Goal: Task Accomplishment & Management: Manage account settings

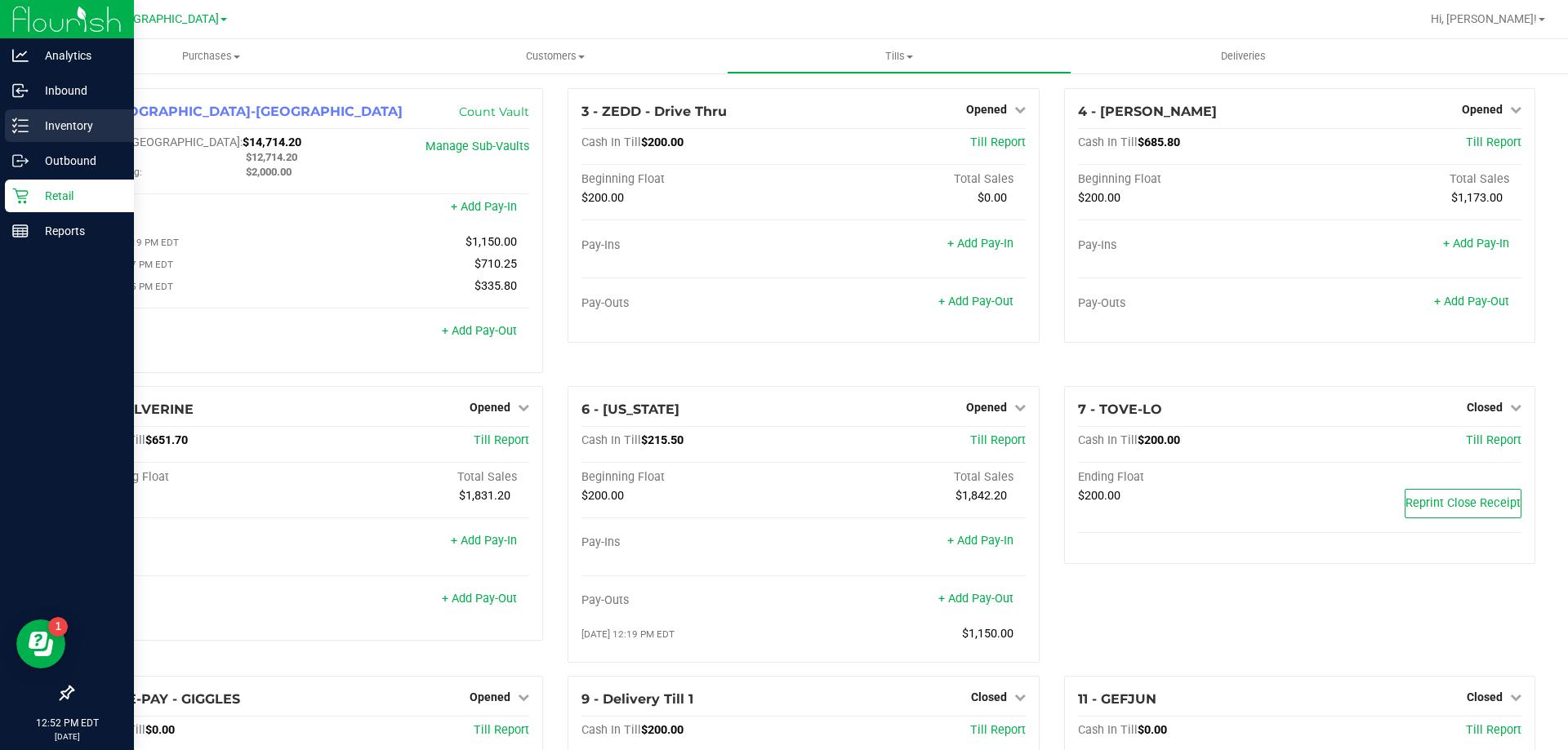
click at [50, 116] on p "Inventory" at bounding box center [78, 126] width 98 height 19
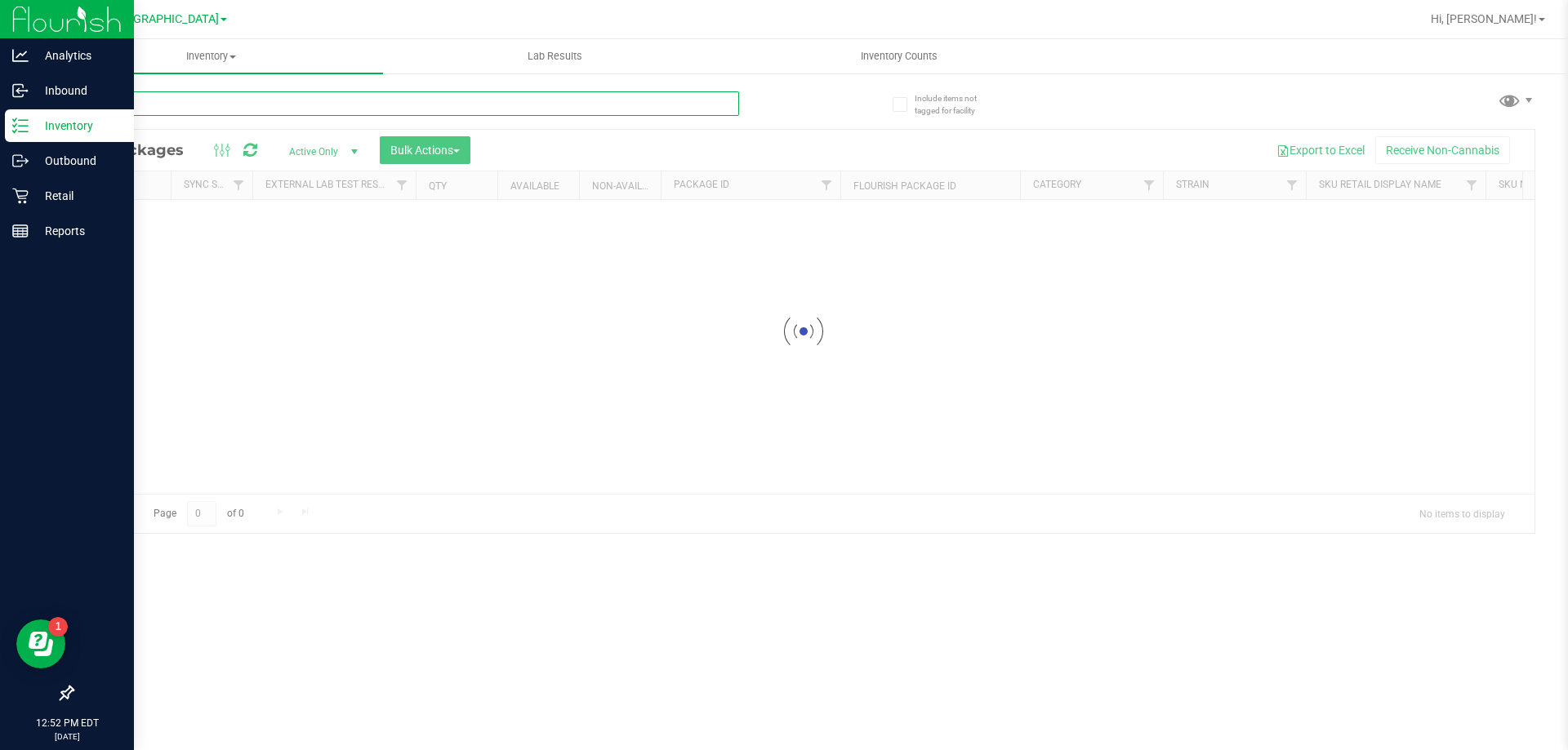
click at [318, 98] on input "text" at bounding box center [405, 104] width 667 height 25
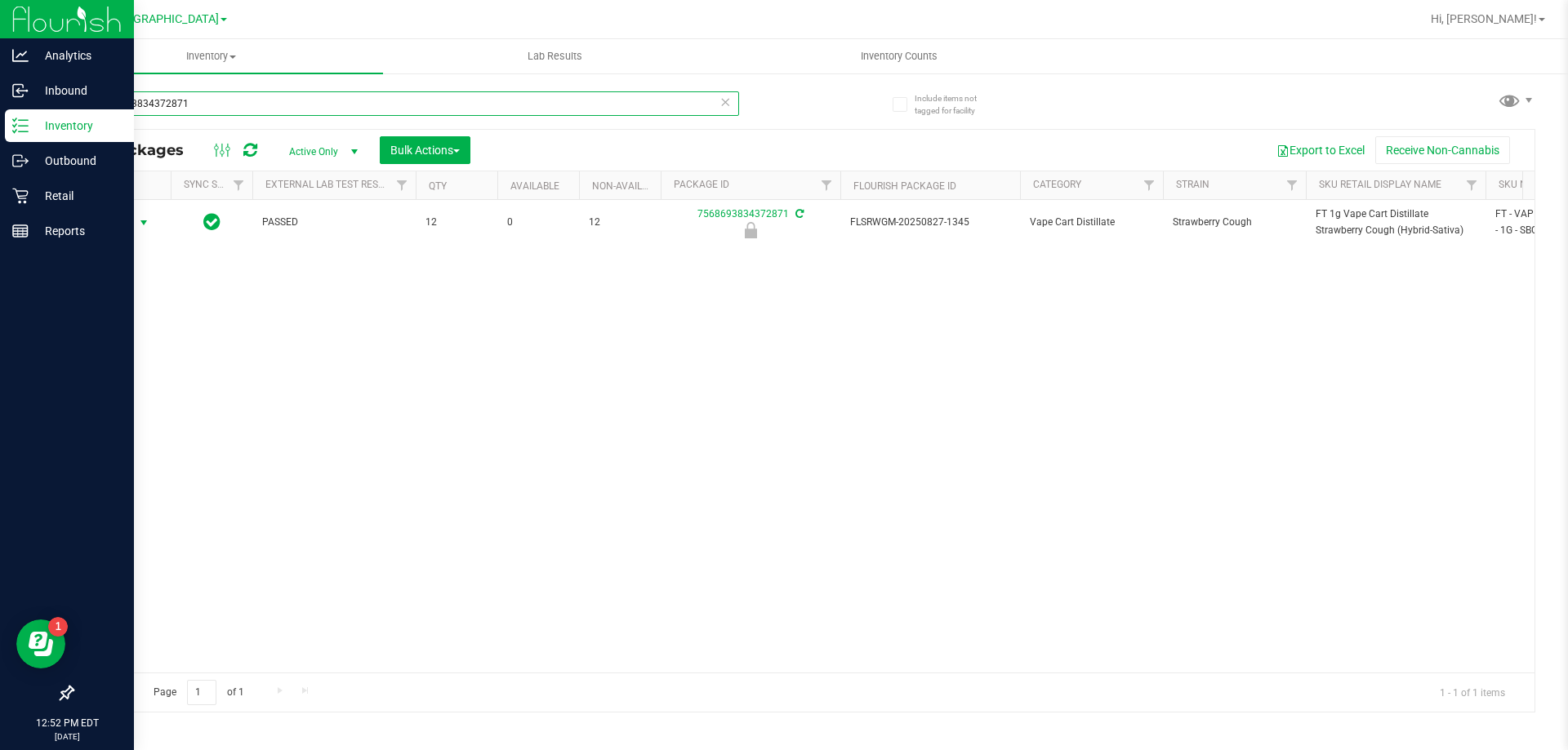
type input "7568693834372871"
click at [140, 225] on span "select" at bounding box center [144, 223] width 13 height 13
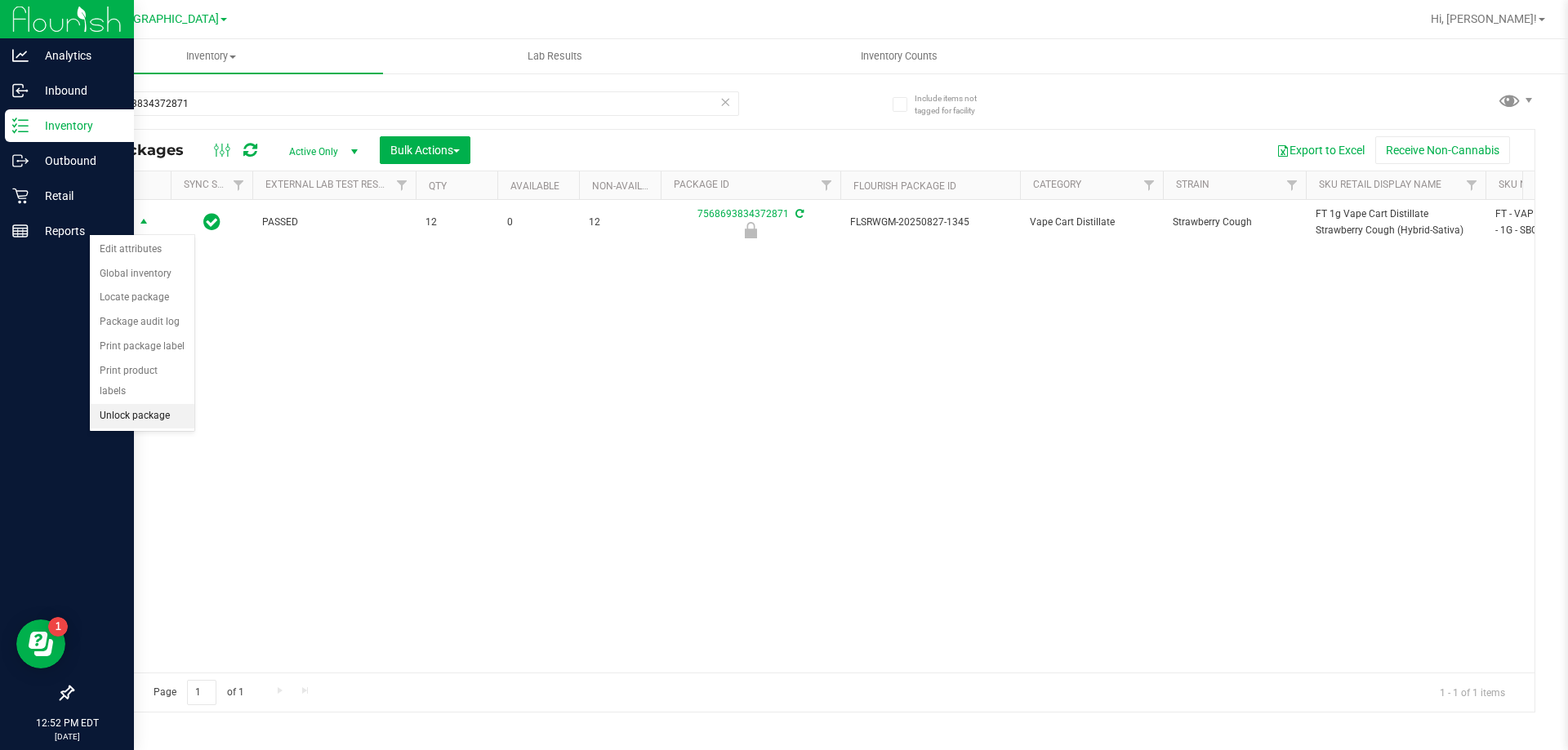
click at [149, 404] on li "Unlock package" at bounding box center [142, 416] width 105 height 25
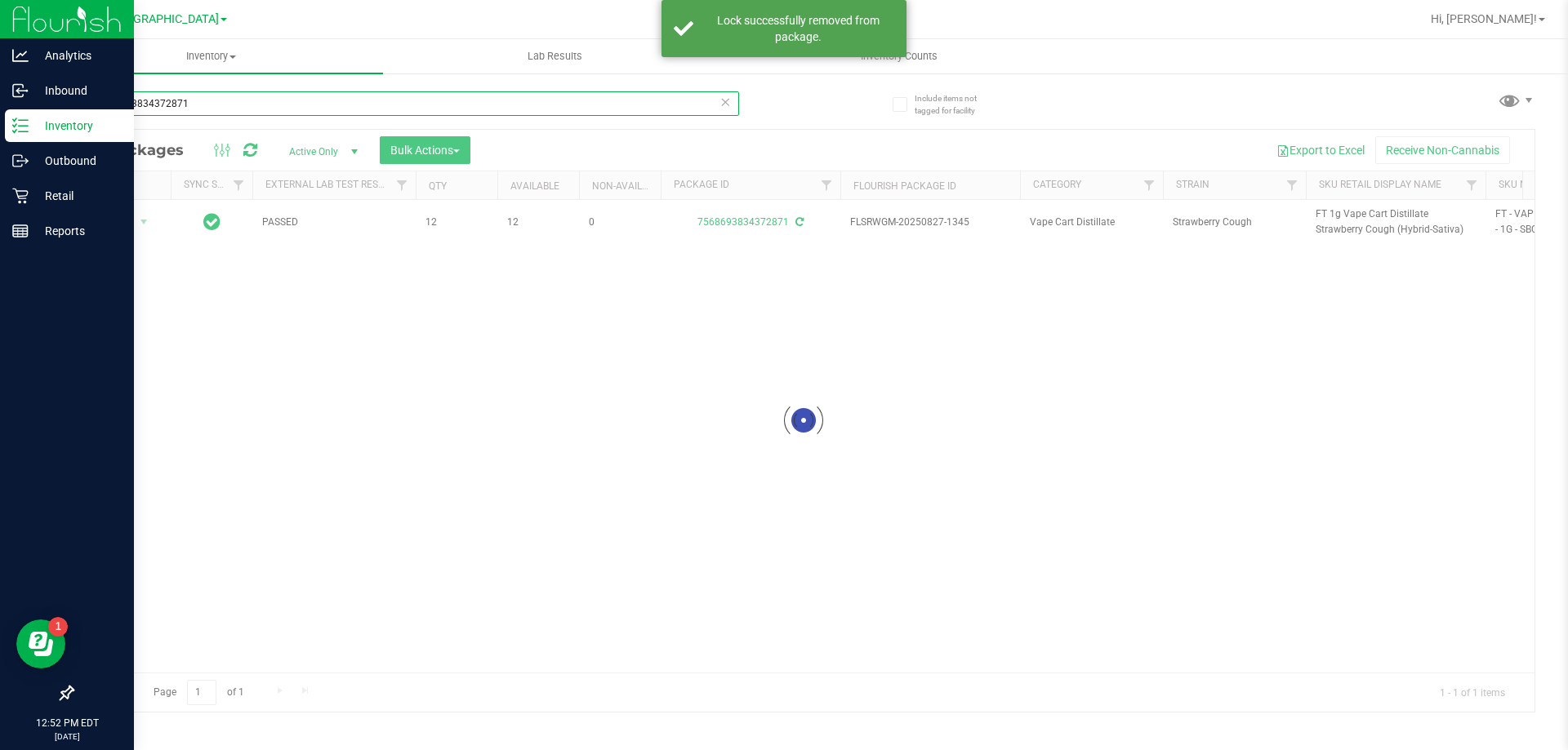
click at [249, 102] on input "7568693834372871" at bounding box center [405, 104] width 667 height 25
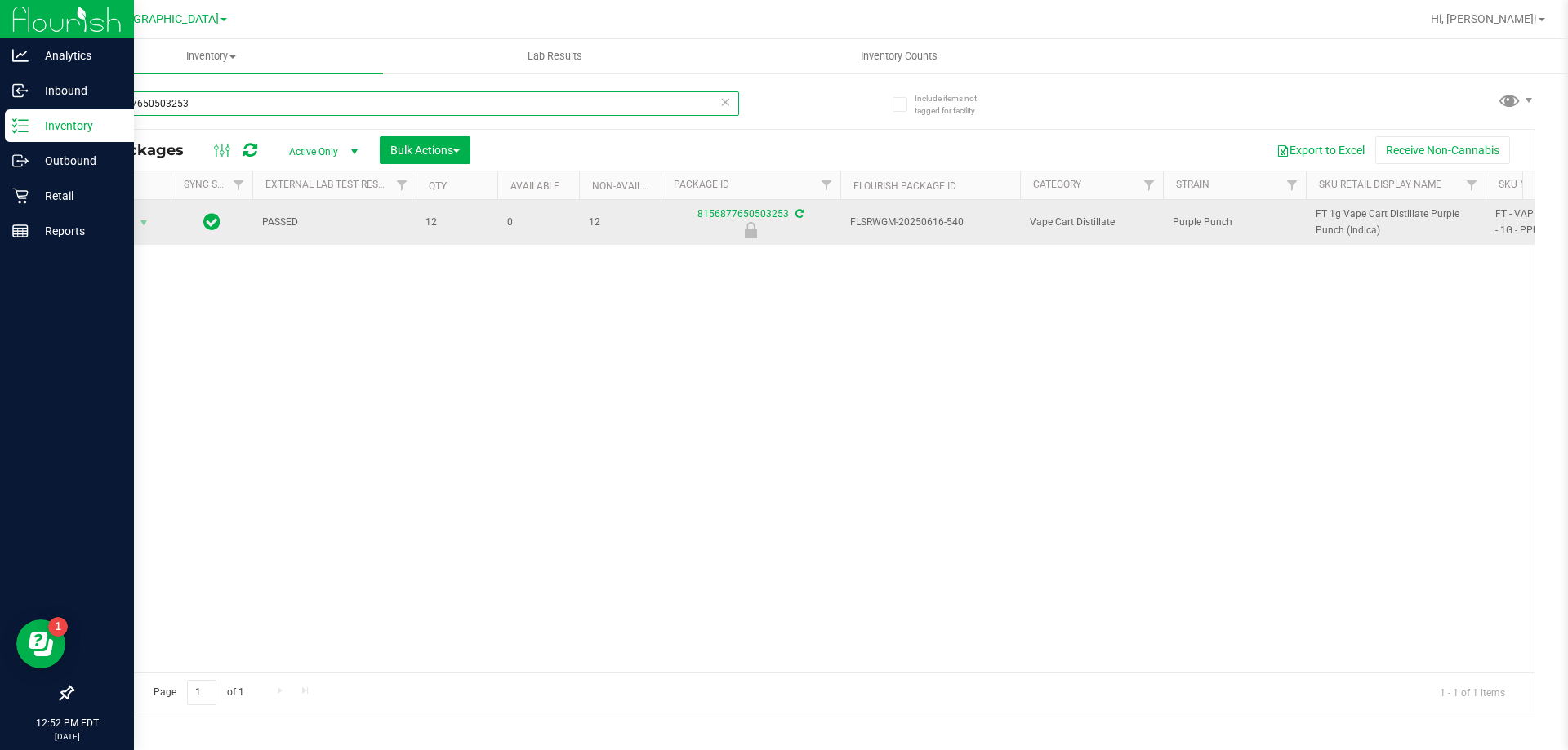
type input "8156877650503253"
click at [131, 228] on span "Action" at bounding box center [111, 223] width 44 height 23
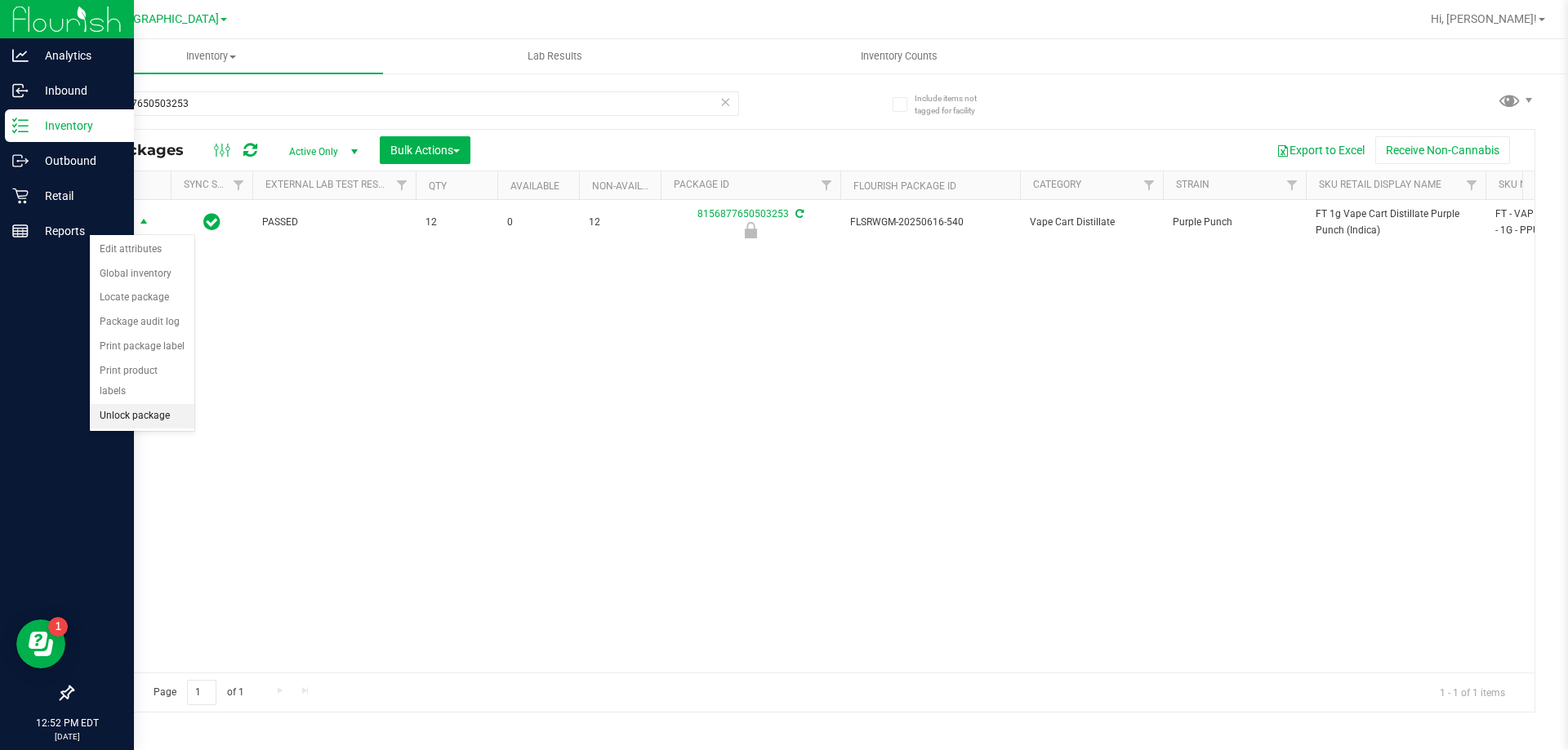
click at [167, 404] on li "Unlock package" at bounding box center [142, 416] width 105 height 25
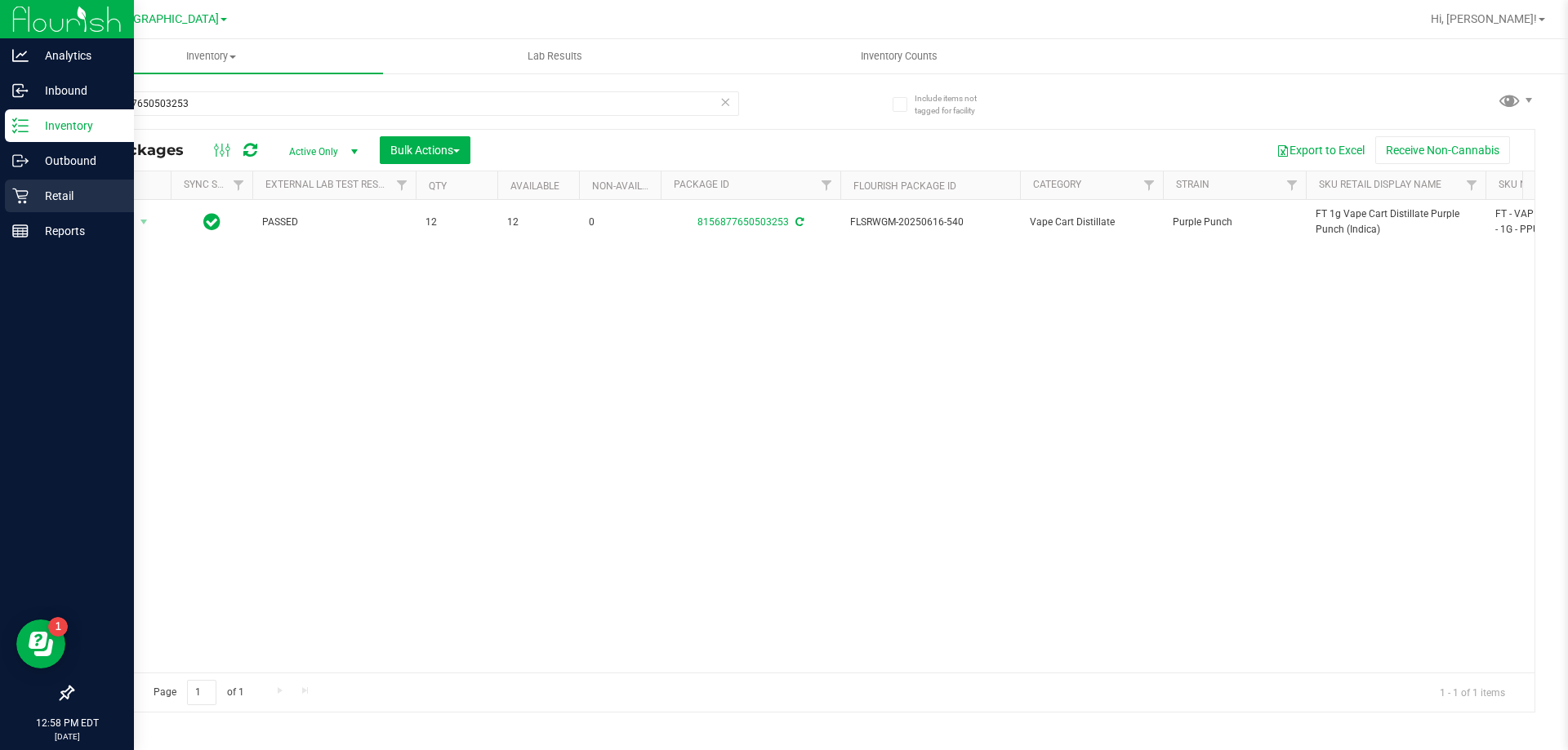
click at [12, 211] on div "Retail" at bounding box center [69, 196] width 129 height 33
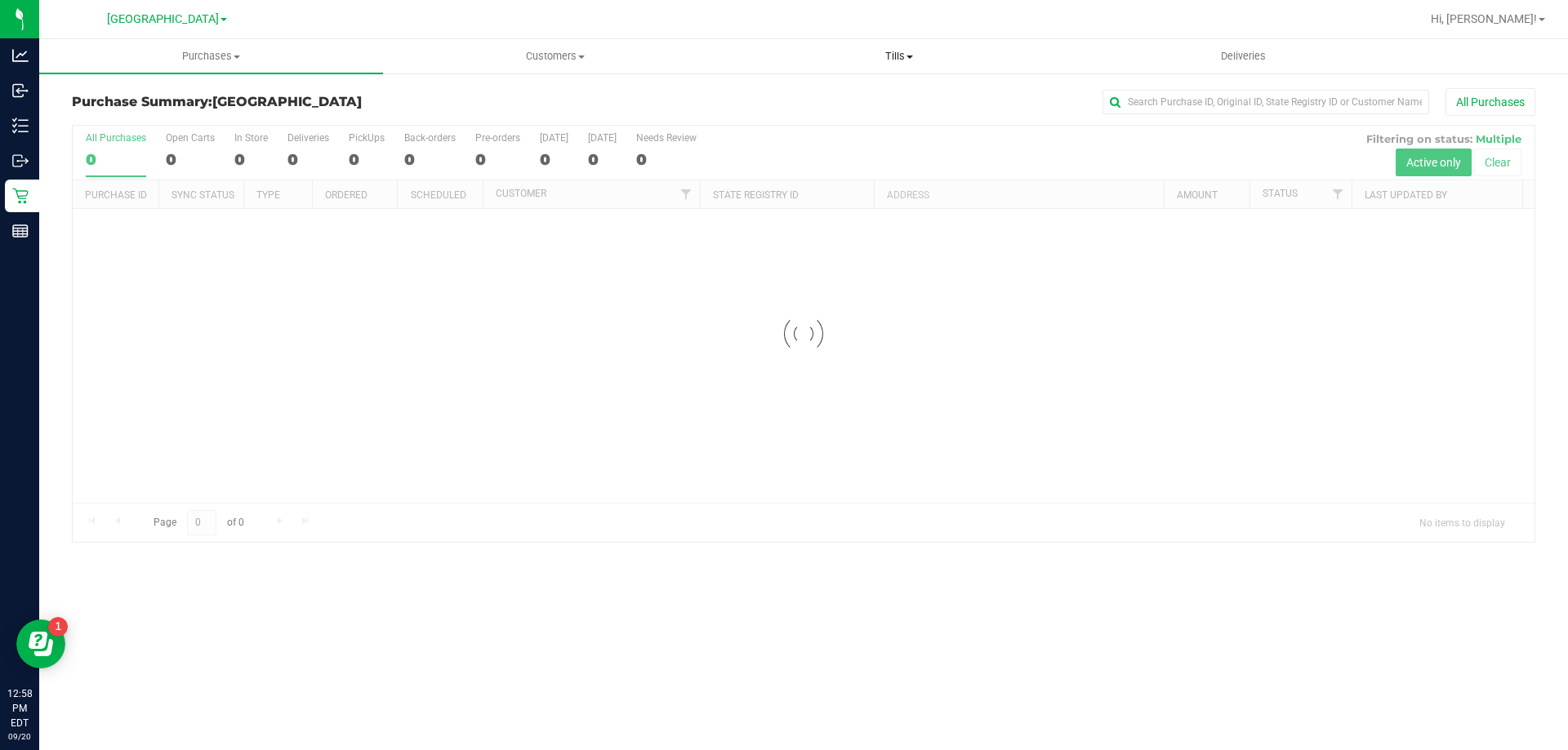
click at [928, 59] on span "Tills" at bounding box center [898, 56] width 343 height 14
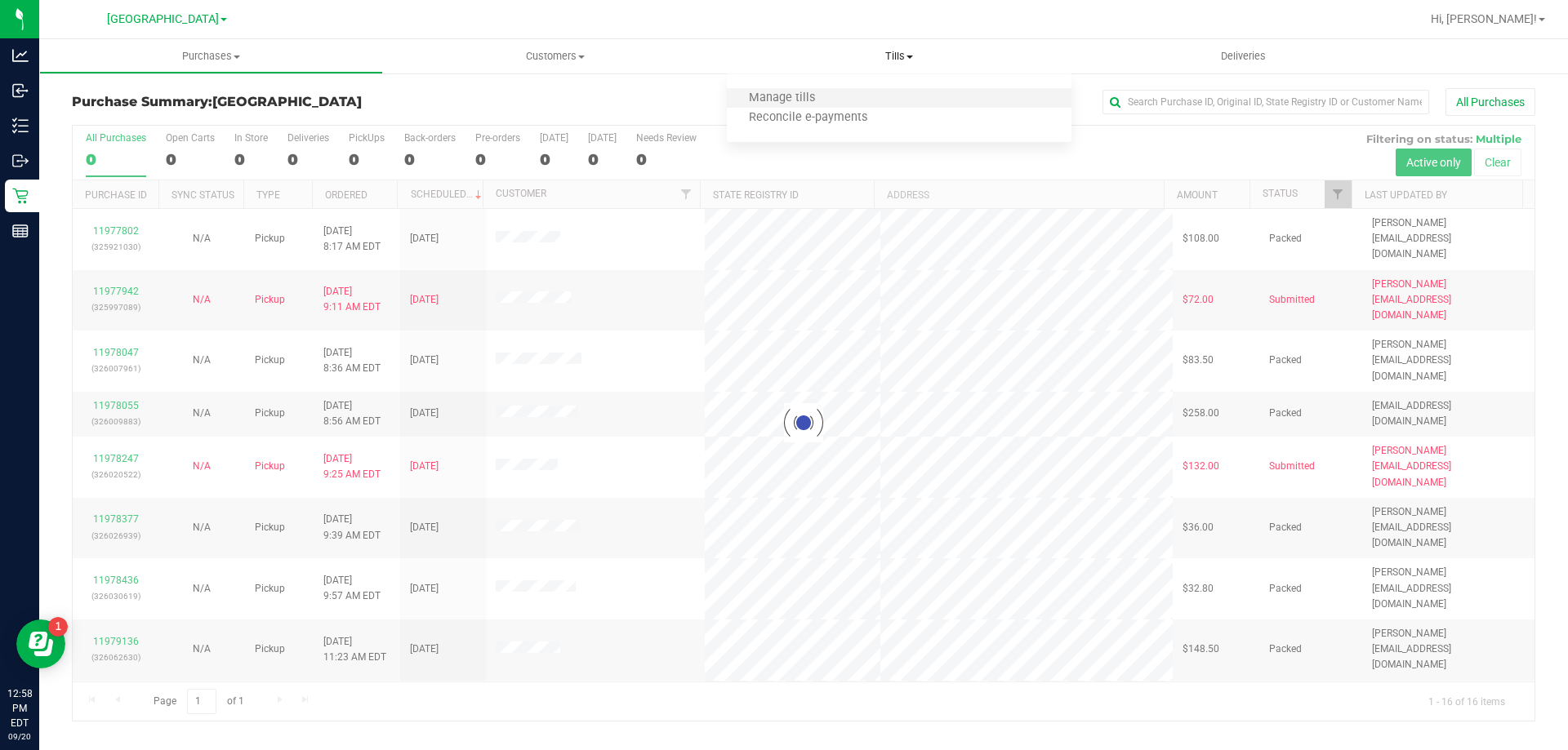
click at [897, 96] on li "Manage tills" at bounding box center [899, 99] width 344 height 19
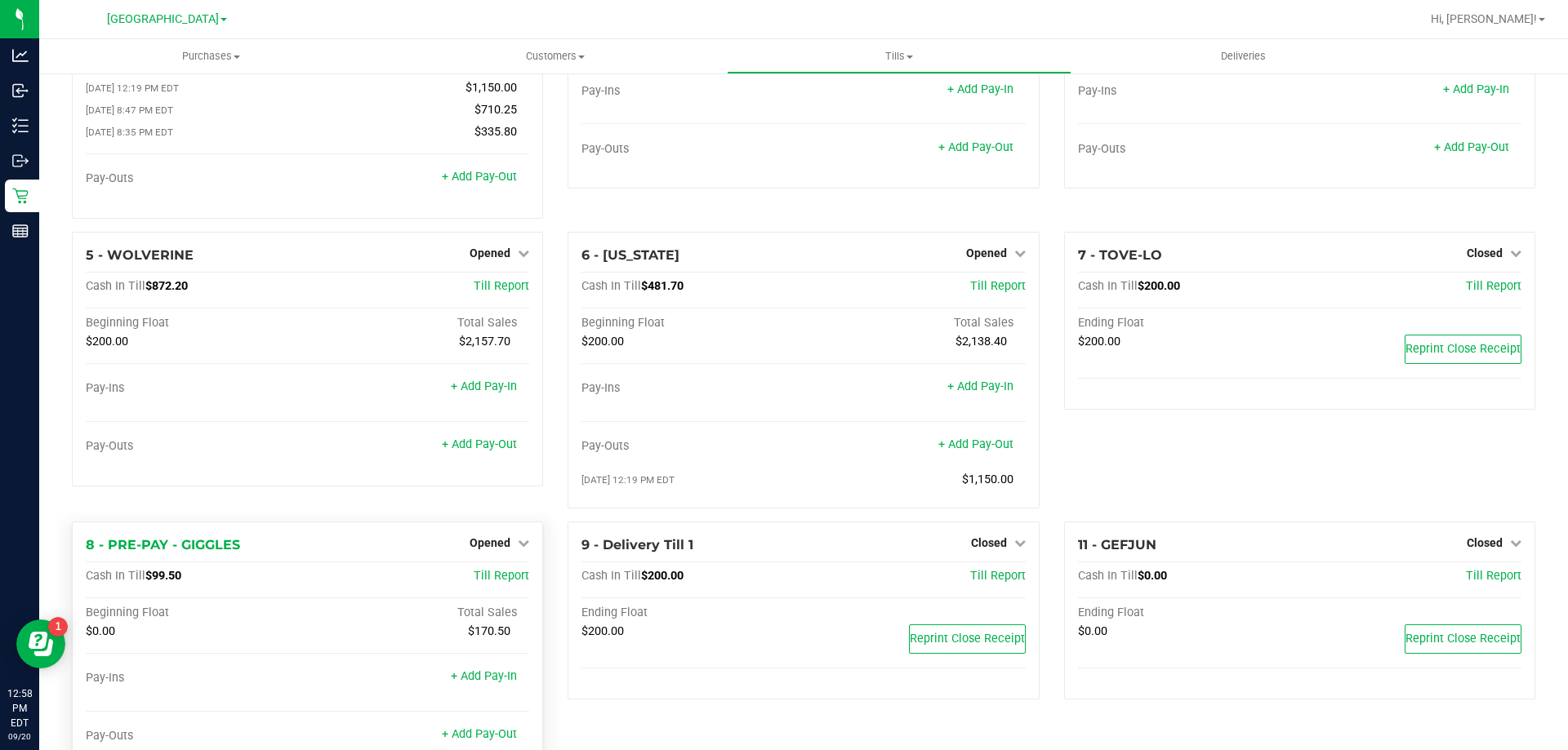
scroll to position [215, 0]
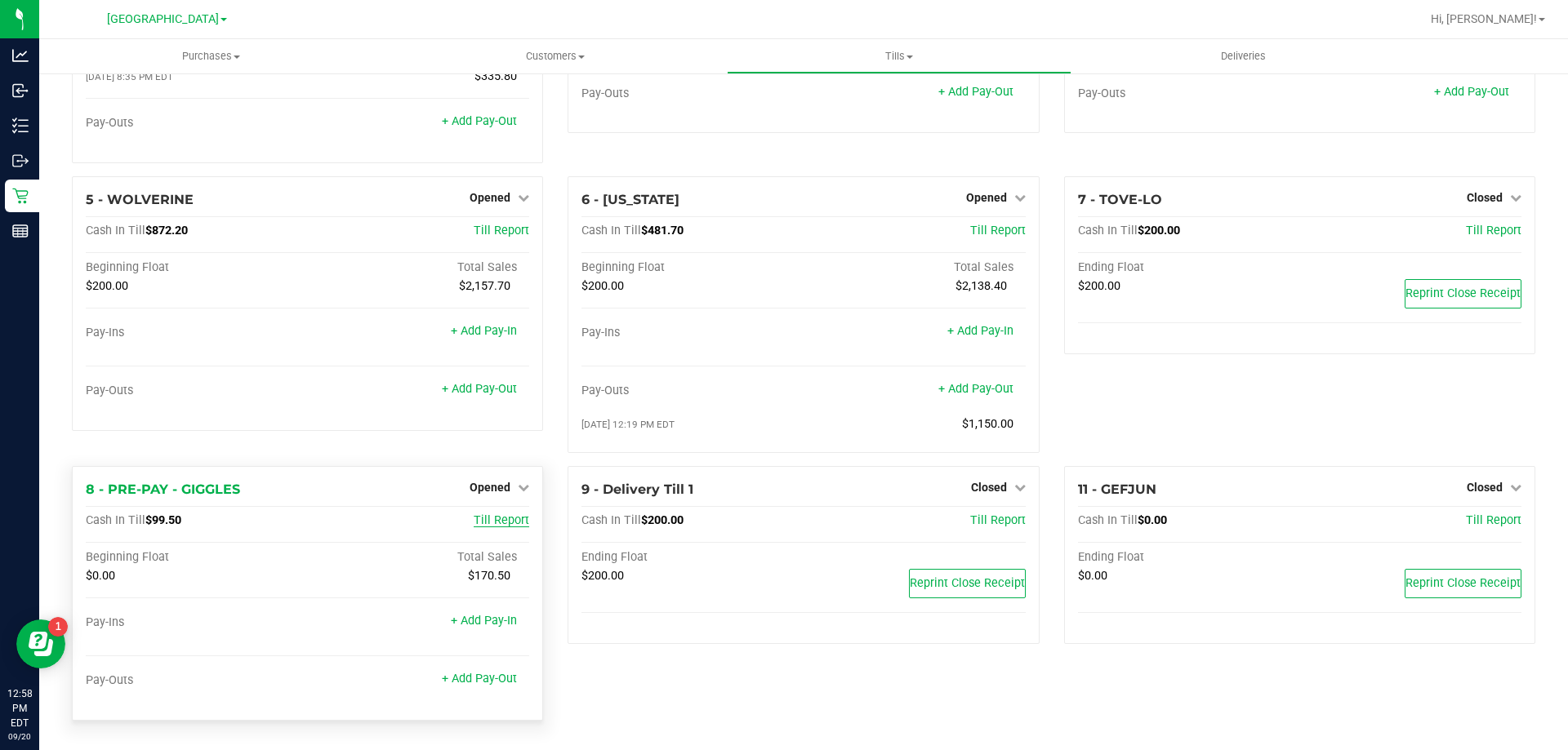
click at [494, 524] on span "Till Report" at bounding box center [502, 520] width 56 height 13
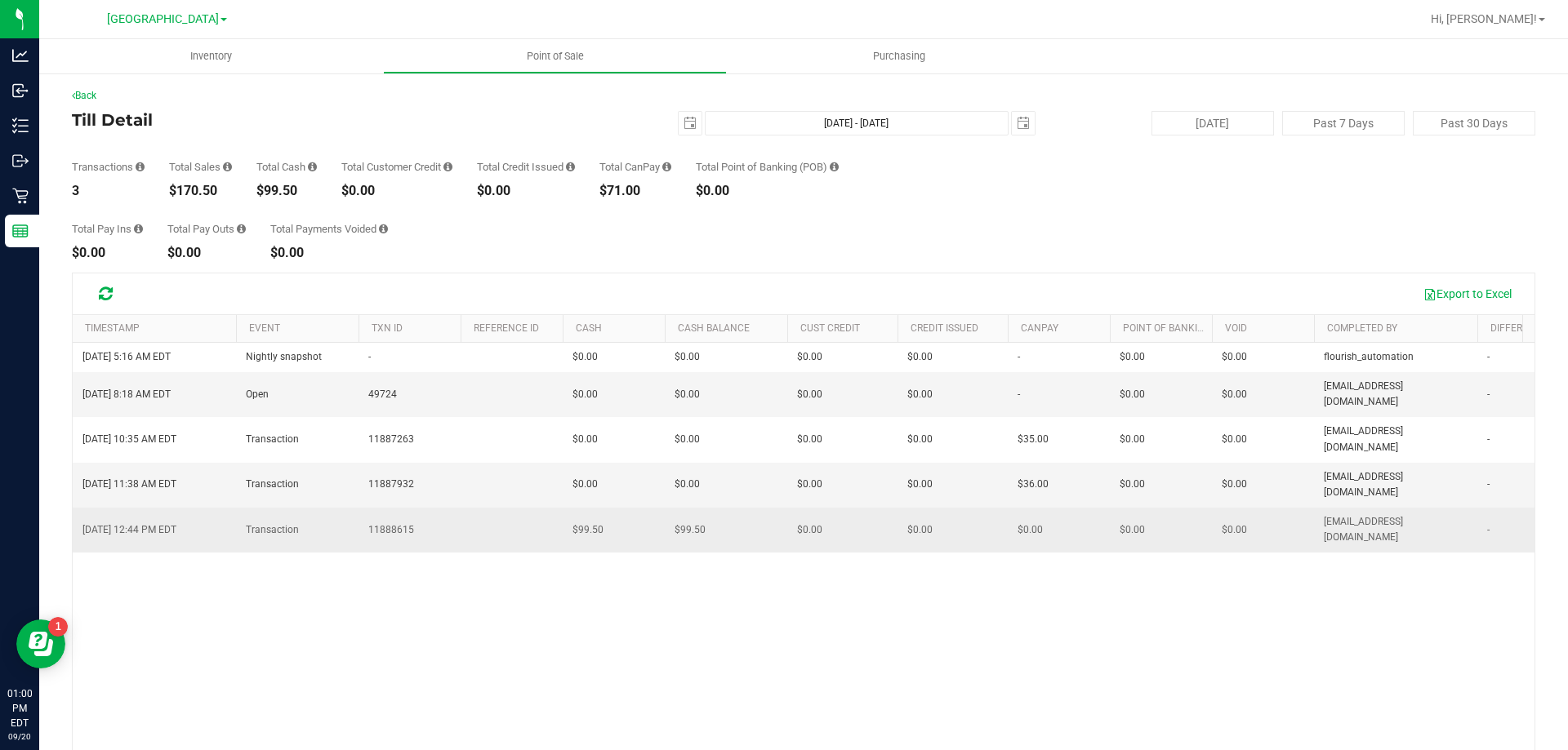
click at [1427, 514] on span "[EMAIL_ADDRESS][DOMAIN_NAME]" at bounding box center [1396, 529] width 144 height 31
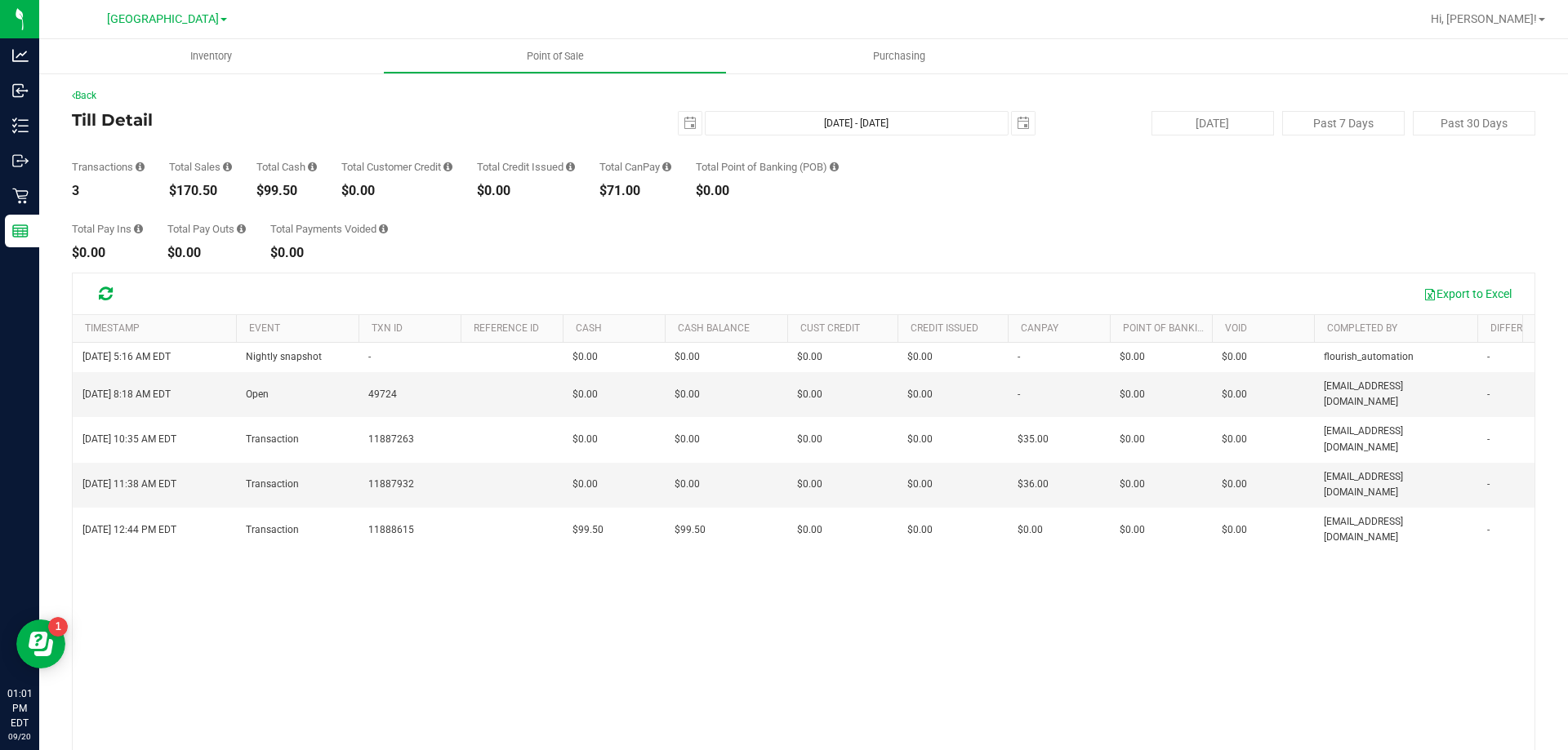
click at [425, 491] on div "[DATE] 5:16 AM EDT Nightly snapshot - $0.00 $0.00 $0.00 - $0.00 $0.00 - $0.00 $…" at bounding box center [804, 578] width 1462 height 473
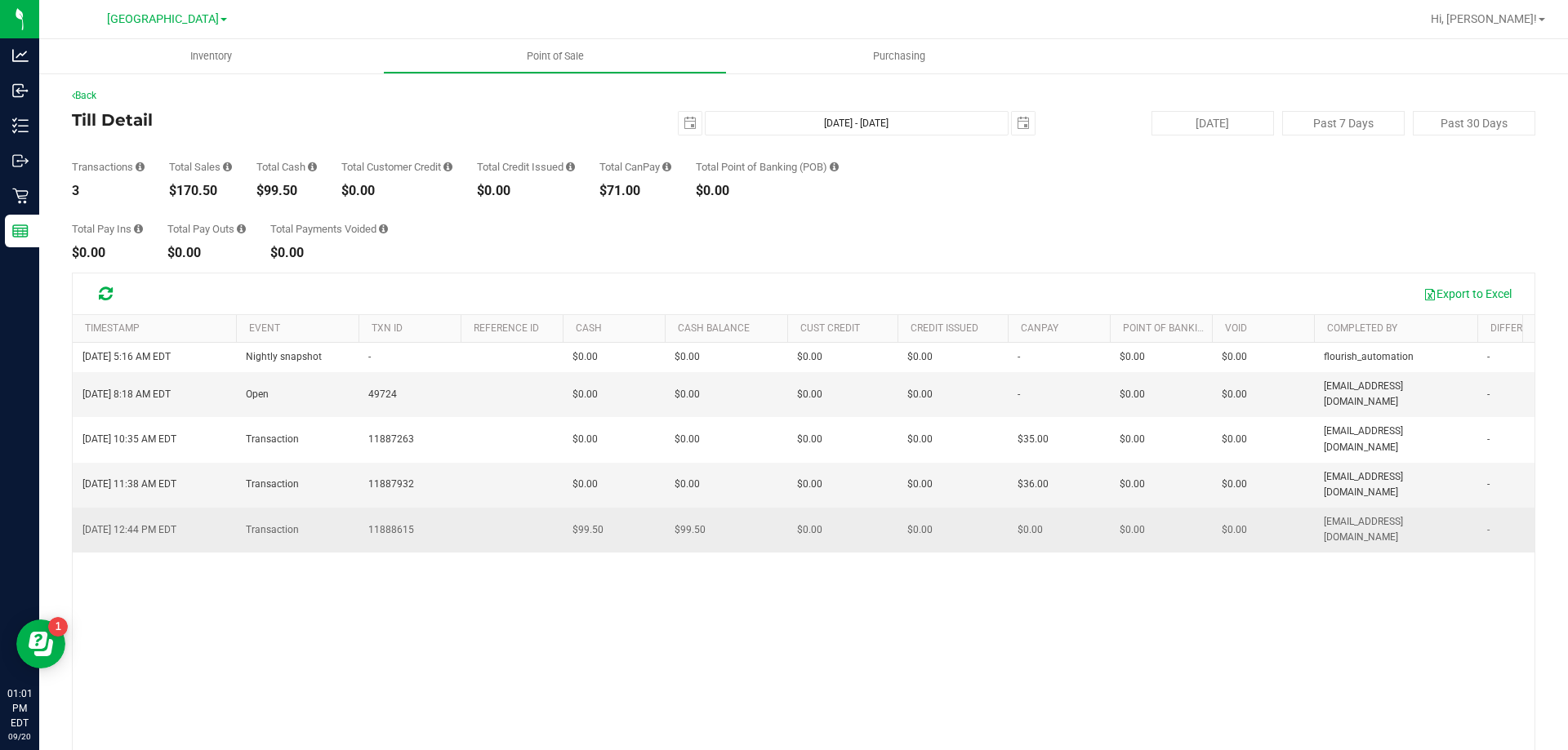
click at [387, 523] on span "11888615" at bounding box center [392, 530] width 46 height 15
copy span "11888615"
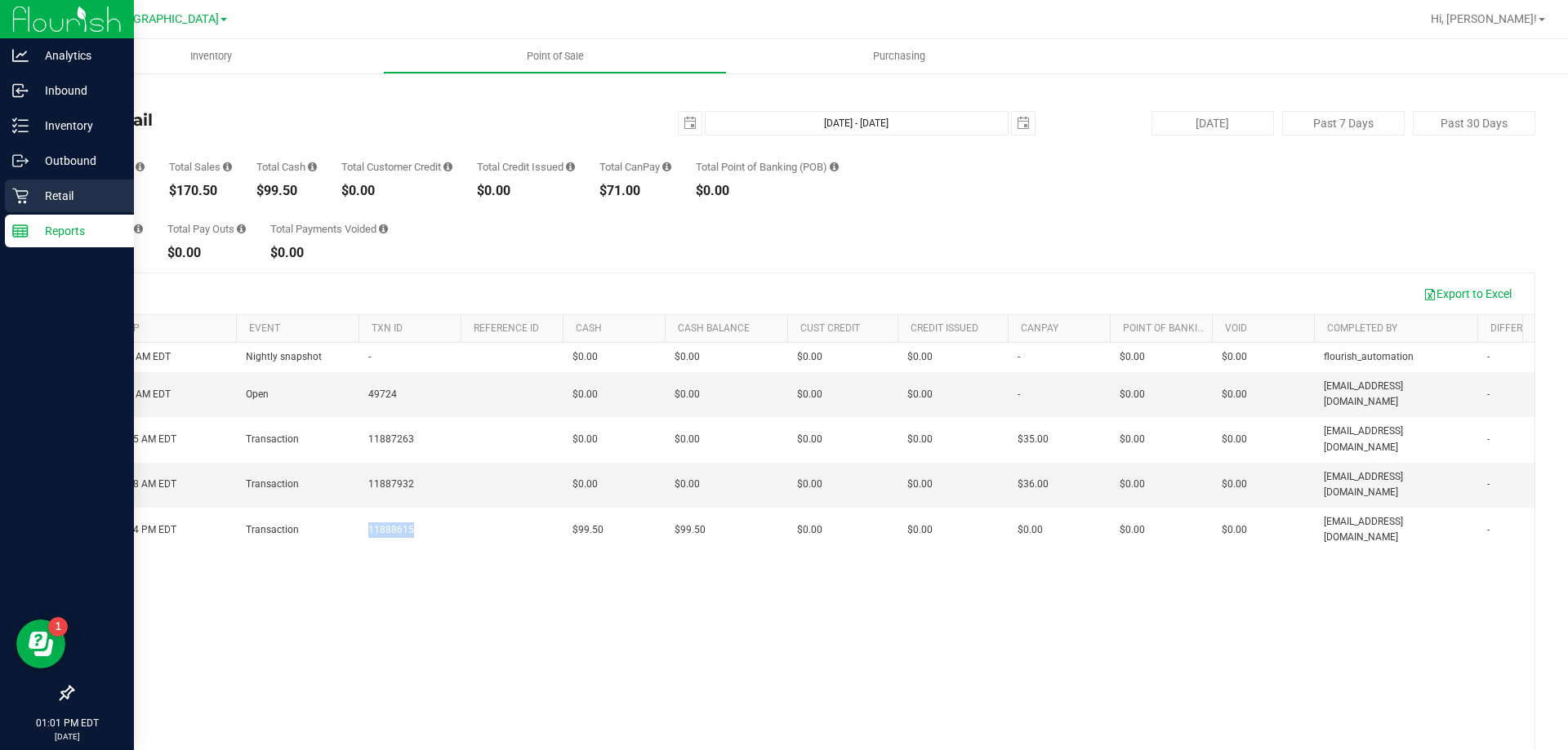
drag, startPoint x: 54, startPoint y: 223, endPoint x: 64, endPoint y: 198, distance: 26.9
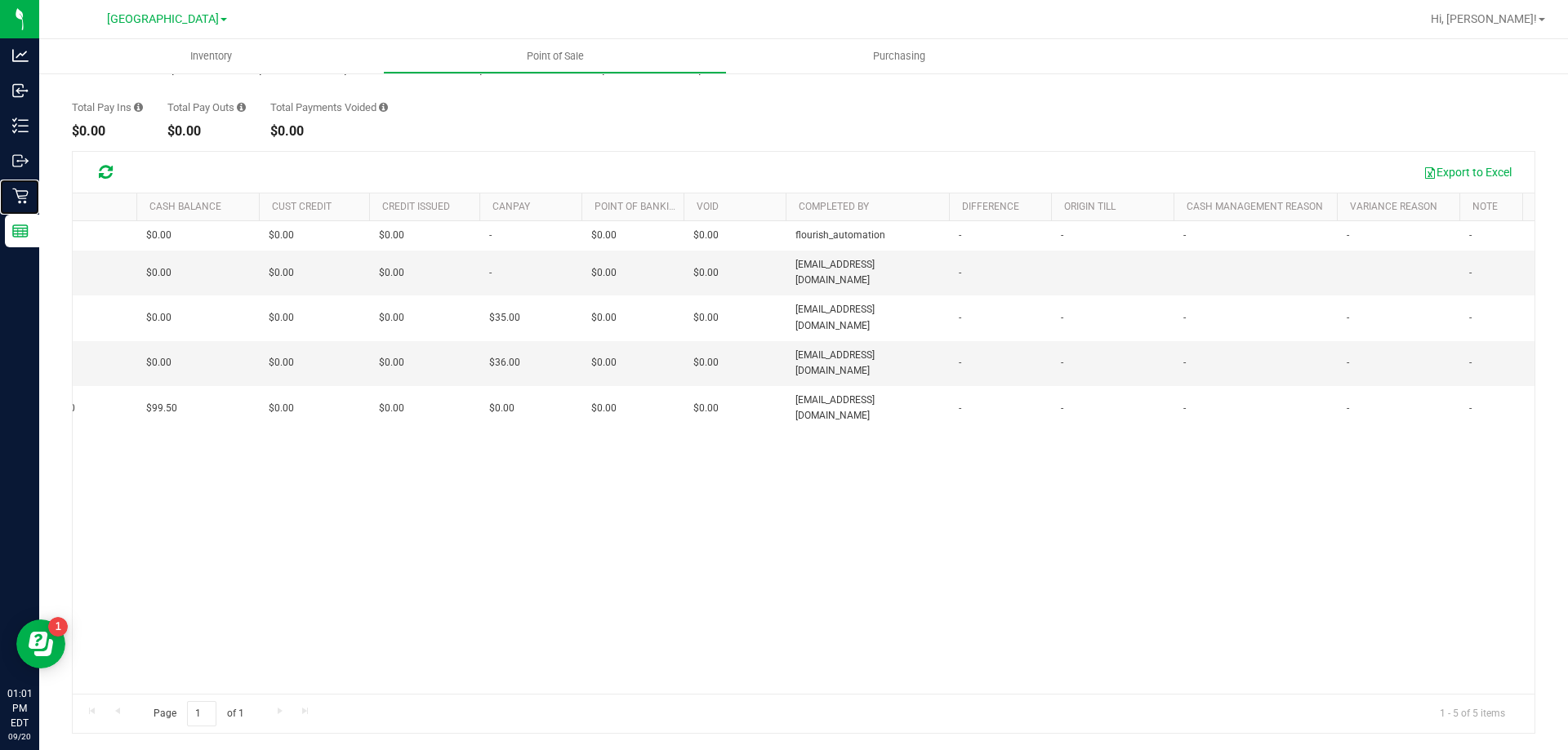
scroll to position [0, 968]
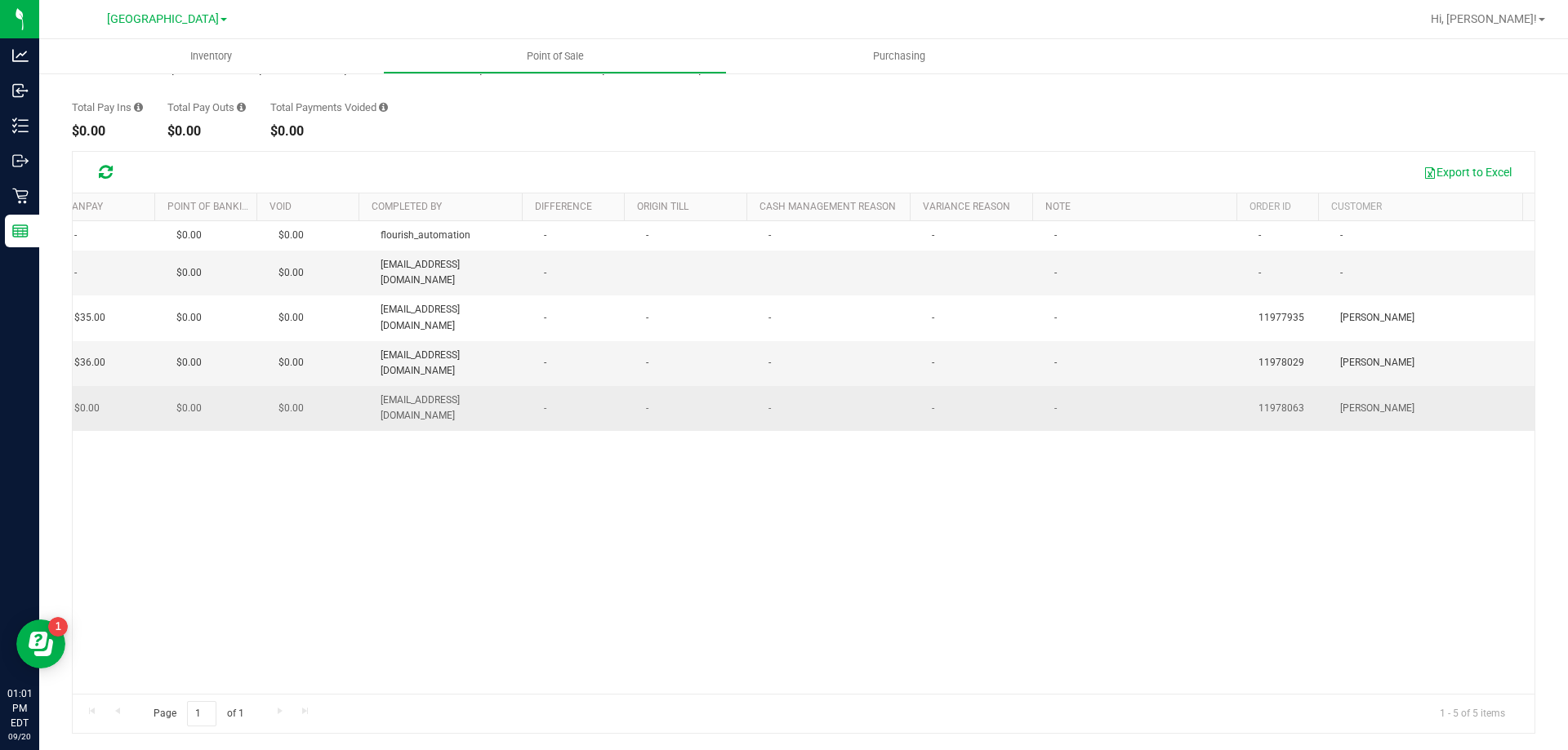
click at [1260, 401] on span "11978063" at bounding box center [1282, 409] width 46 height 15
copy span "11978063"
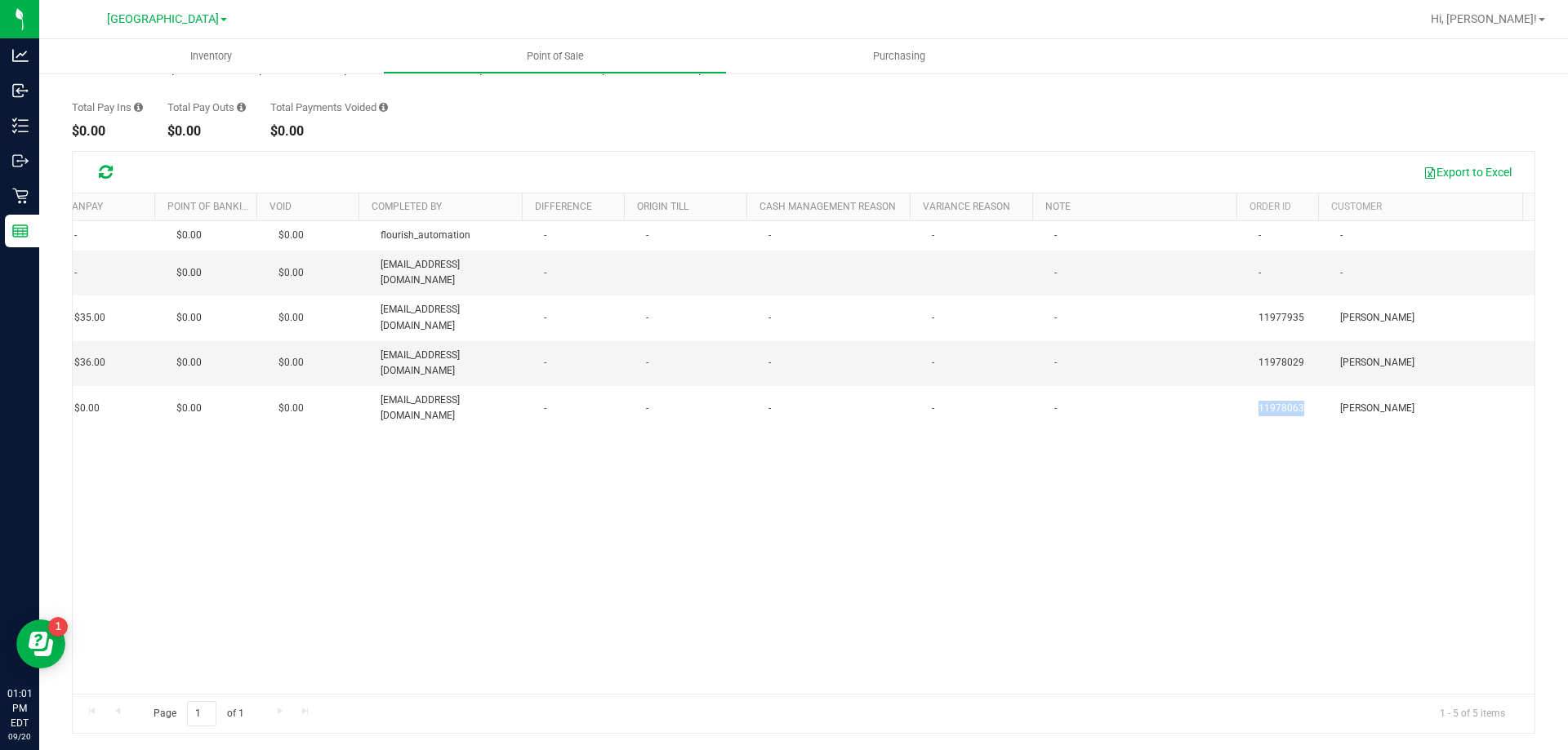
scroll to position [0, 0]
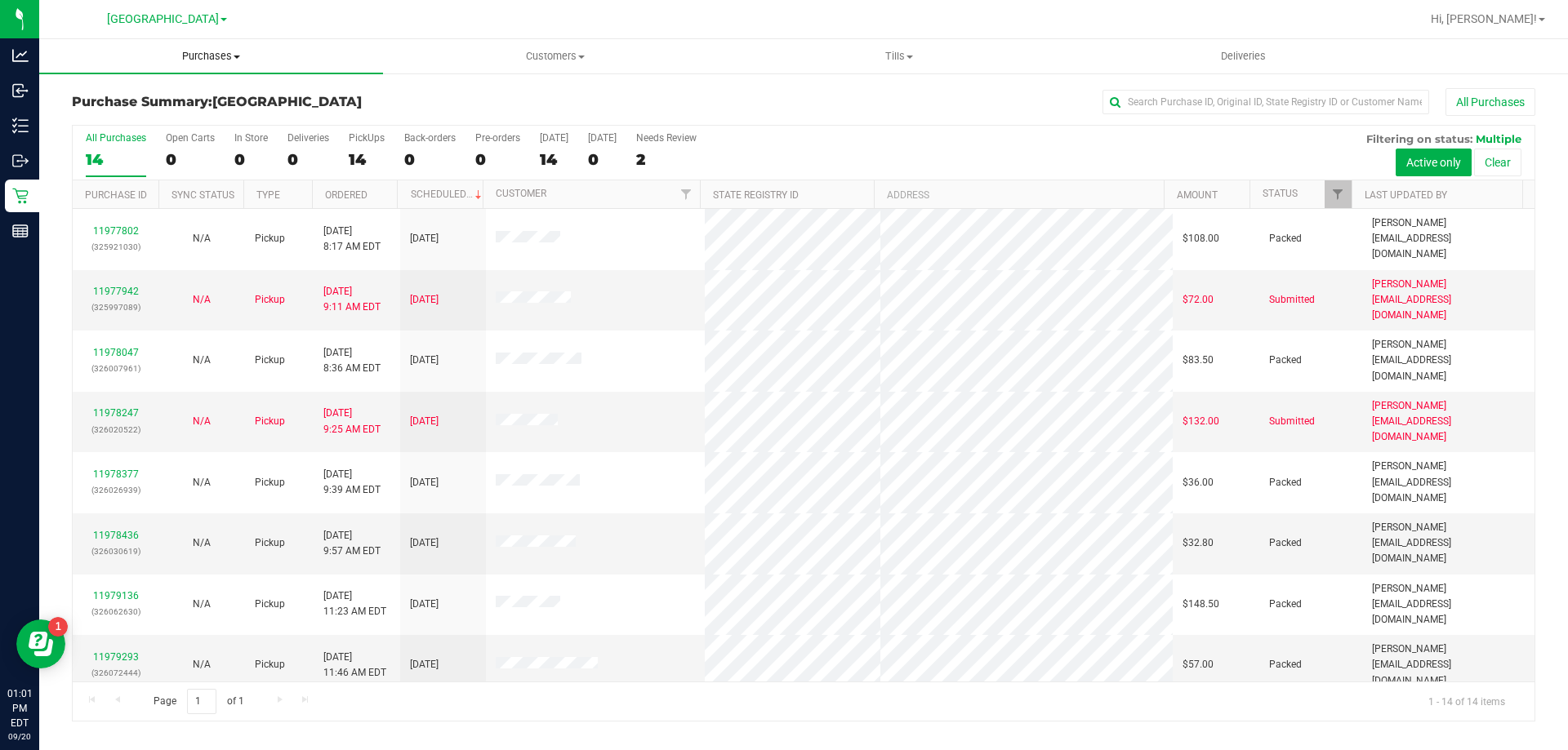
click at [174, 41] on uib-tab-heading "Purchases Summary of purchases Fulfillment All purchases" at bounding box center [211, 57] width 344 height 35
click at [136, 142] on span "All purchases" at bounding box center [97, 137] width 116 height 13
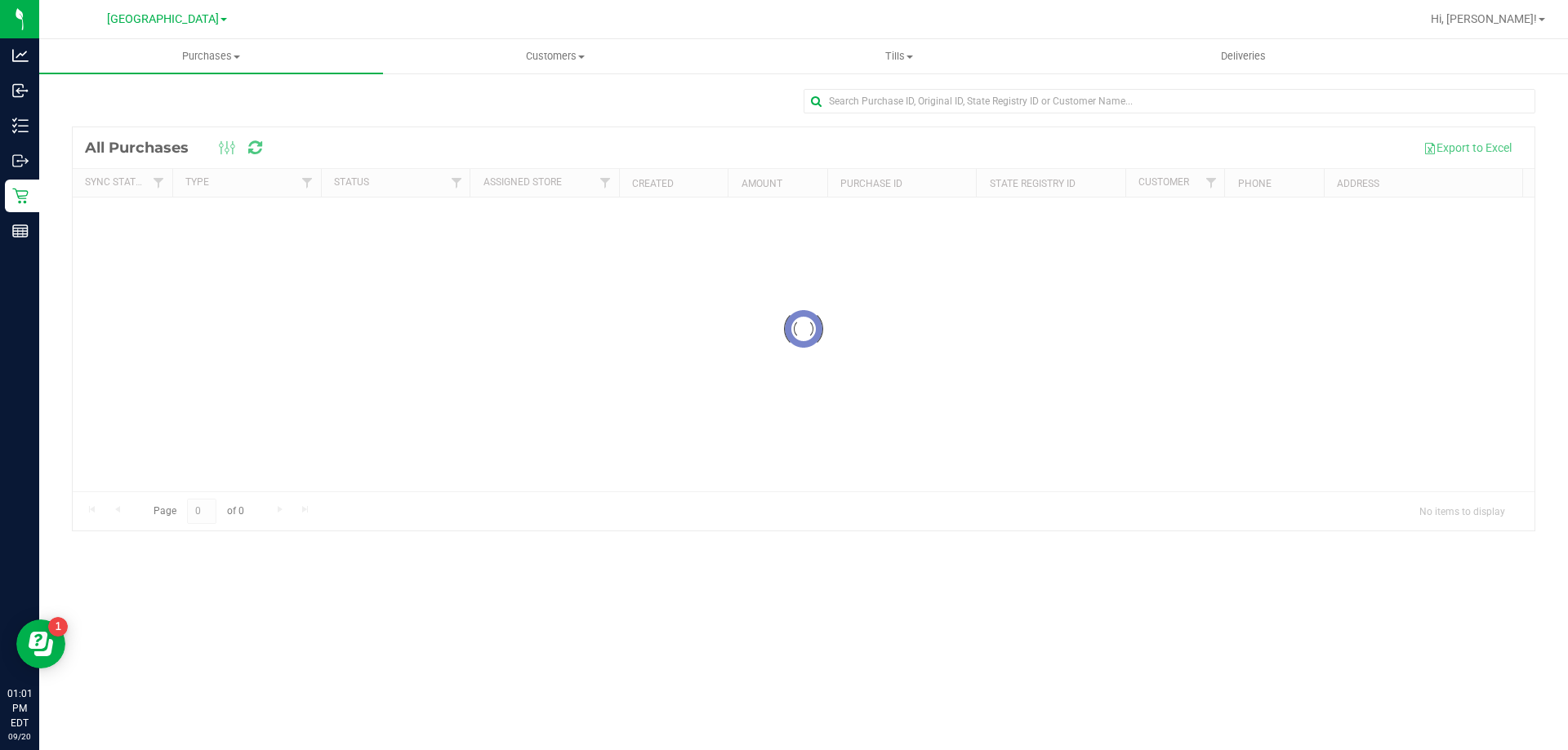
click at [1017, 87] on div "Loading... All Purchases Export to Excel Sync Status Type Status Assigned Store…" at bounding box center [803, 310] width 1529 height 476
drag, startPoint x: 1017, startPoint y: 87, endPoint x: 972, endPoint y: 89, distance: 45.0
paste input "11888615"
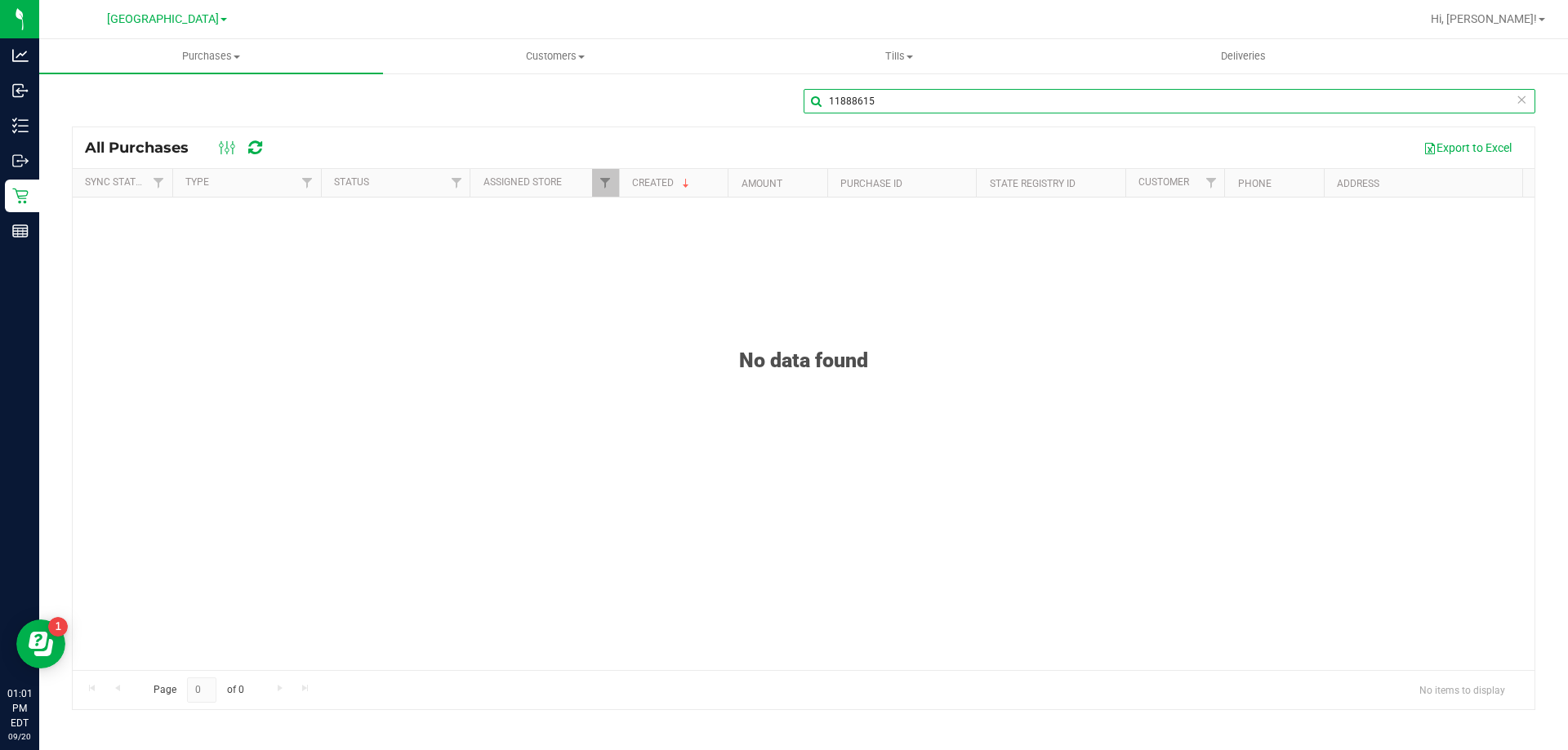
click at [958, 106] on input "11888615" at bounding box center [1170, 102] width 732 height 25
paste input "978063"
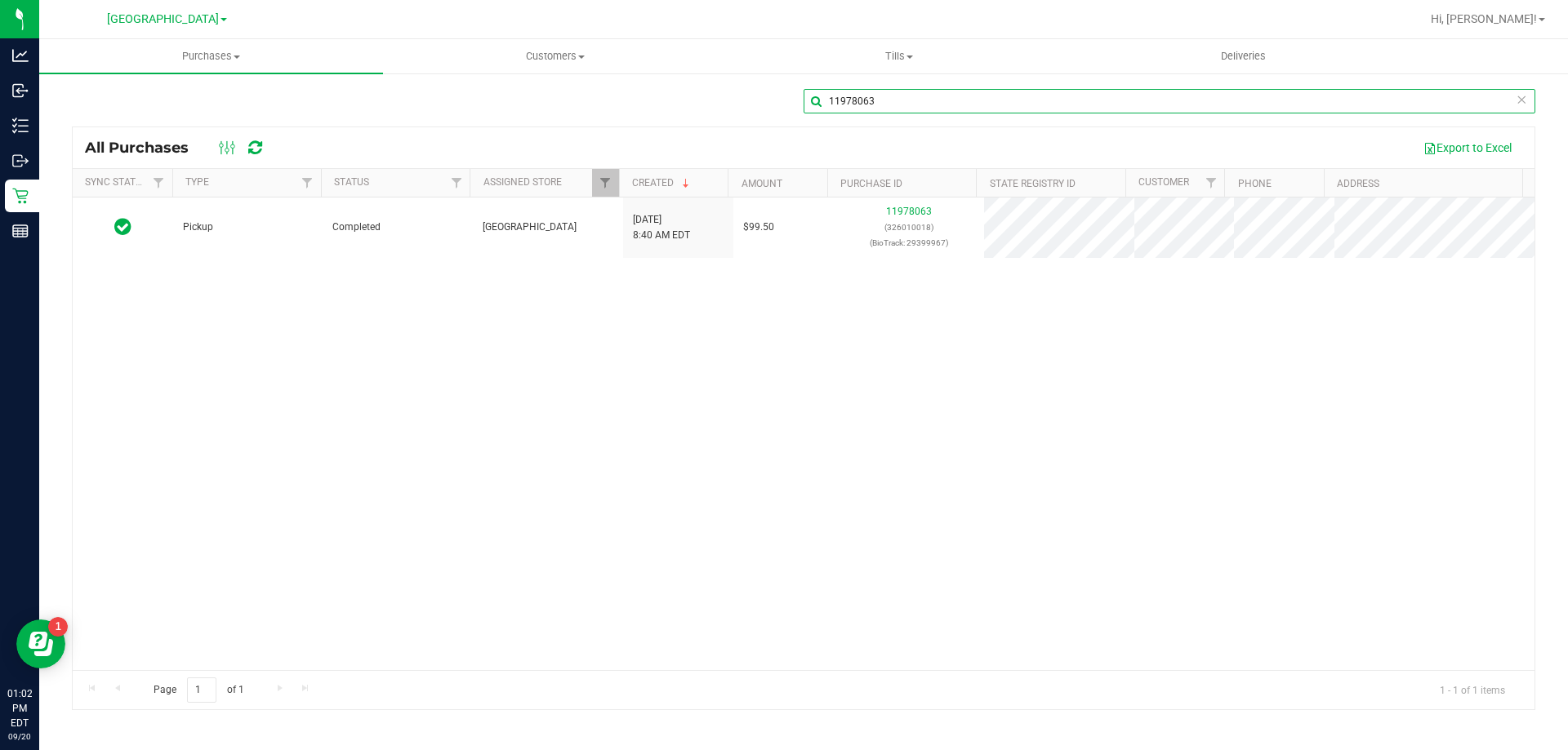
type input "11978063"
click at [895, 33] on div at bounding box center [856, 18] width 1128 height 32
click at [894, 40] on uib-tab-heading "Tills Manage tills Reconcile e-payments" at bounding box center [898, 57] width 343 height 33
click at [849, 124] on span "Reconcile e-payments" at bounding box center [808, 118] width 162 height 13
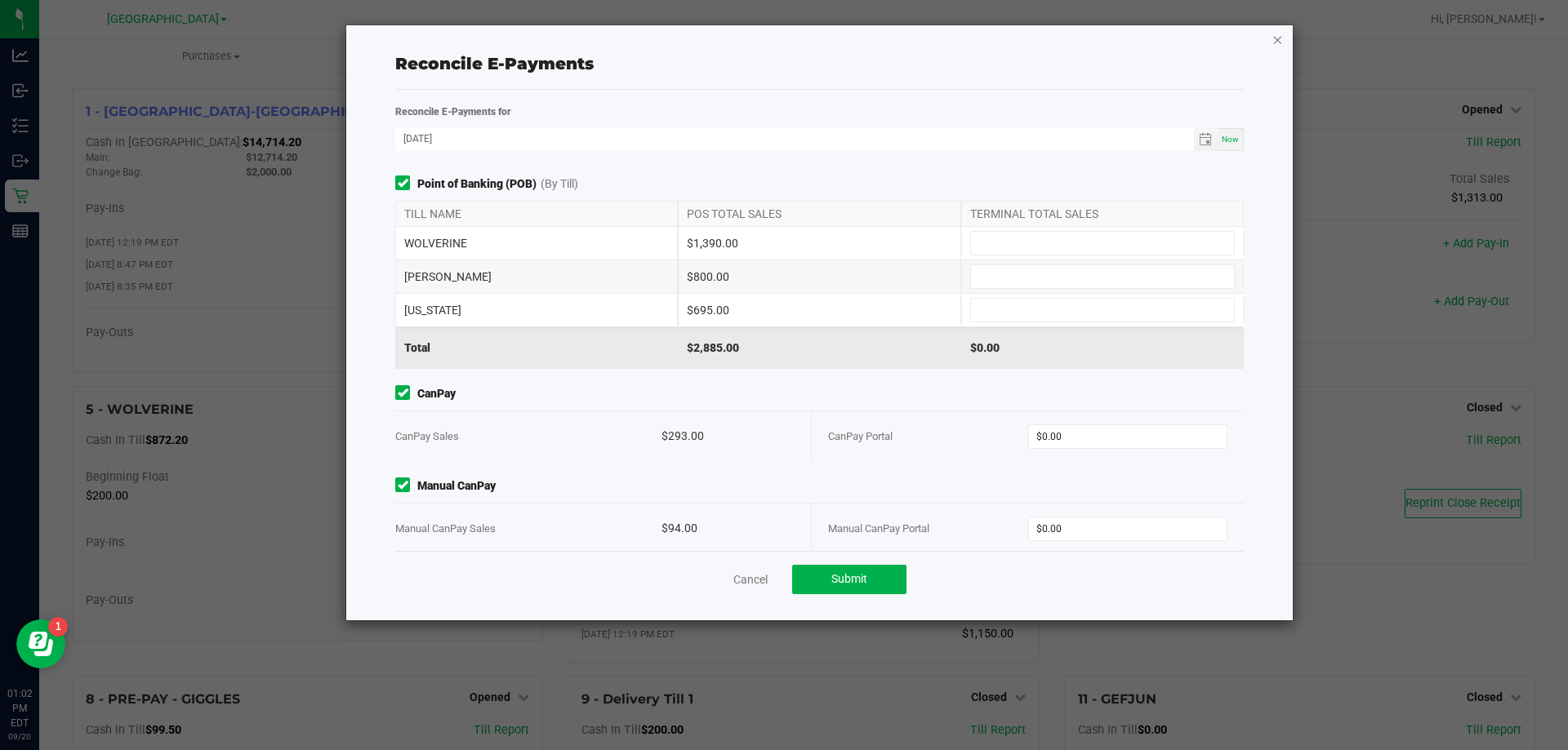
click at [1280, 35] on icon "button" at bounding box center [1277, 39] width 12 height 19
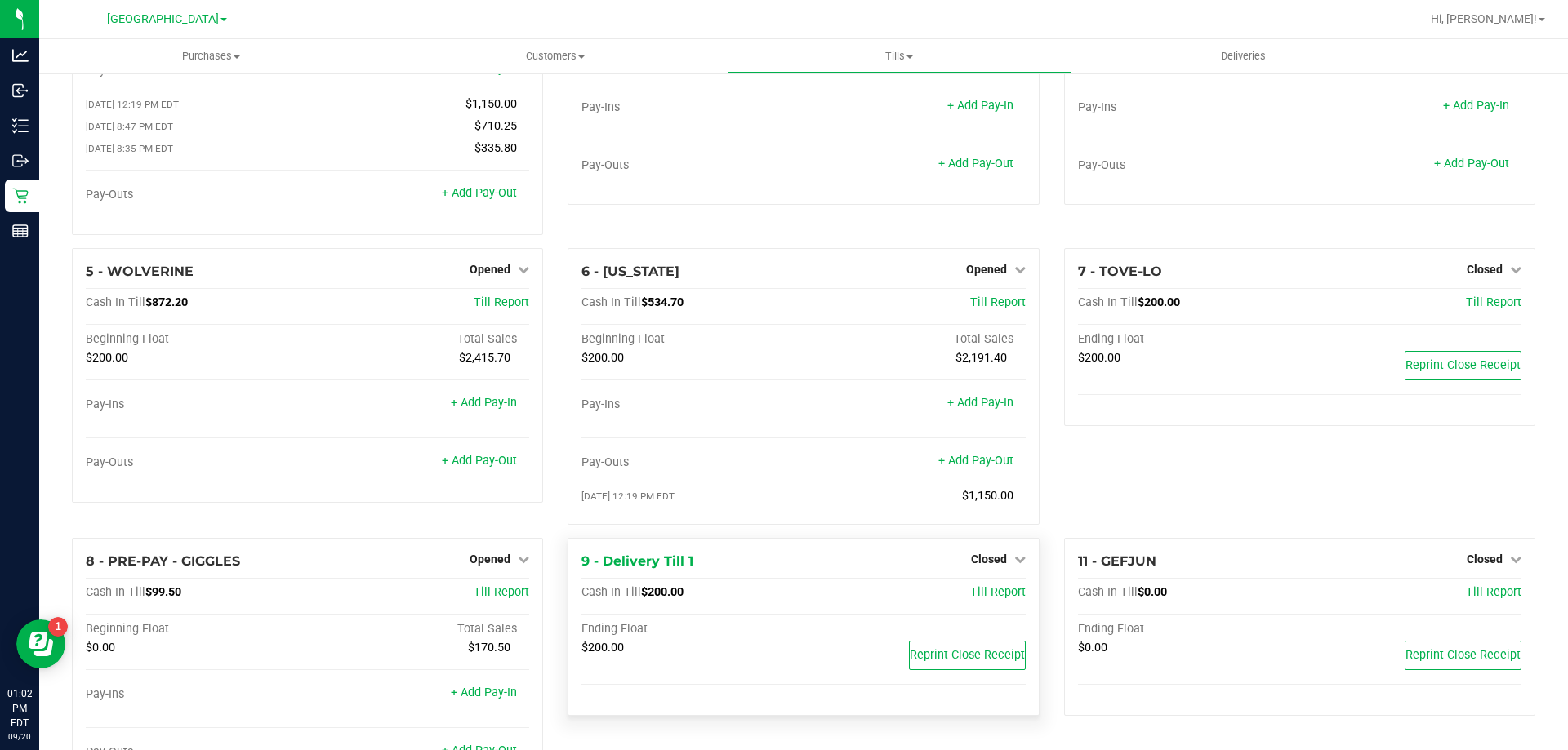
scroll to position [215, 0]
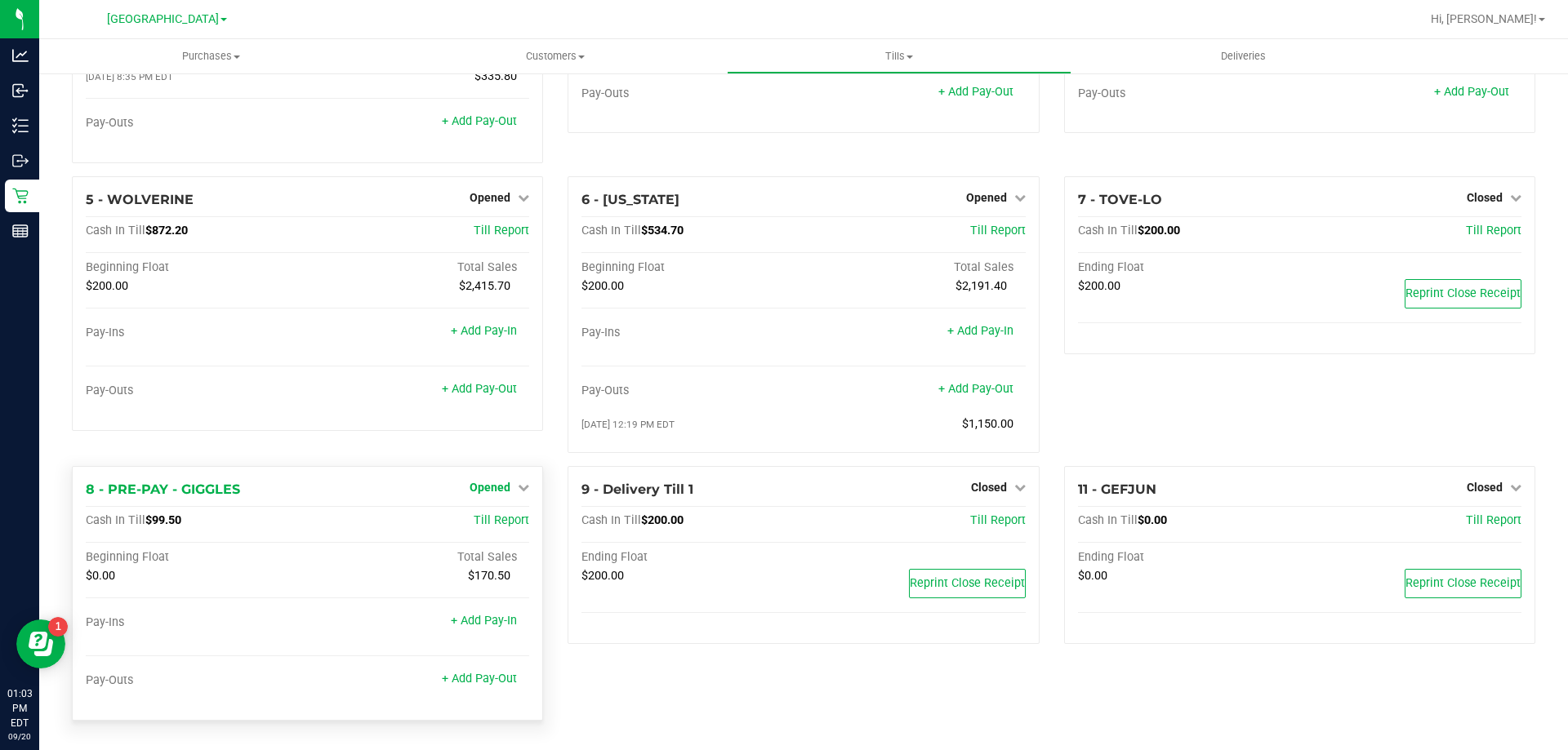
click at [474, 485] on span "Opened" at bounding box center [489, 487] width 41 height 13
drag, startPoint x: 394, startPoint y: 504, endPoint x: 558, endPoint y: 695, distance: 251.7
click at [395, 504] on div "8 - PRE-PAY - GIGGLES Opened Close Till Cash In Till $99.50 Till Report Beginni…" at bounding box center [307, 594] width 471 height 255
click at [504, 673] on link "+ Add Pay-Out" at bounding box center [479, 678] width 75 height 13
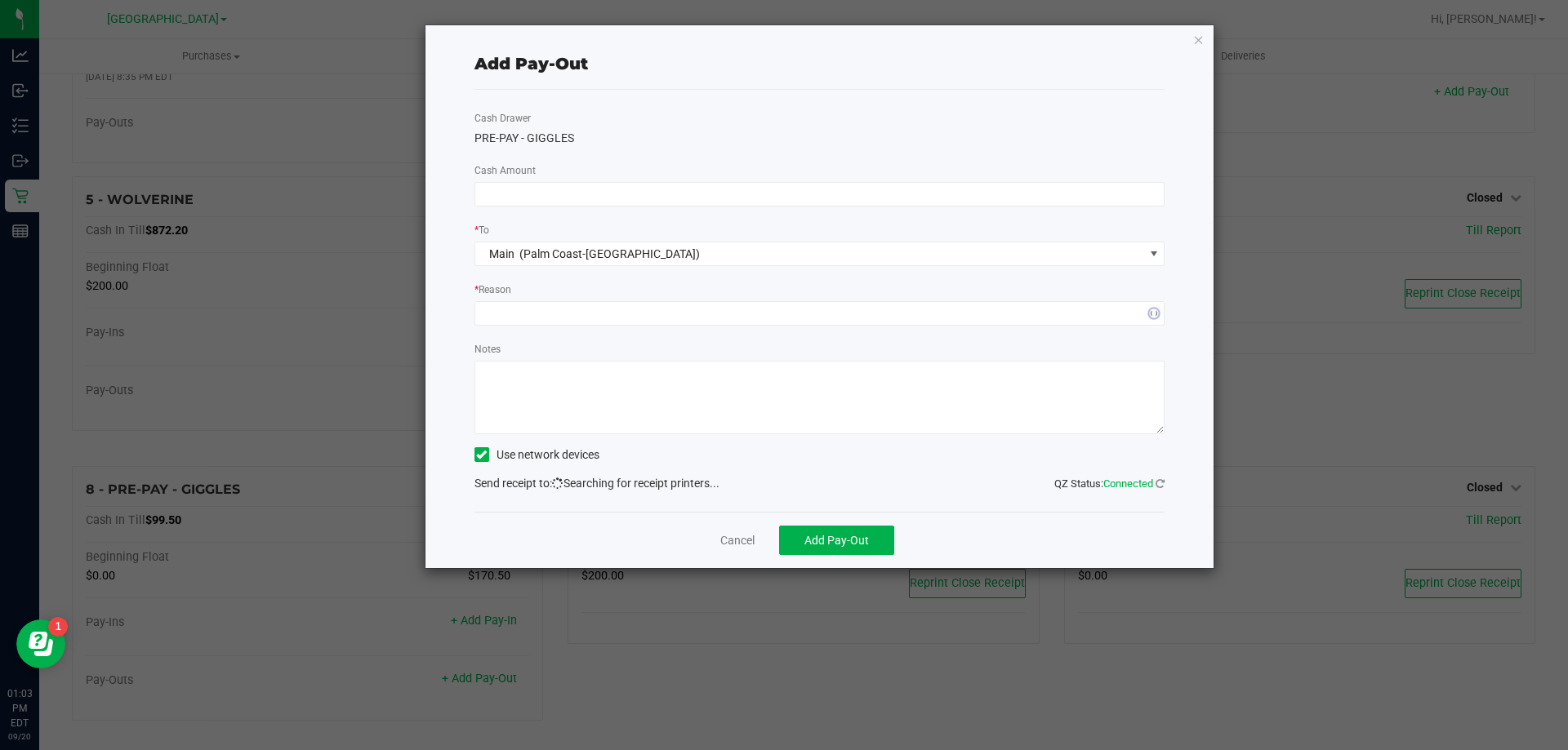
click at [641, 215] on div "Cash Drawer PRE-PAY - GIGGLES Cash Amount * To Main (Palm Coast-Vault) * Reason…" at bounding box center [820, 301] width 691 height 422
click at [641, 177] on div "Cash Drawer PRE-PAY - GIGGLES Cash Amount * To Main (Palm Coast-Vault) * Reason…" at bounding box center [820, 301] width 691 height 422
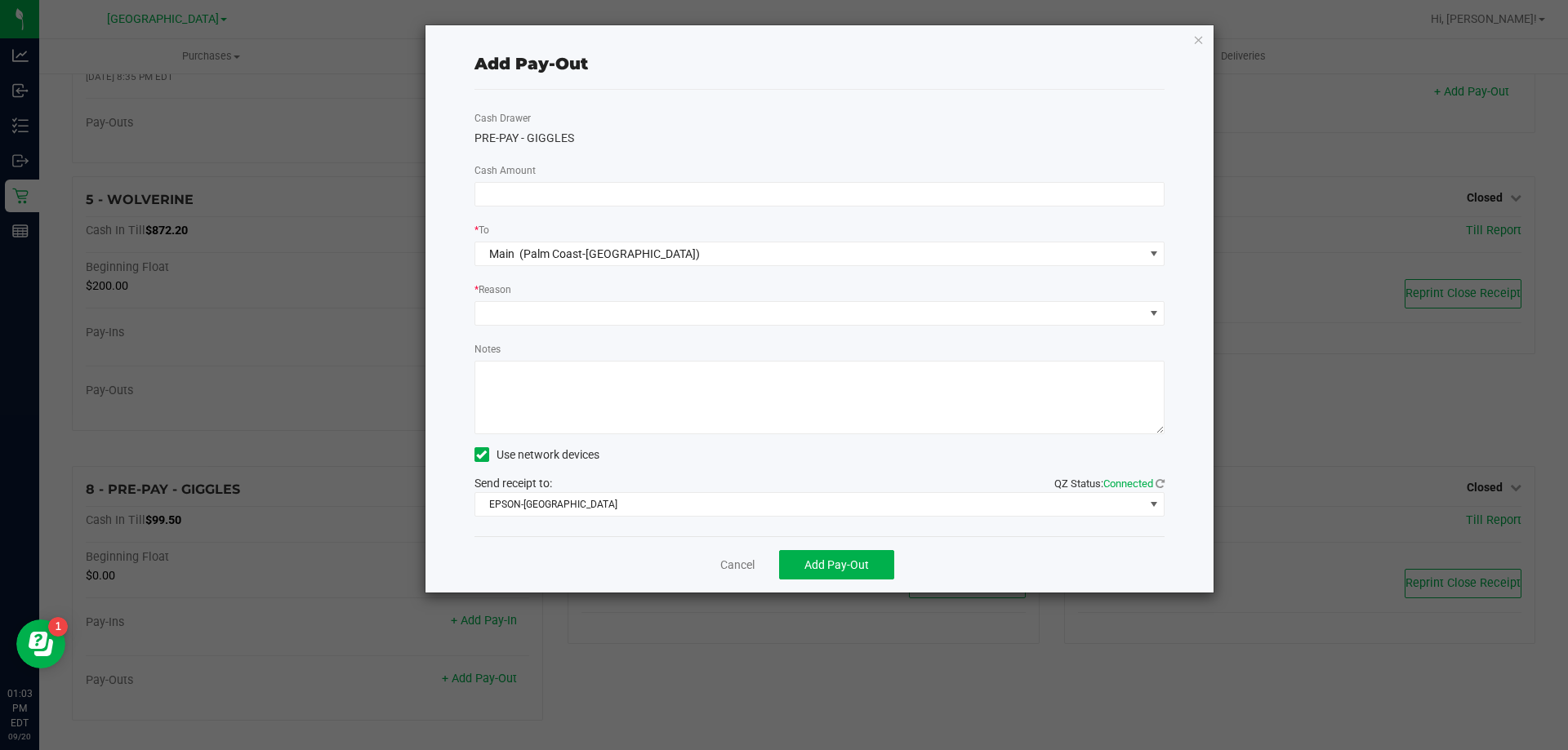
click at [649, 176] on div "Cash Drawer PRE-PAY - GIGGLES Cash Amount * To Main (Palm Coast-Vault) * Reason…" at bounding box center [820, 314] width 691 height 447
click at [645, 184] on input at bounding box center [820, 195] width 689 height 23
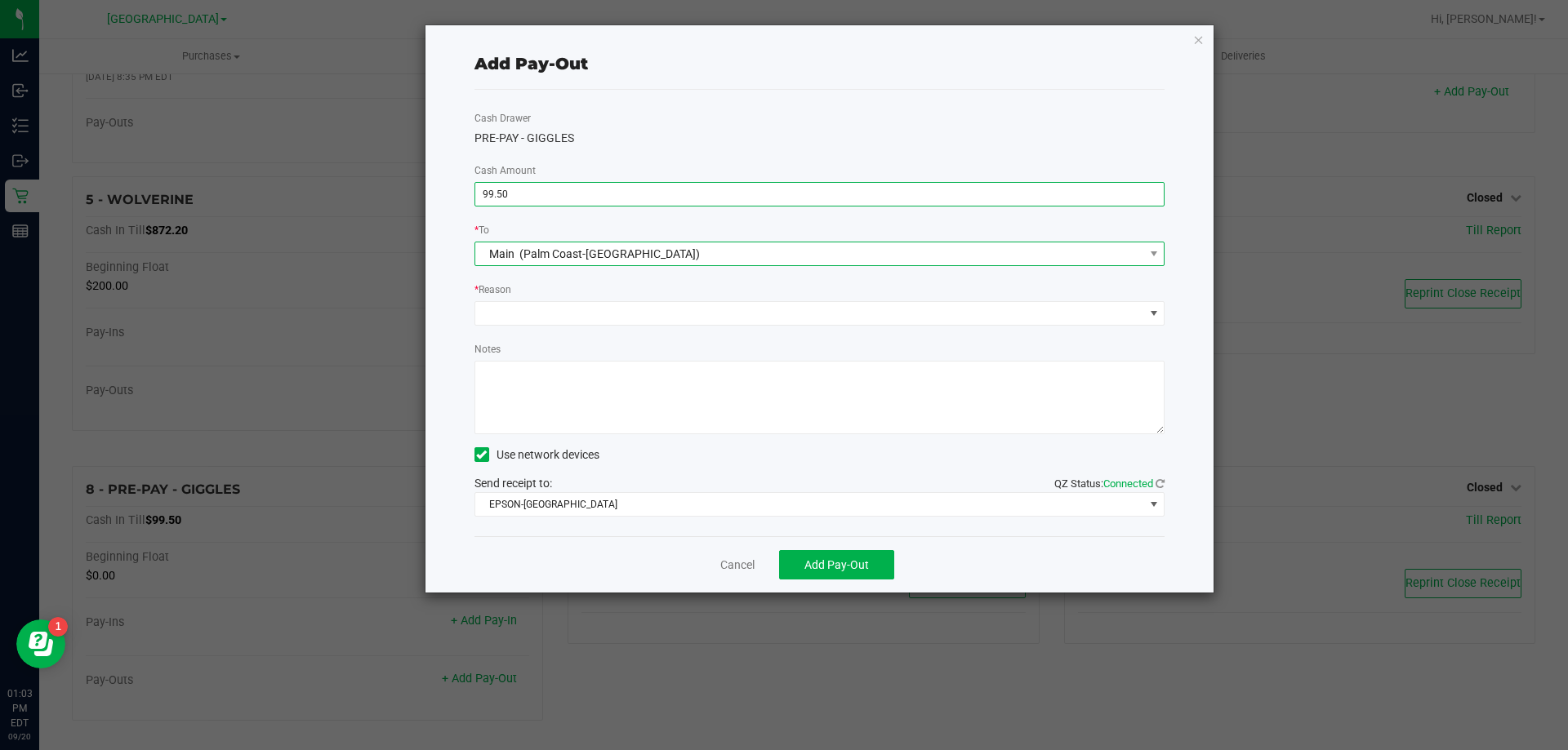
type input "$99.50"
click at [620, 262] on span "Main (Palm Coast-Vault)" at bounding box center [809, 254] width 669 height 23
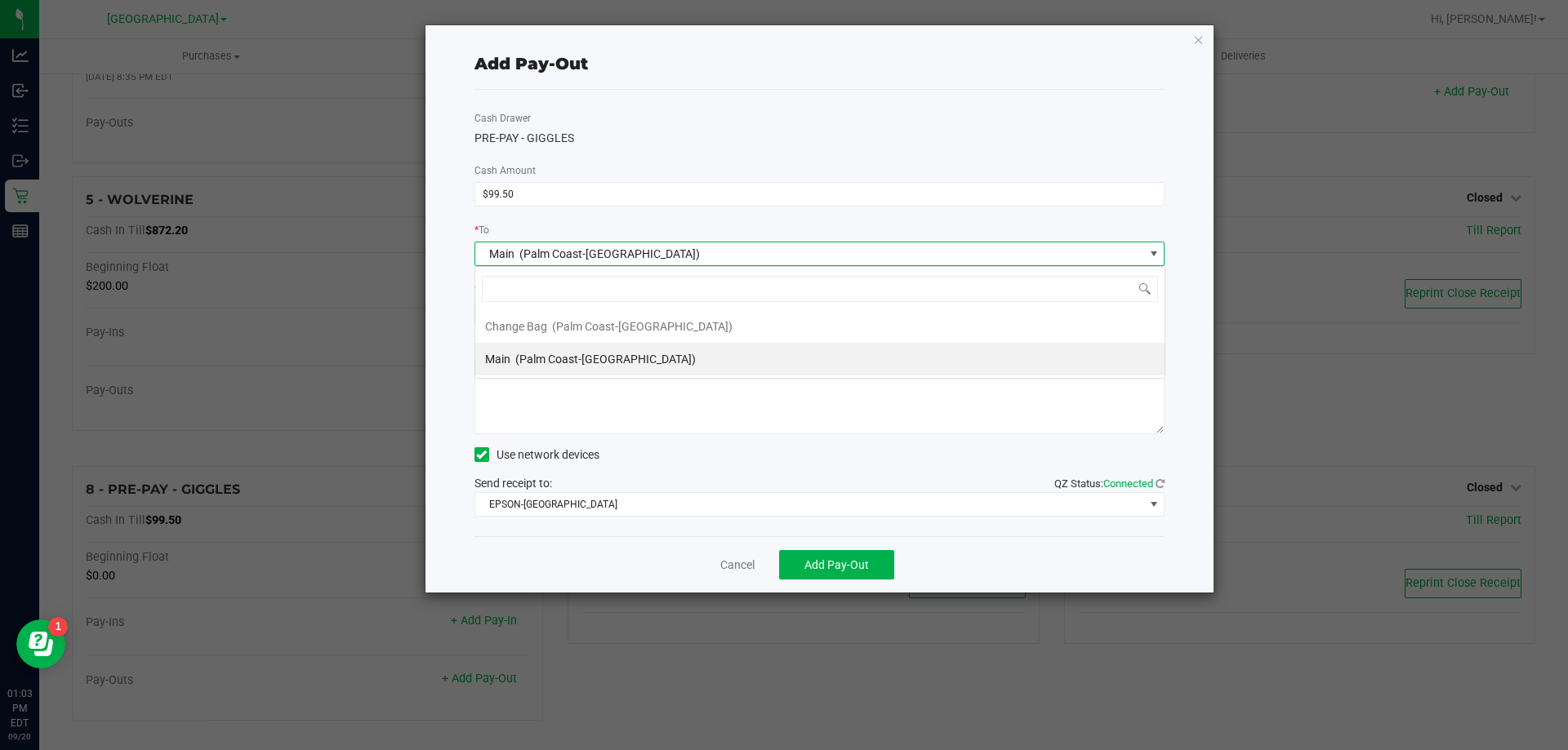
scroll to position [25, 690]
click at [606, 357] on span "(Palm Coast-Vault)" at bounding box center [606, 360] width 180 height 13
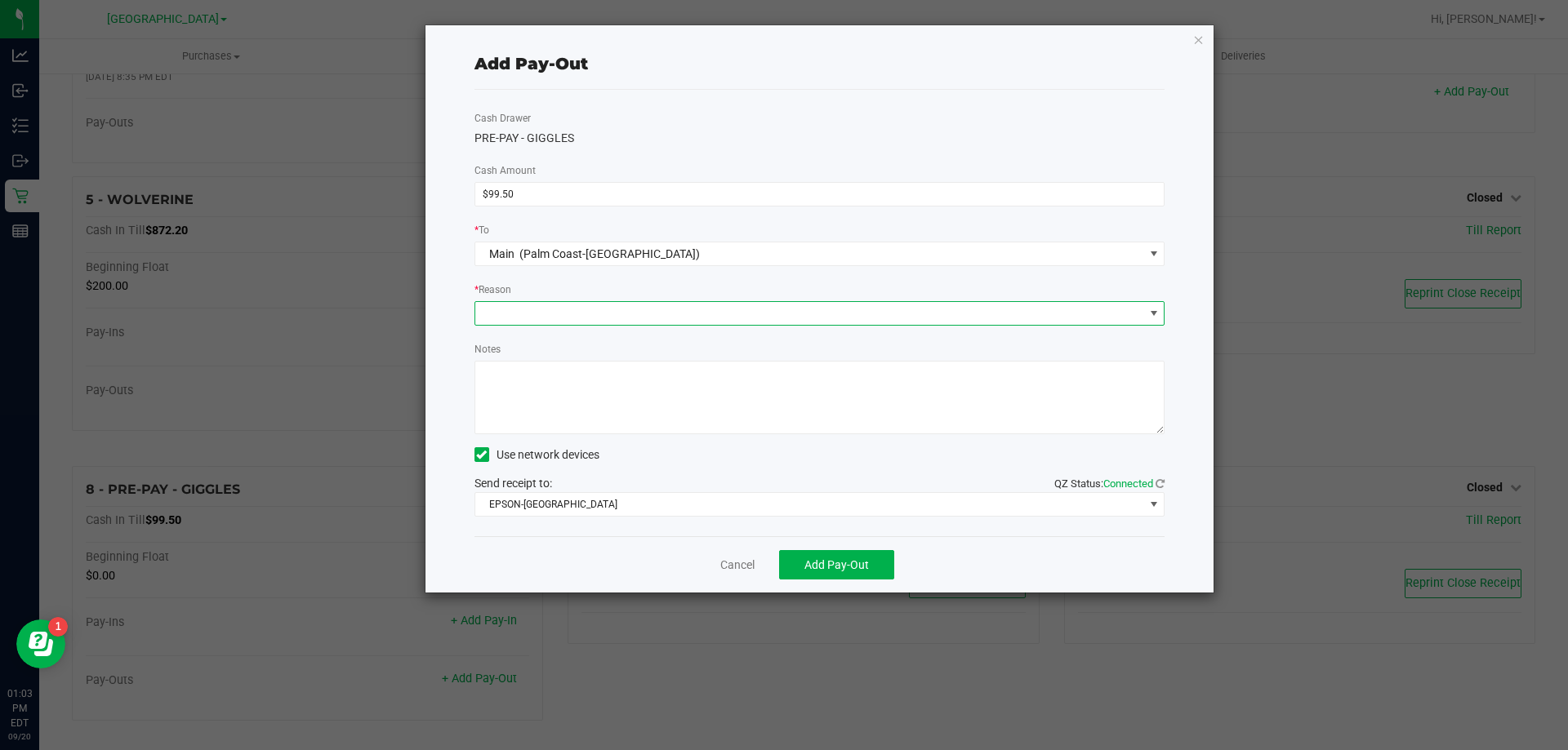
click at [546, 319] on span at bounding box center [809, 314] width 669 height 23
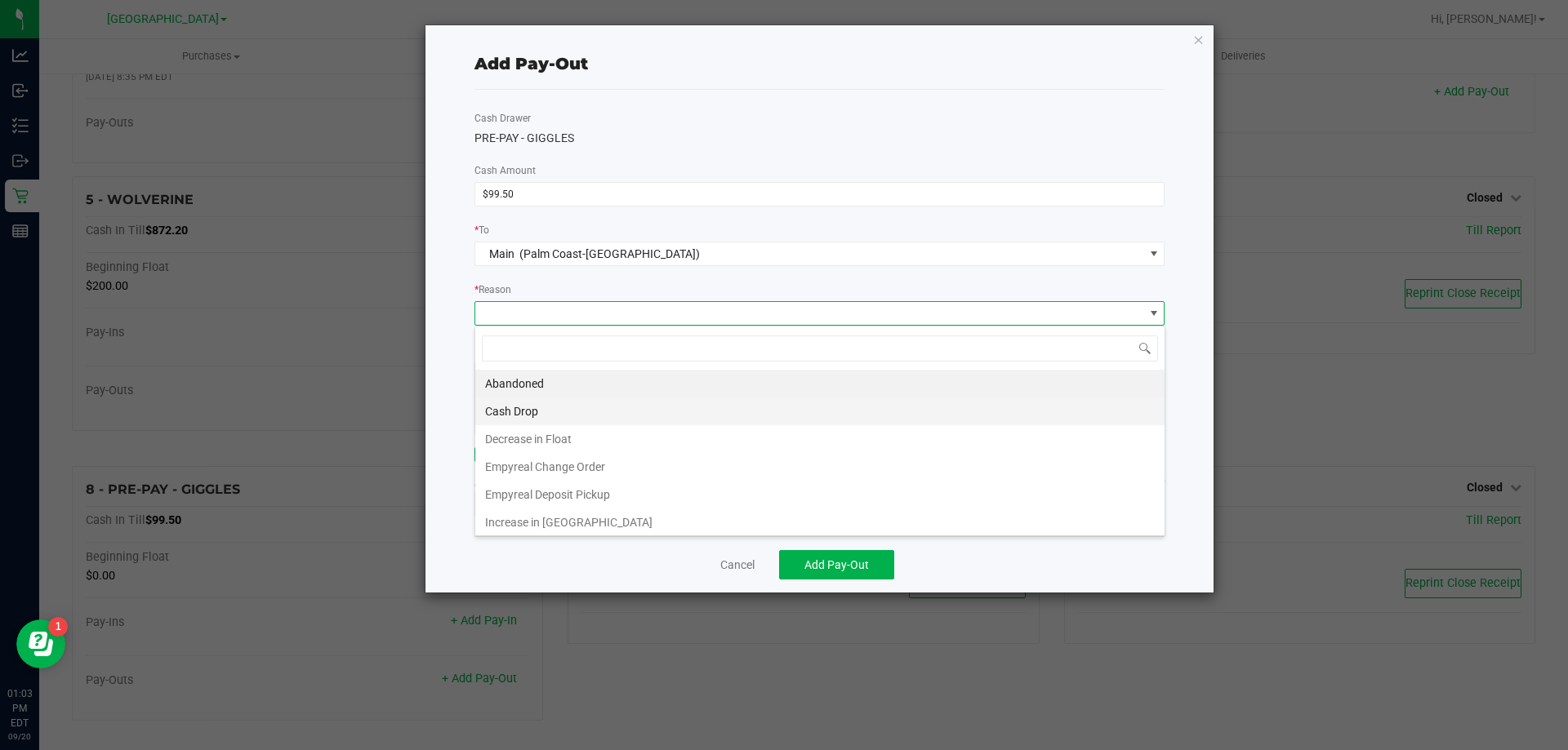
scroll to position [3, 0]
click at [544, 426] on li "Decrease in Float" at bounding box center [820, 435] width 689 height 28
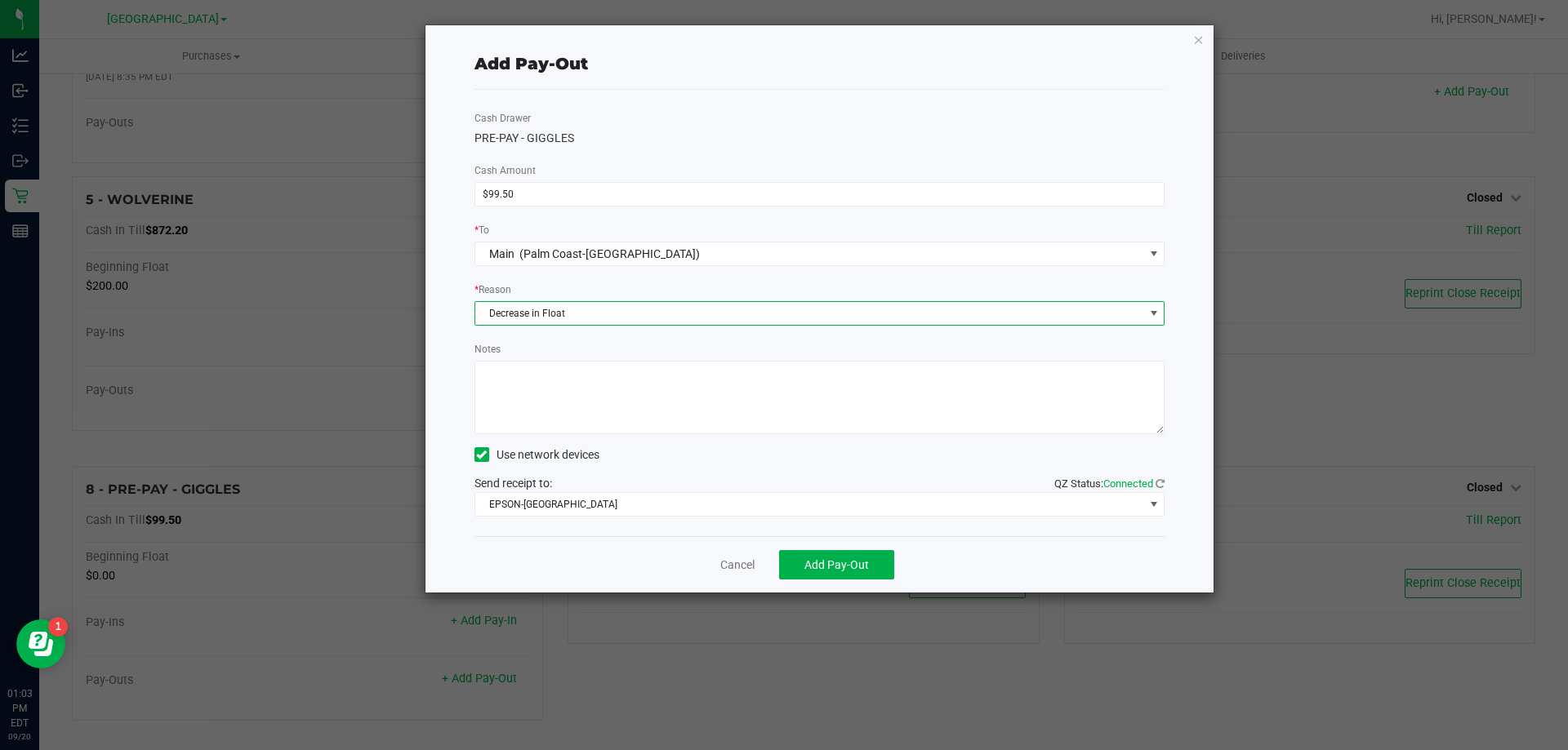
click at [565, 410] on textarea "Notes" at bounding box center [820, 397] width 691 height 74
type textarea "rang out at wrong till"
click at [802, 561] on button "Add Pay-Out" at bounding box center [837, 565] width 115 height 30
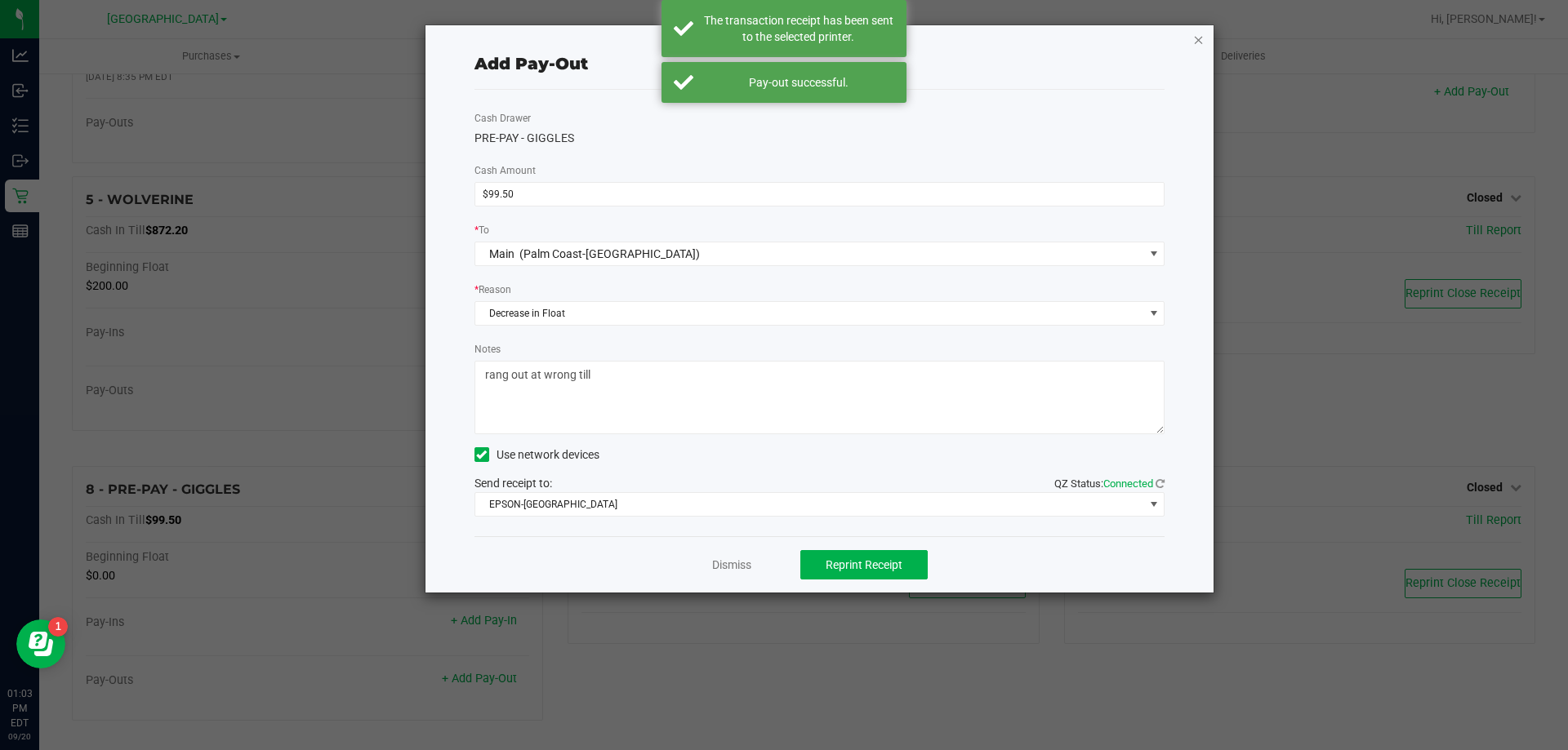
click at [1200, 43] on icon "button" at bounding box center [1200, 39] width 12 height 19
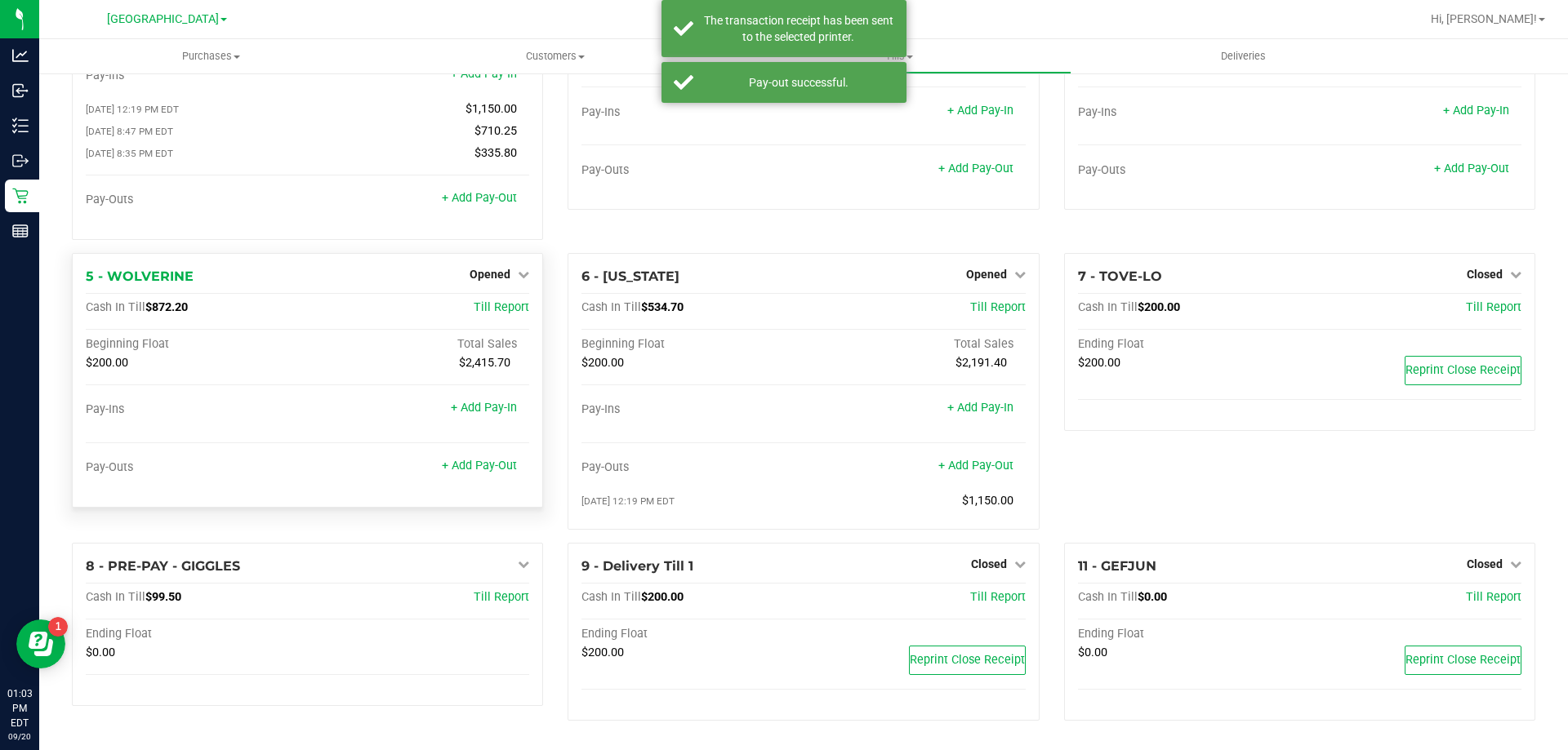
scroll to position [0, 0]
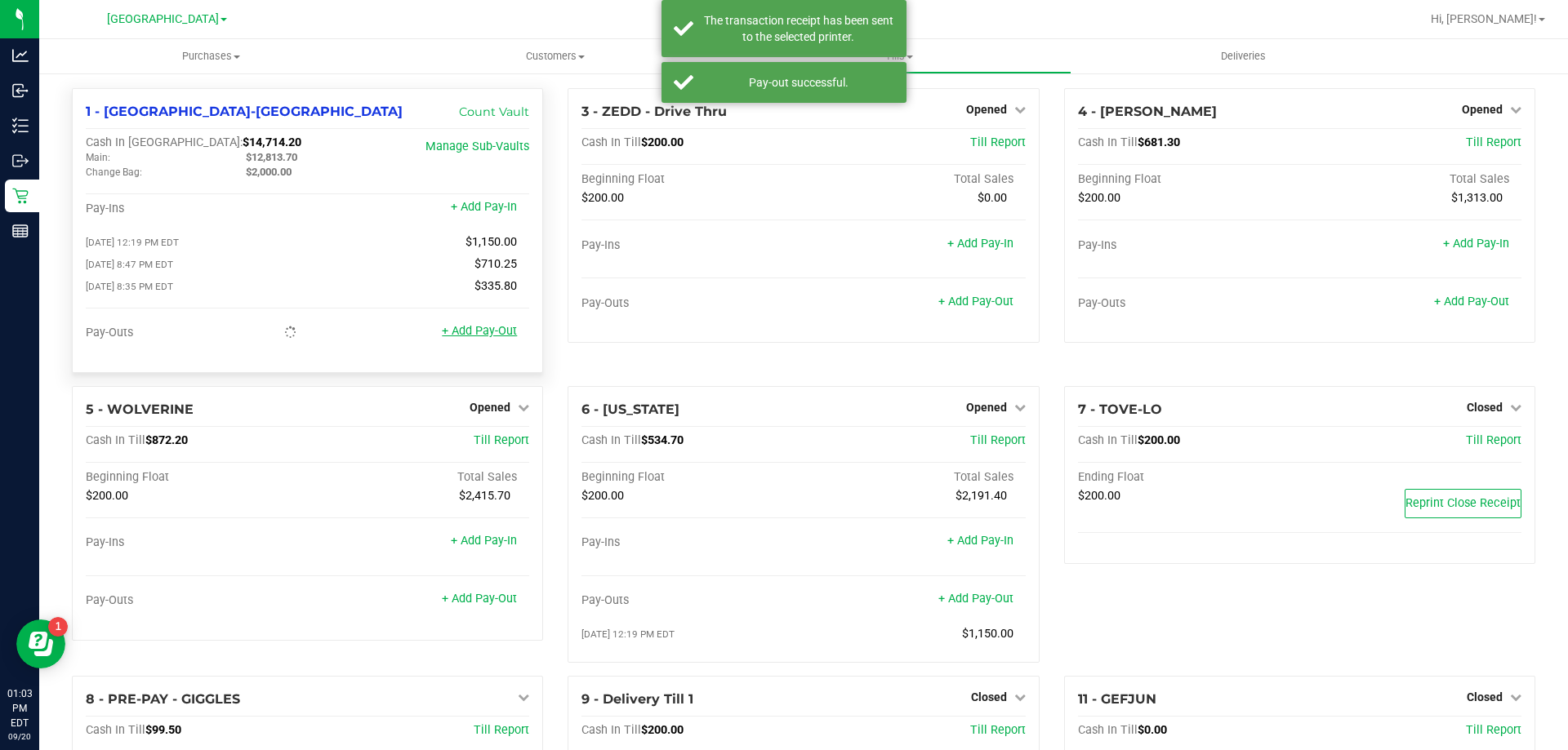
click at [470, 335] on link "+ Add Pay-Out" at bounding box center [479, 331] width 75 height 13
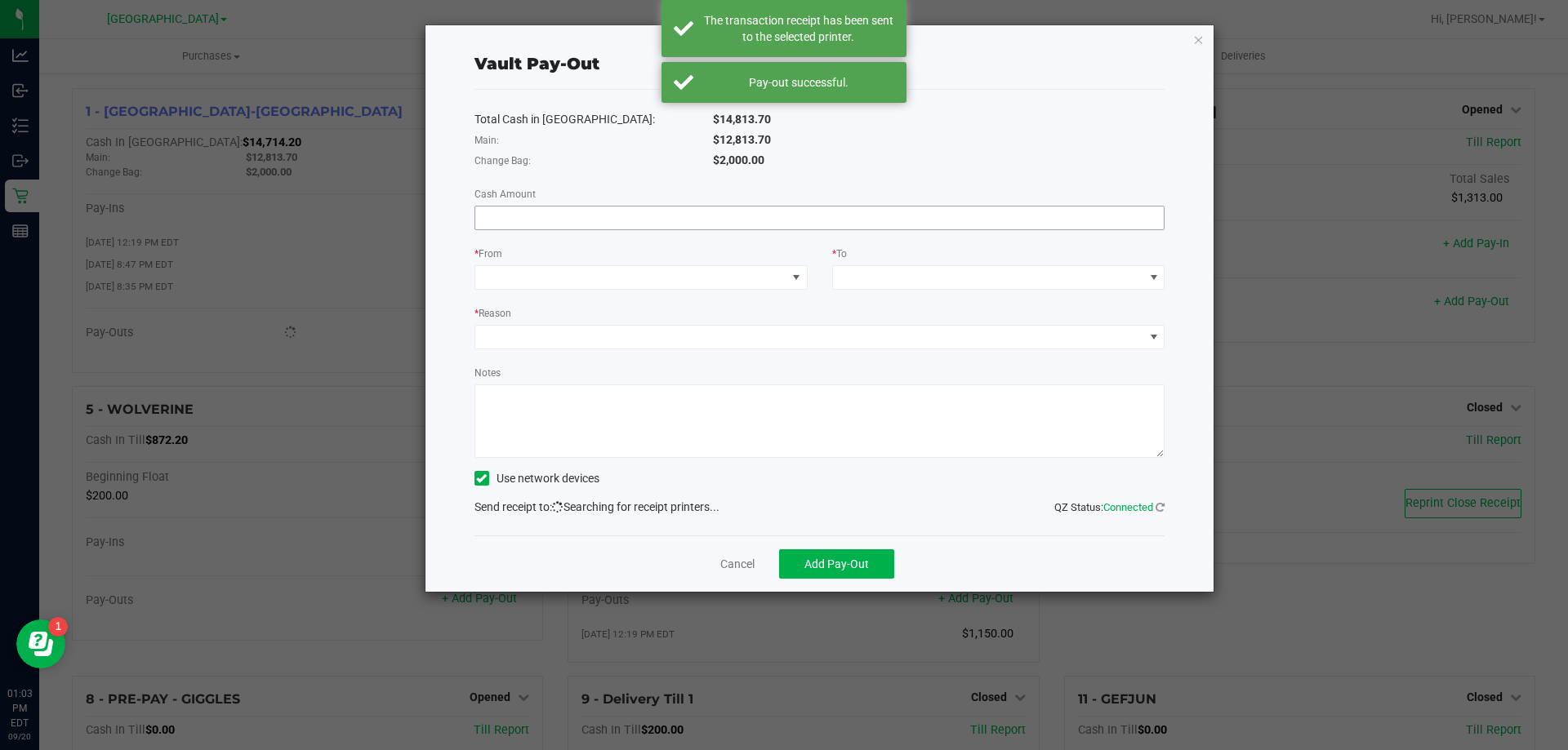
click at [575, 223] on input at bounding box center [820, 218] width 689 height 23
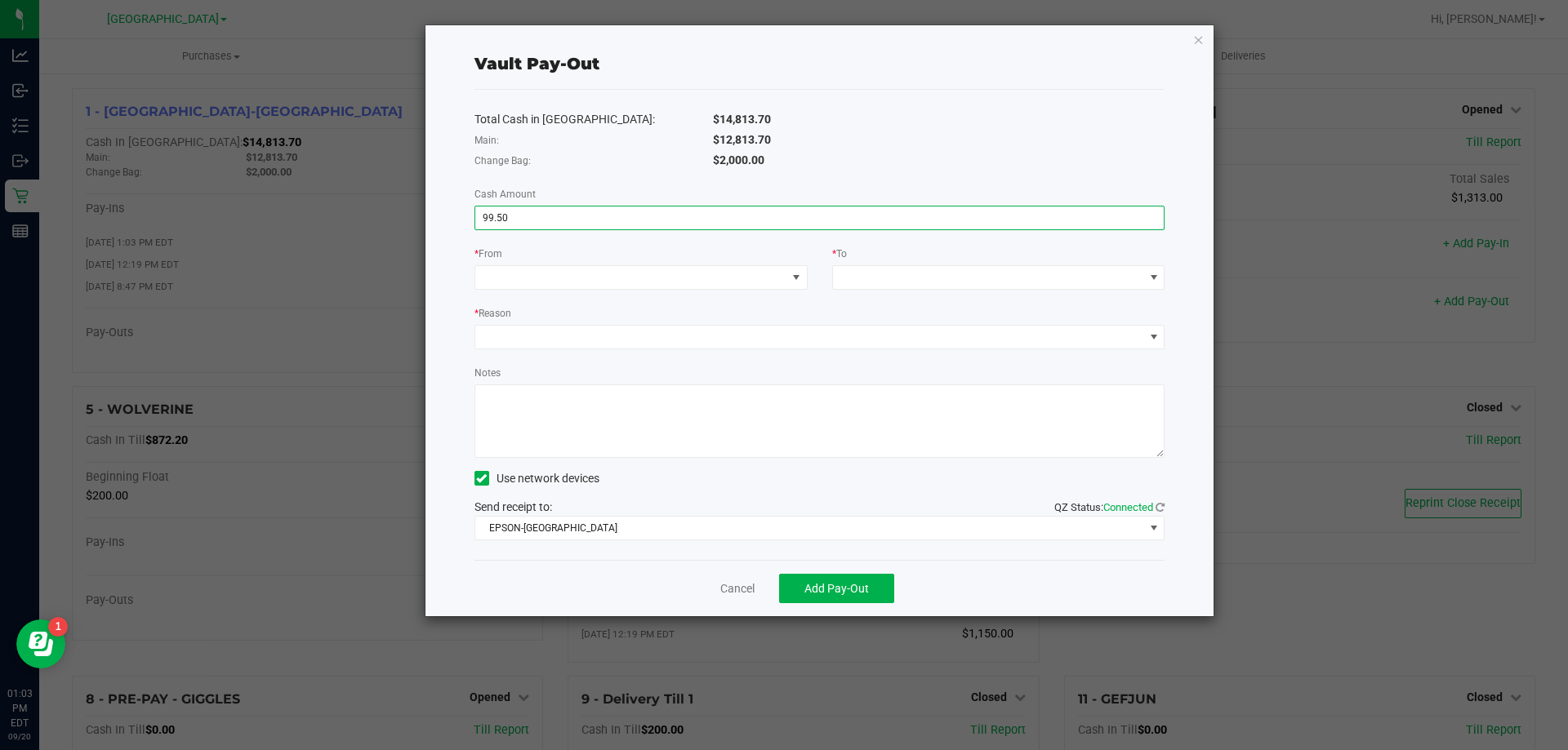
type input "$99.50"
click at [605, 261] on div "* From" at bounding box center [641, 254] width 333 height 20
click at [605, 282] on span at bounding box center [630, 277] width 311 height 23
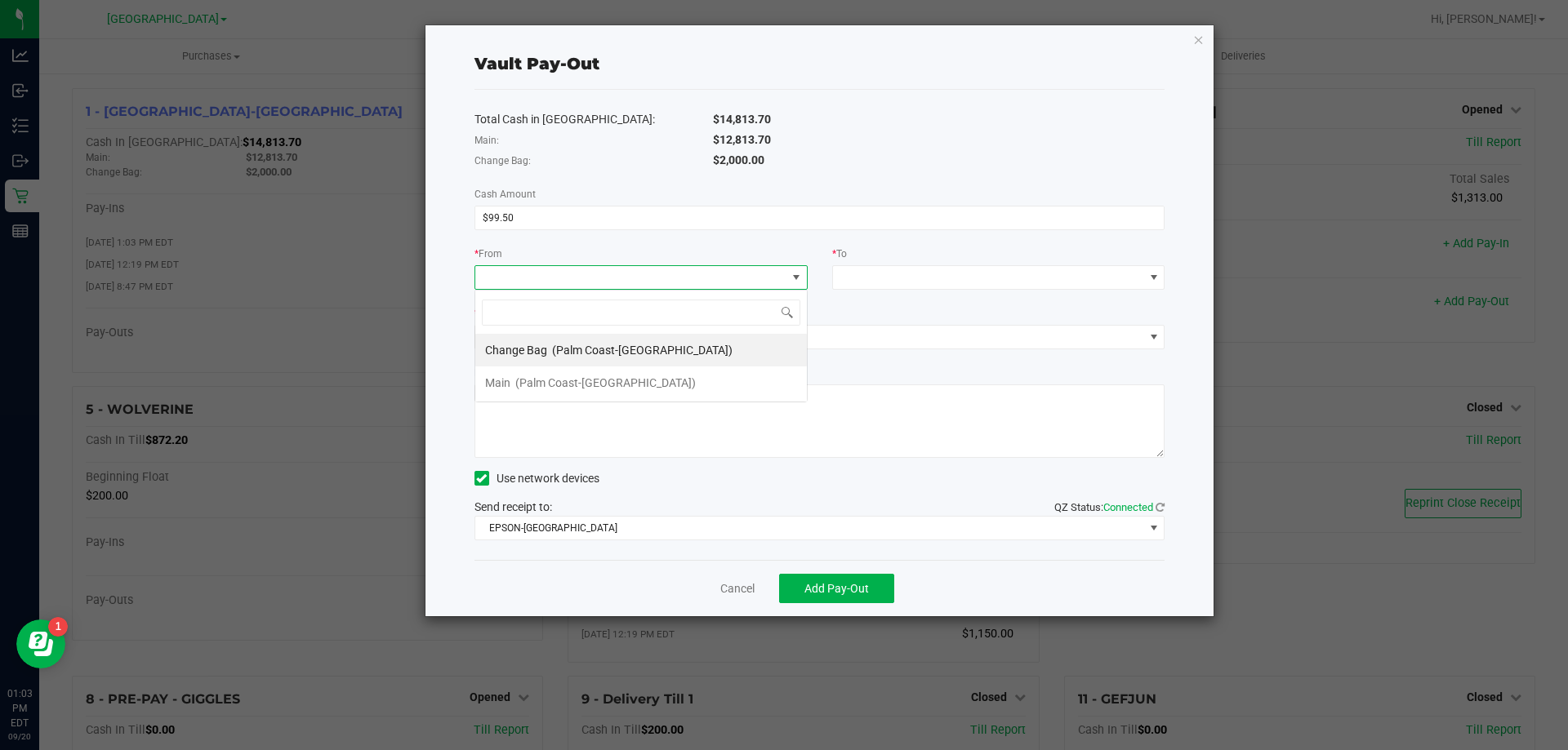
scroll to position [25, 333]
click at [598, 380] on span "(Palm Coast-Vault)" at bounding box center [606, 383] width 180 height 13
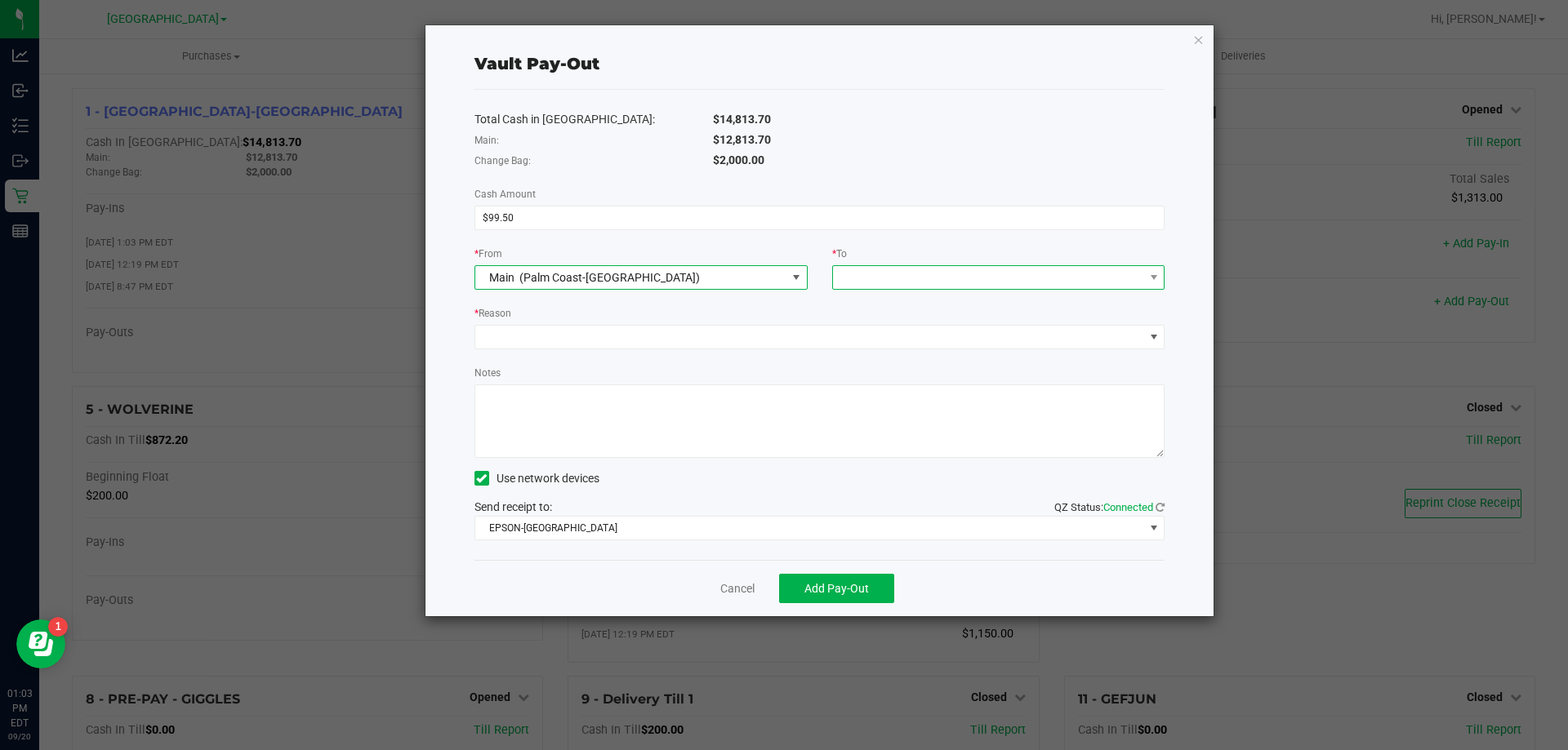
click at [872, 280] on span at bounding box center [988, 277] width 311 height 23
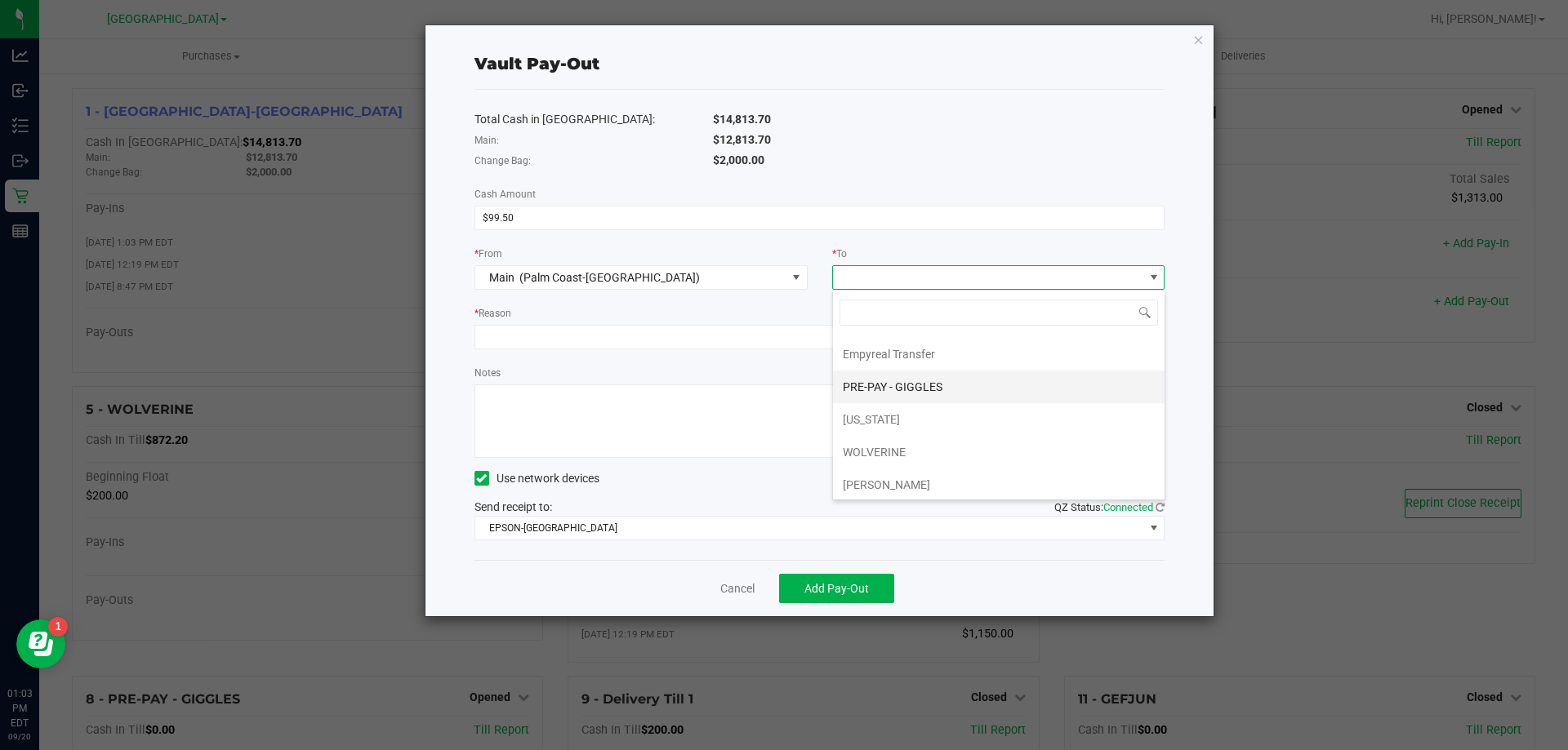
scroll to position [98, 0]
click at [876, 480] on span "ZEDD - Drive Thru" at bounding box center [886, 481] width 87 height 13
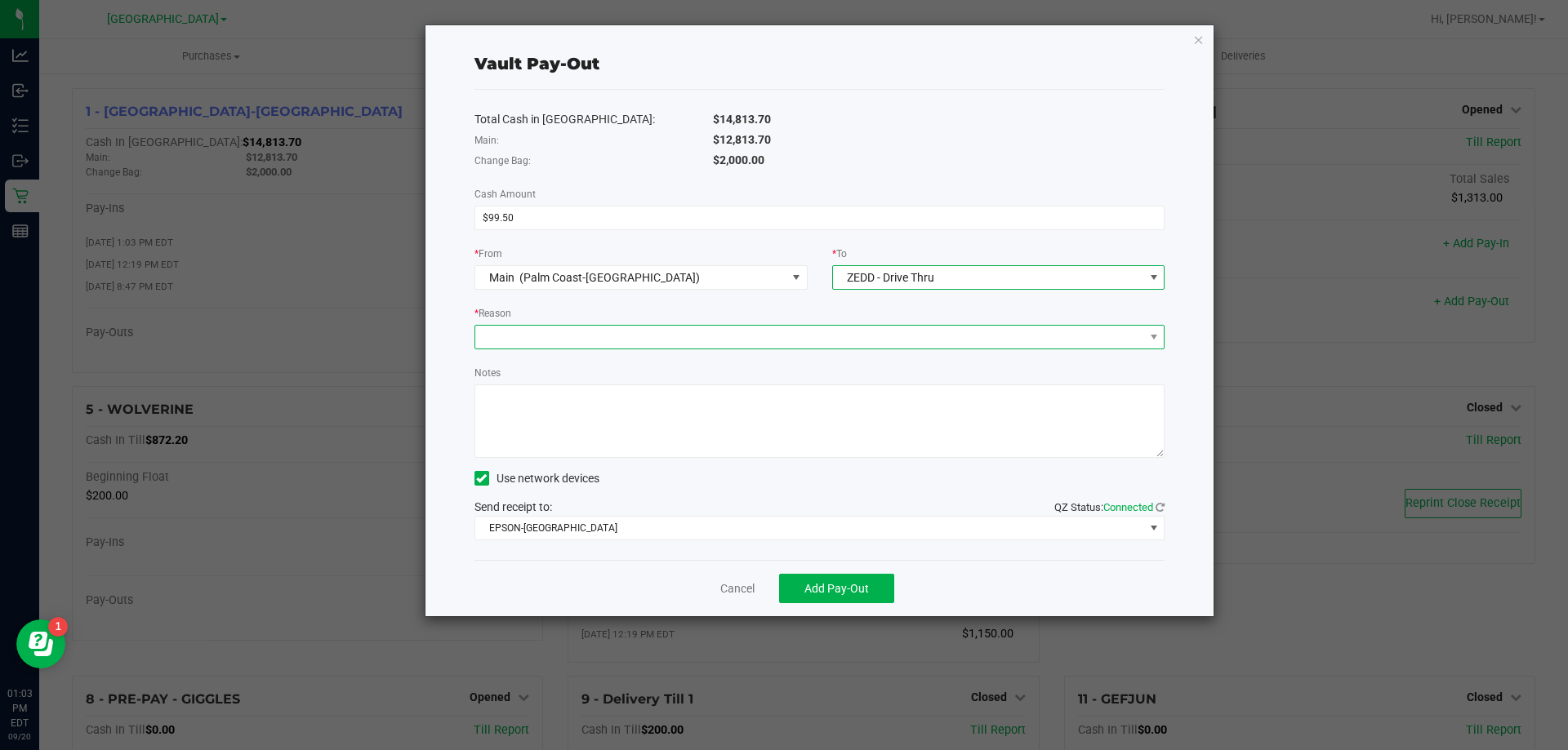
click at [636, 339] on span at bounding box center [809, 338] width 669 height 23
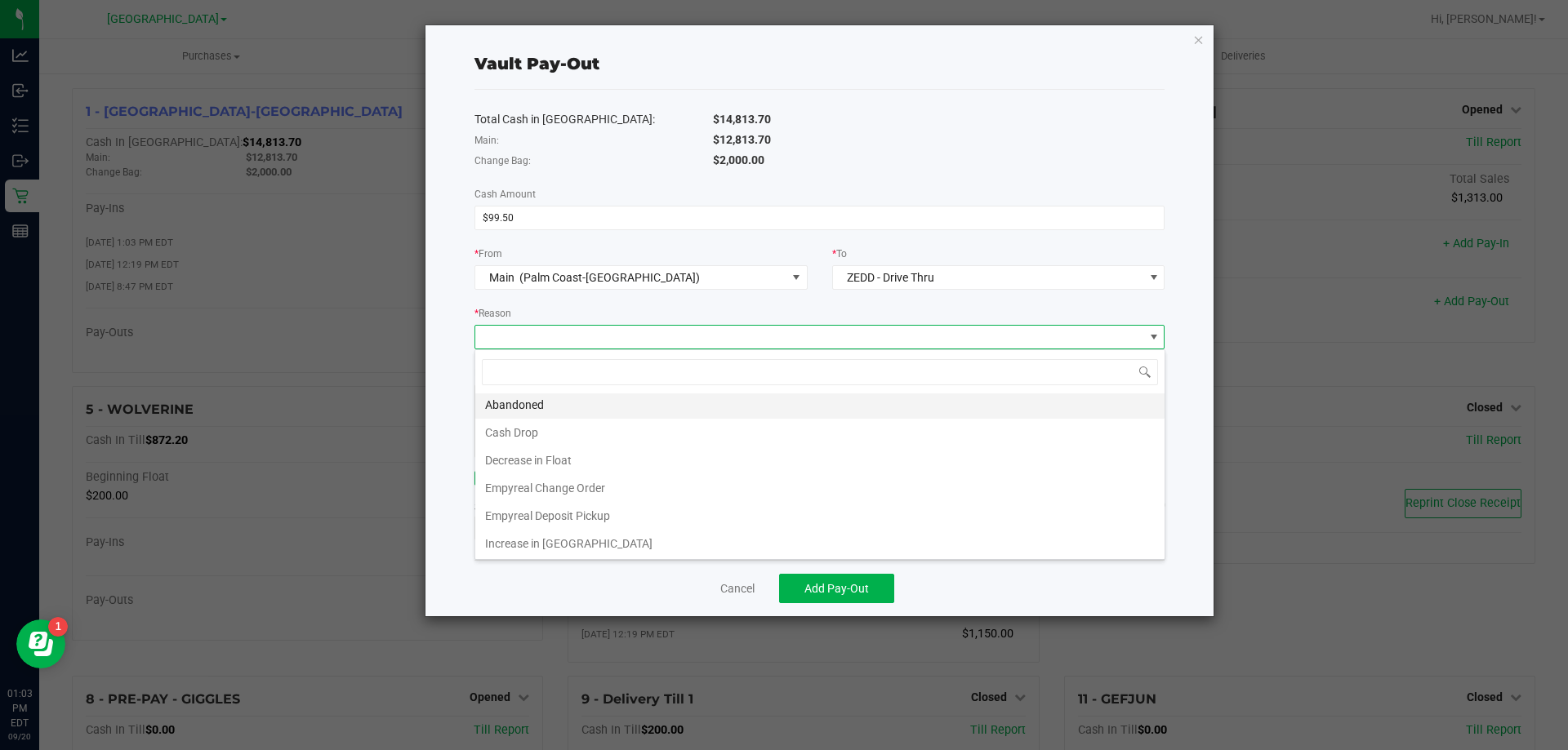
scroll to position [3, 0]
click at [616, 545] on li "Increase in Float" at bounding box center [820, 543] width 689 height 28
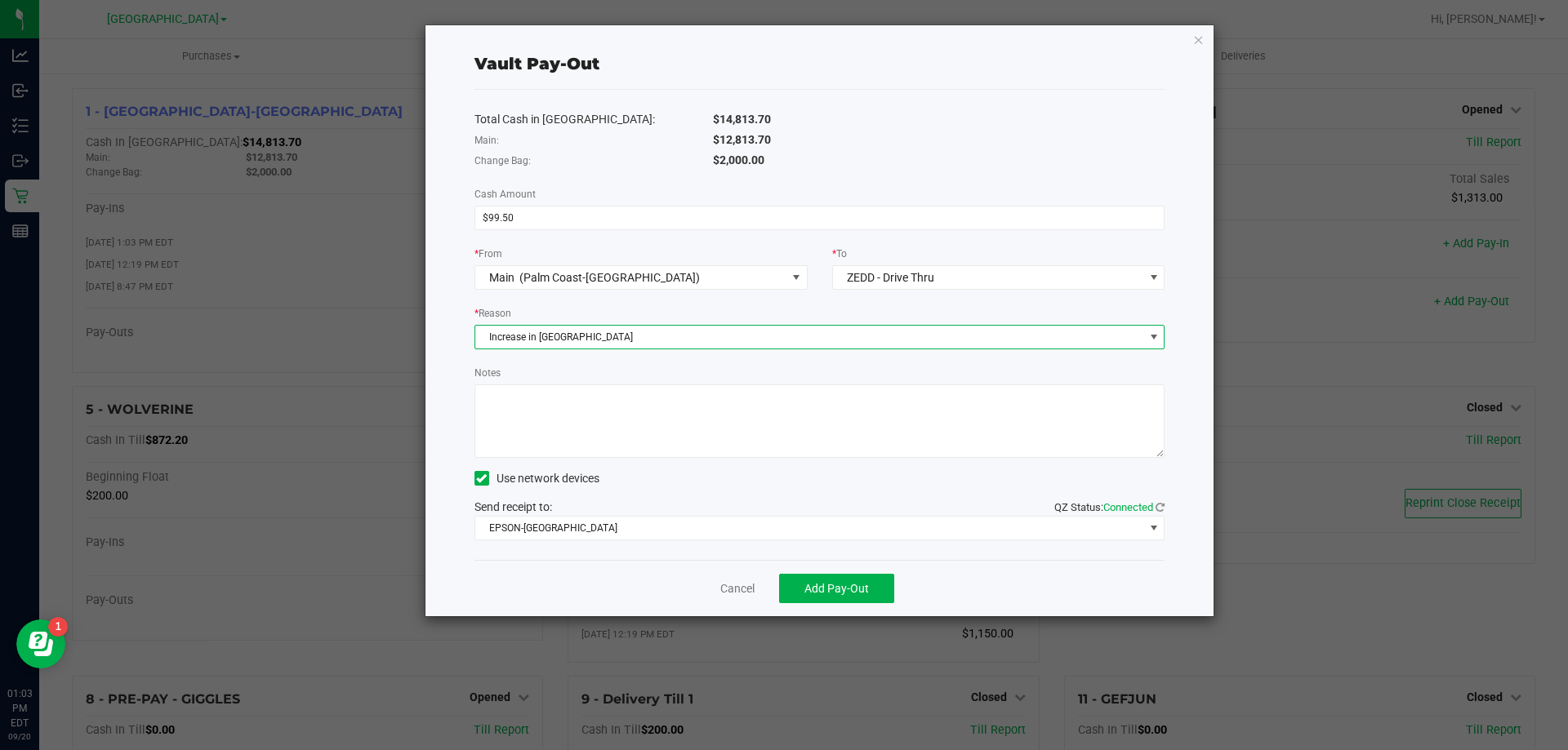
click at [611, 414] on textarea "Notes" at bounding box center [820, 421] width 691 height 74
type textarea "rang out at wrong till, resetting"
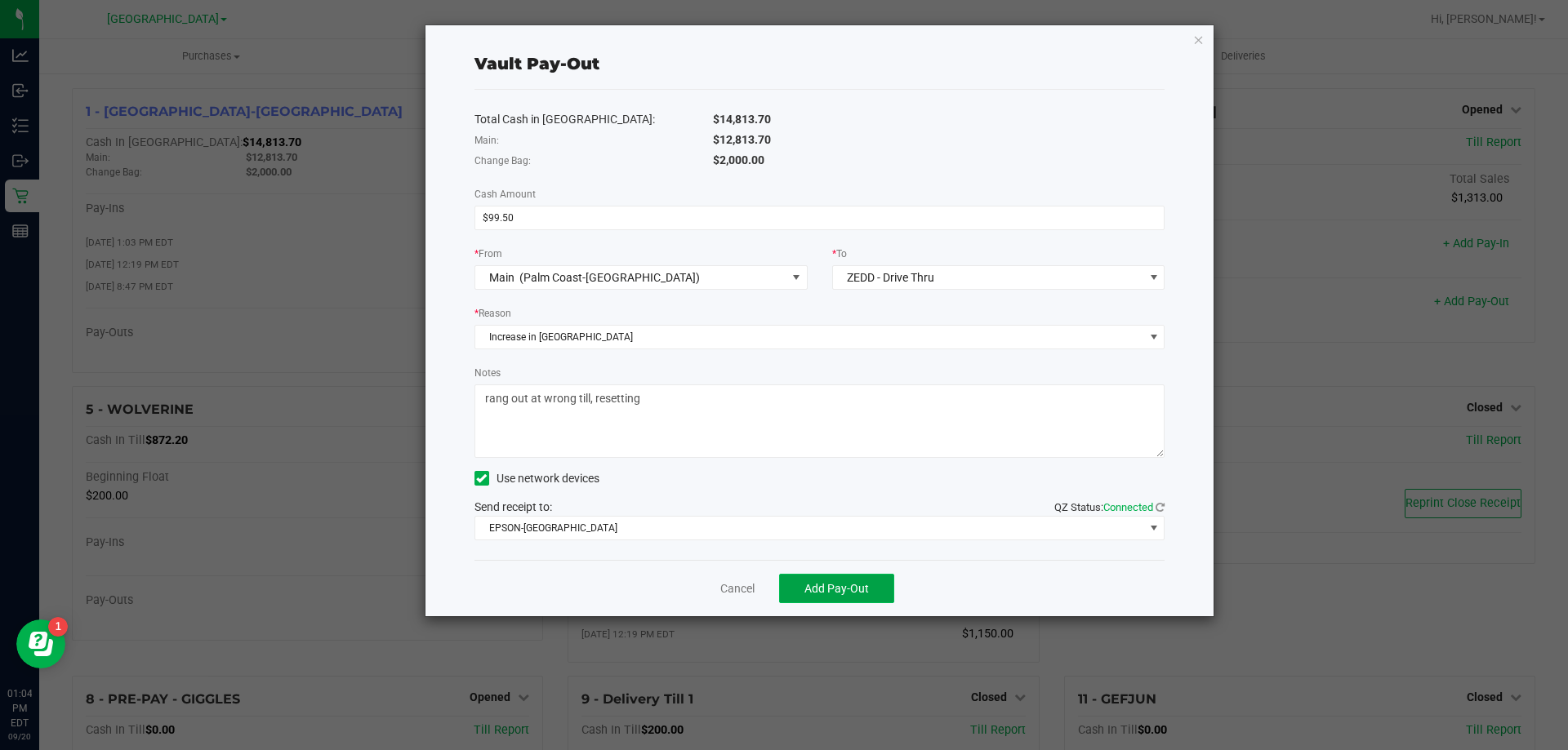
click at [858, 597] on button "Add Pay-Out" at bounding box center [837, 588] width 115 height 30
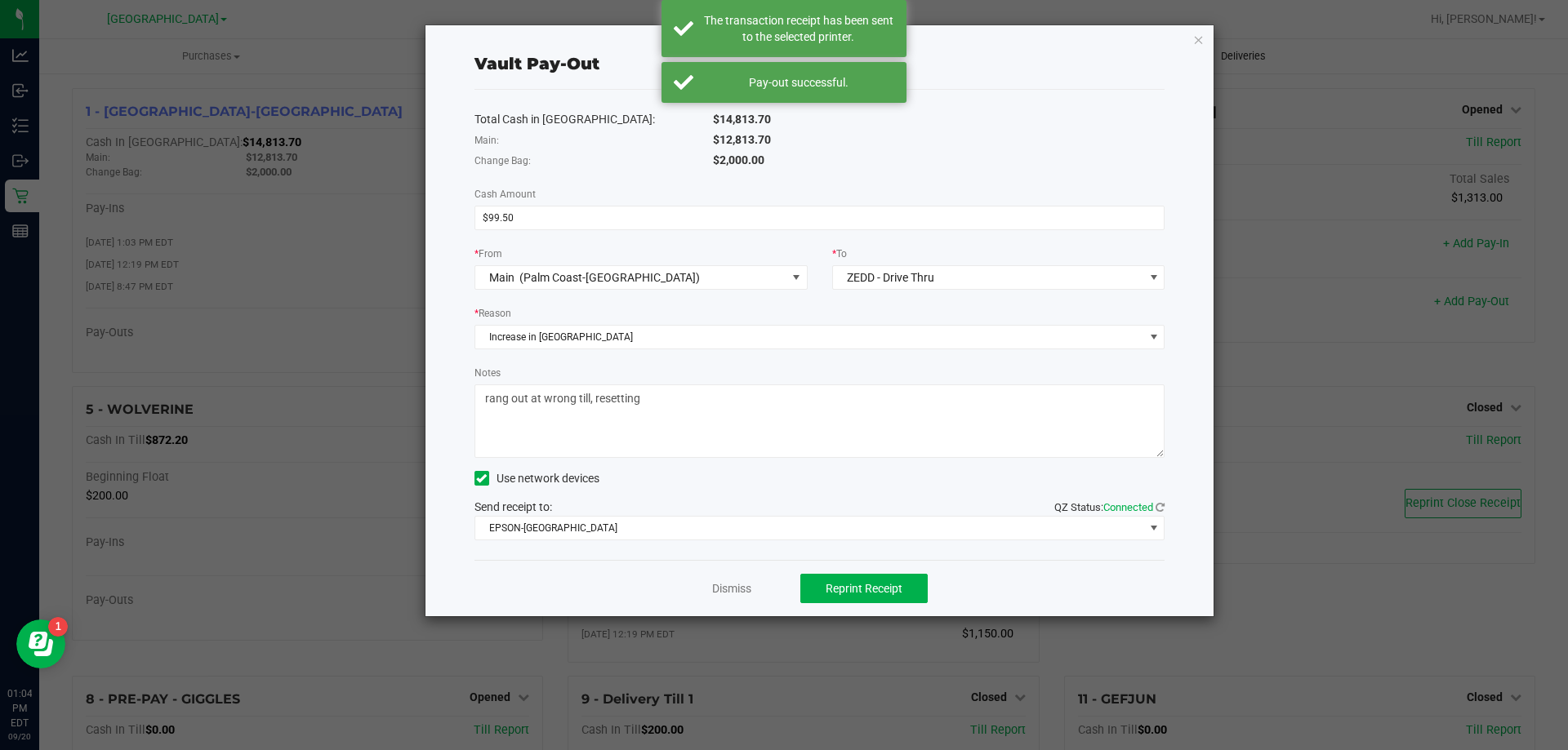
click at [1201, 43] on icon "button" at bounding box center [1200, 39] width 12 height 19
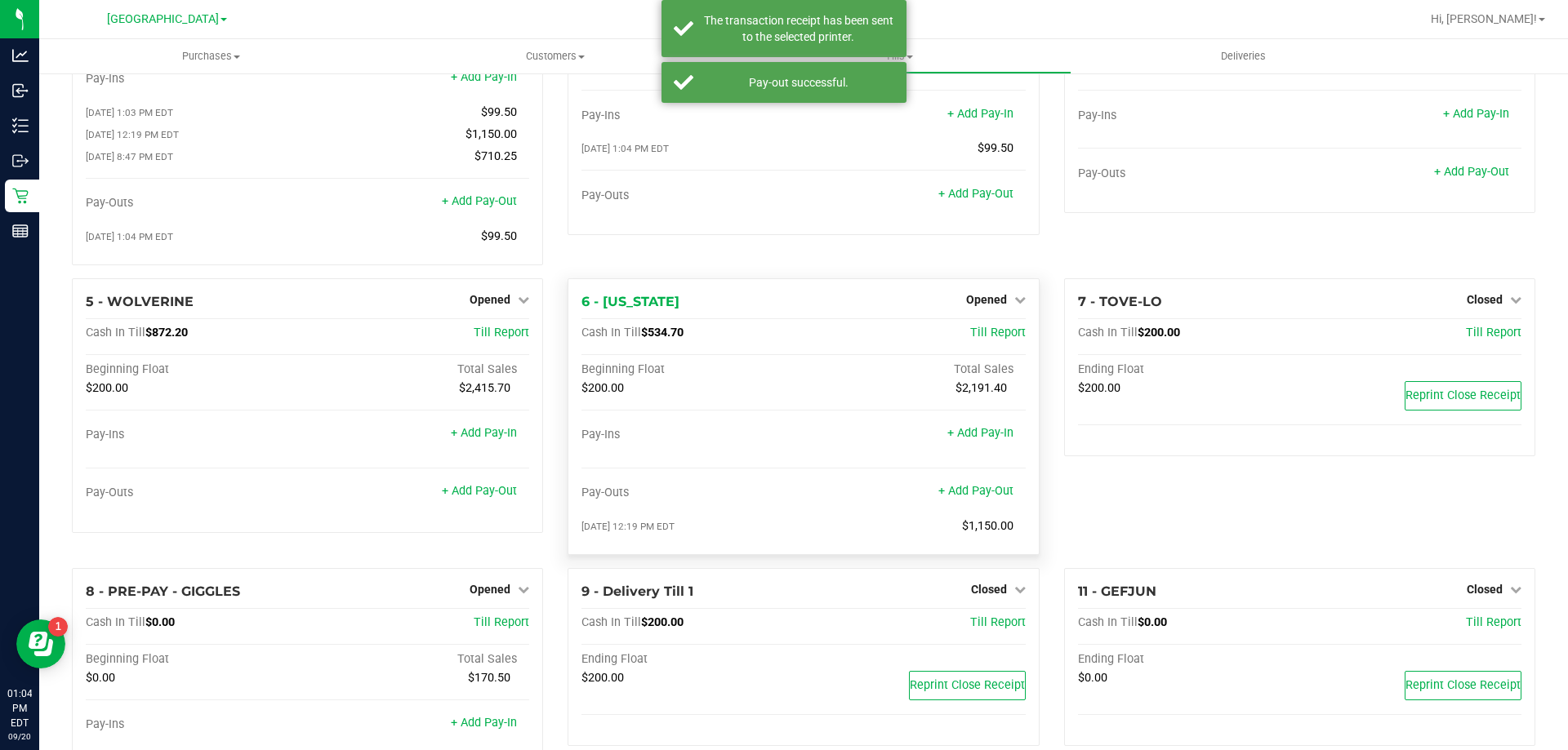
scroll to position [0, 0]
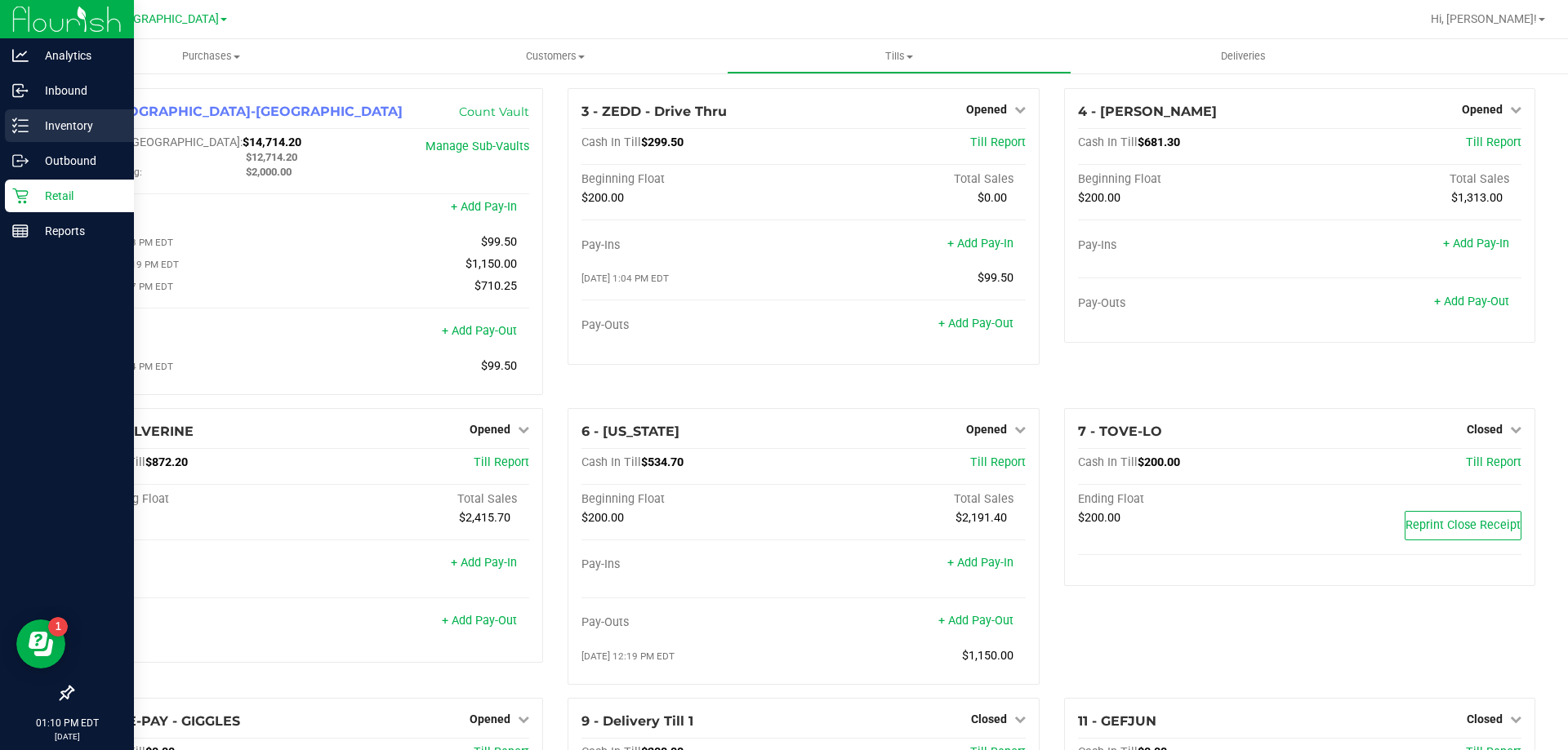
click at [18, 125] on icon at bounding box center [20, 126] width 16 height 16
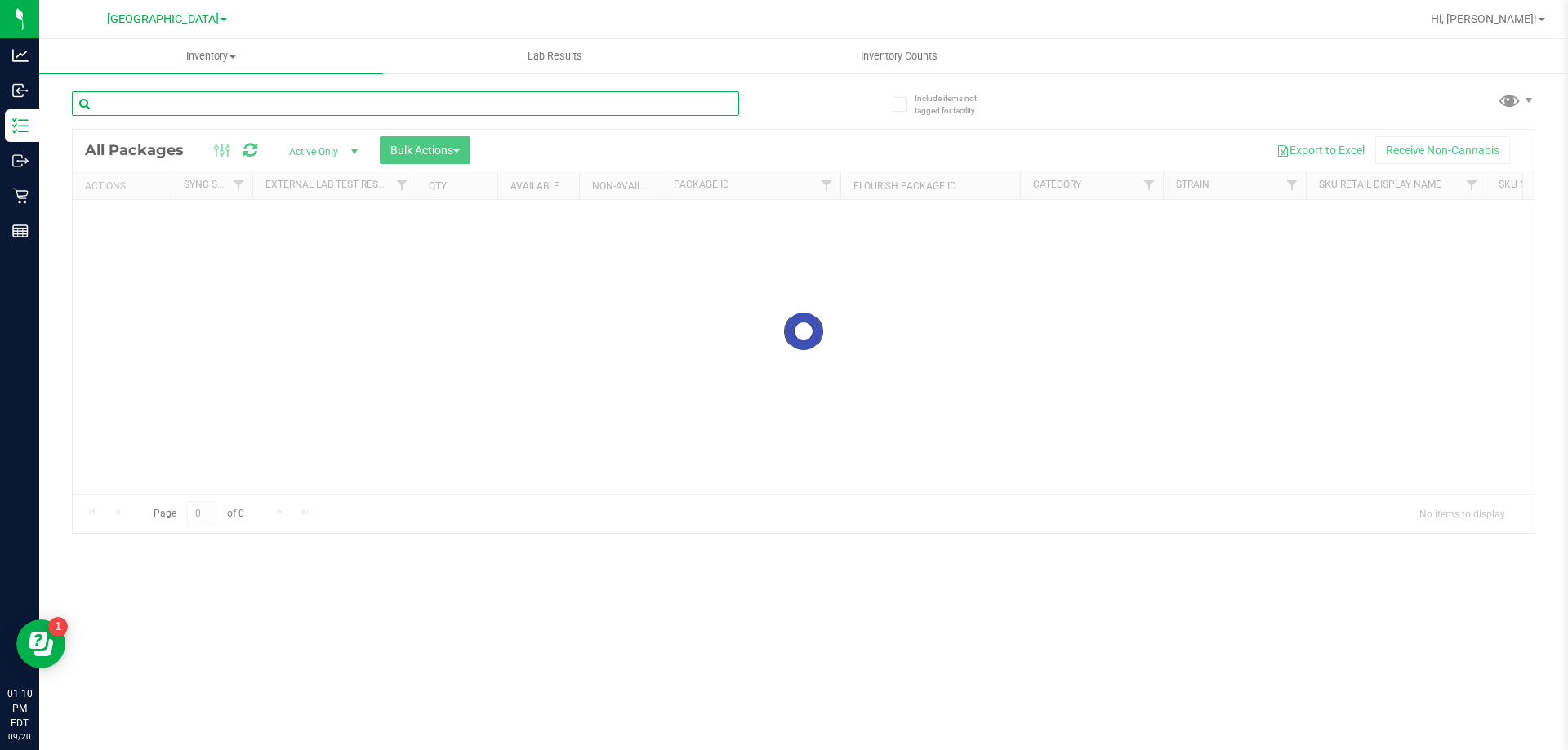
click at [214, 103] on input "text" at bounding box center [405, 104] width 667 height 25
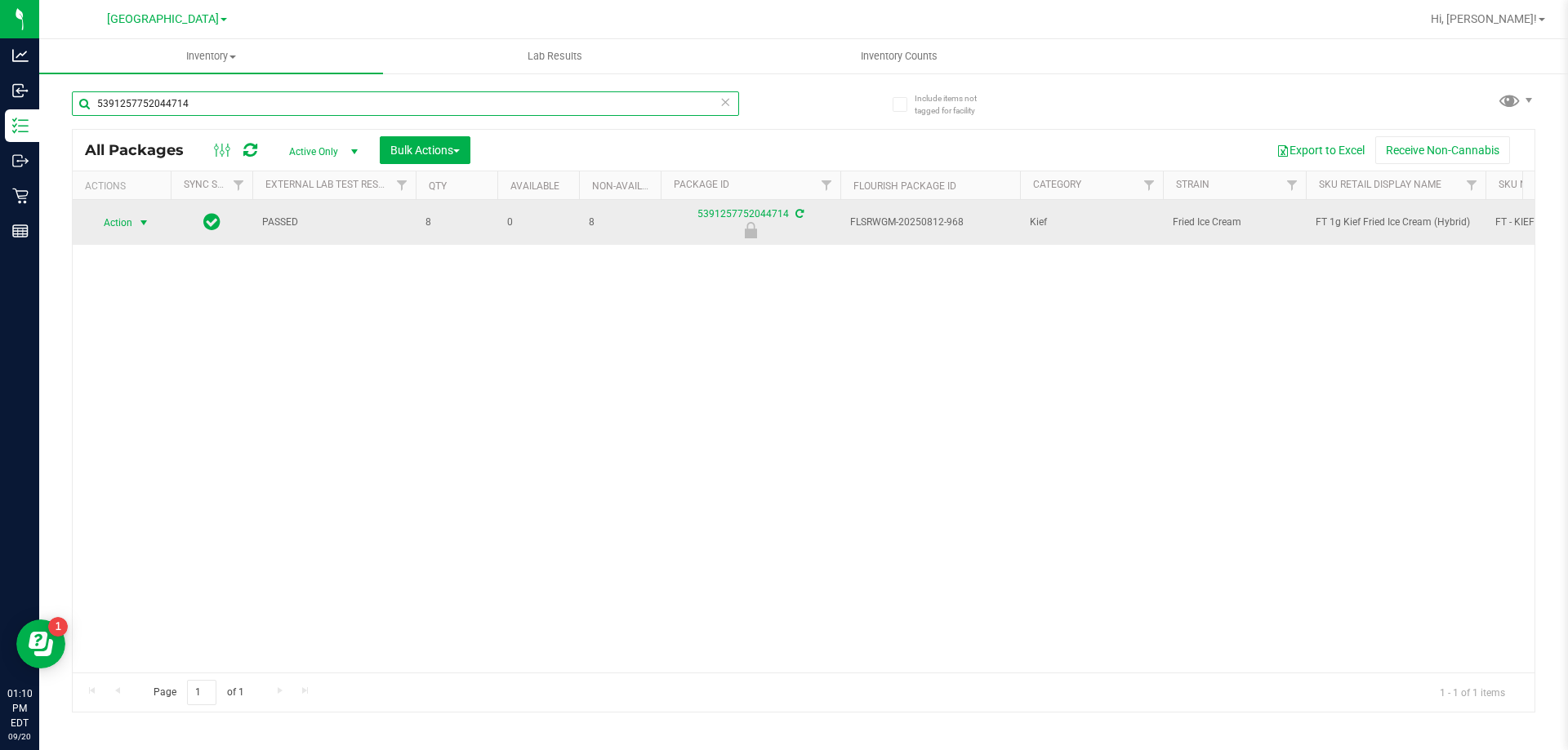
type input "5391257752044714"
click at [104, 227] on span "Action" at bounding box center [111, 223] width 44 height 23
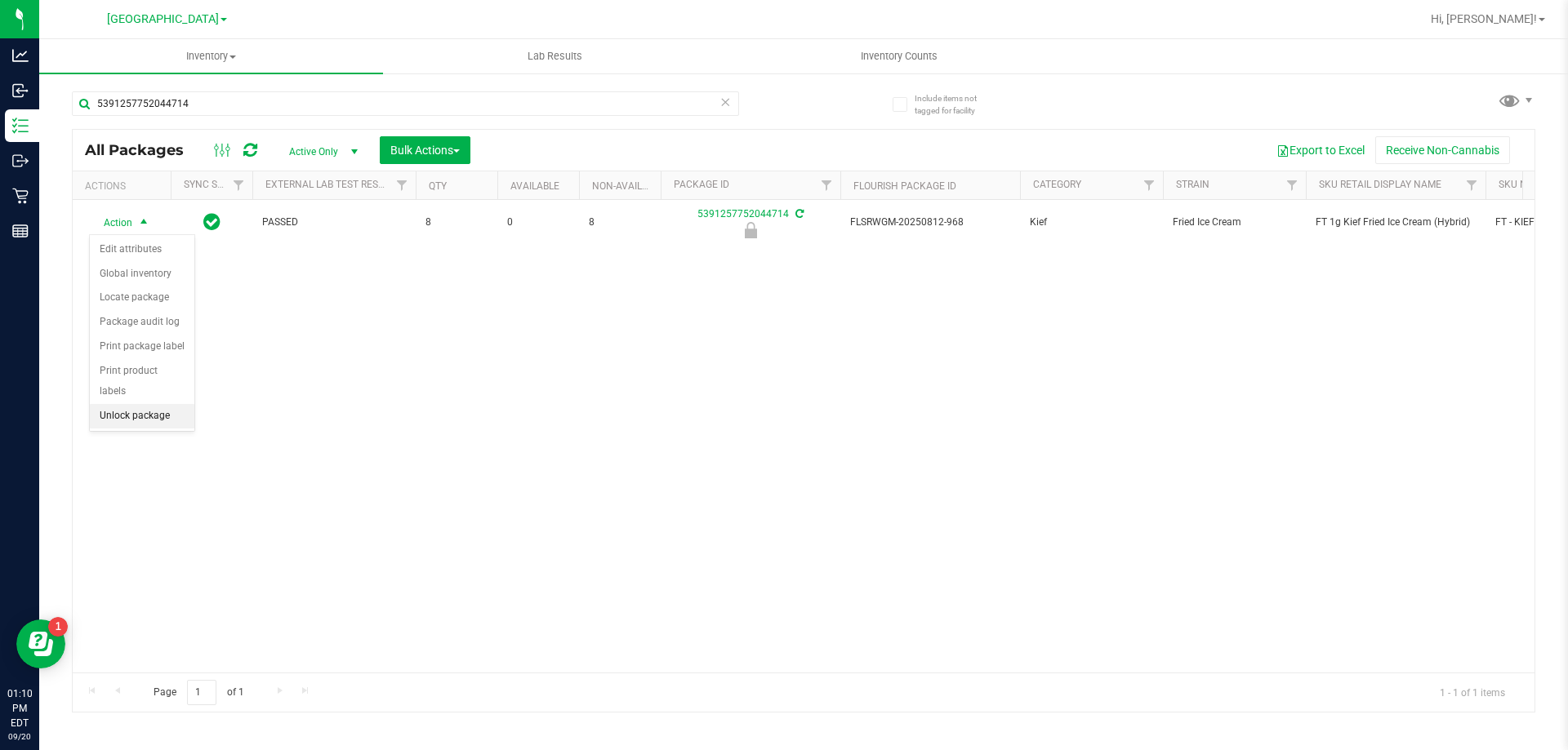
click at [139, 404] on li "Unlock package" at bounding box center [142, 416] width 105 height 25
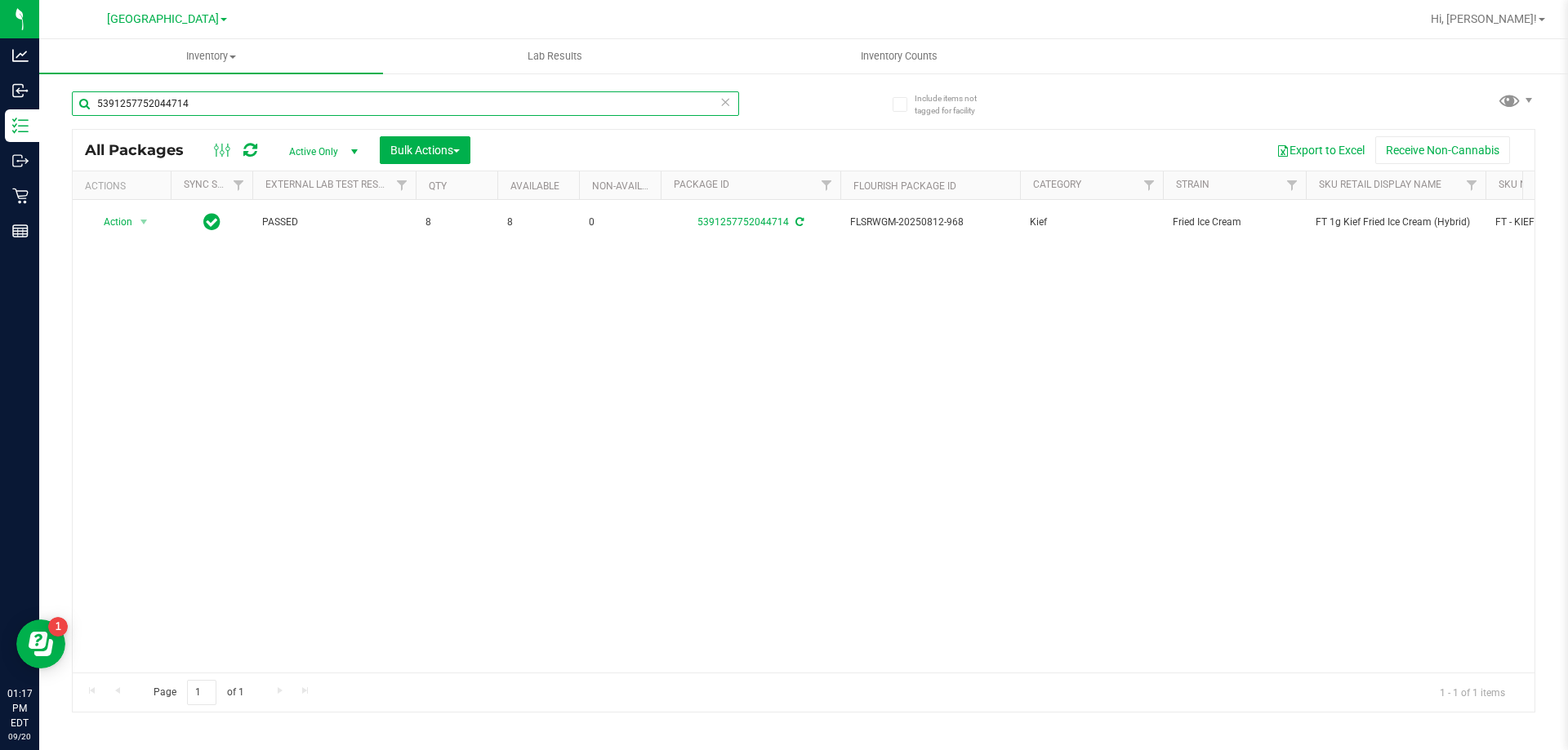
click at [220, 100] on input "5391257752044714" at bounding box center [405, 104] width 667 height 25
drag, startPoint x: 212, startPoint y: 102, endPoint x: 249, endPoint y: 100, distance: 37.1
click at [219, 102] on input "jcw" at bounding box center [405, 104] width 667 height 25
click at [249, 100] on input "jcw" at bounding box center [405, 104] width 667 height 25
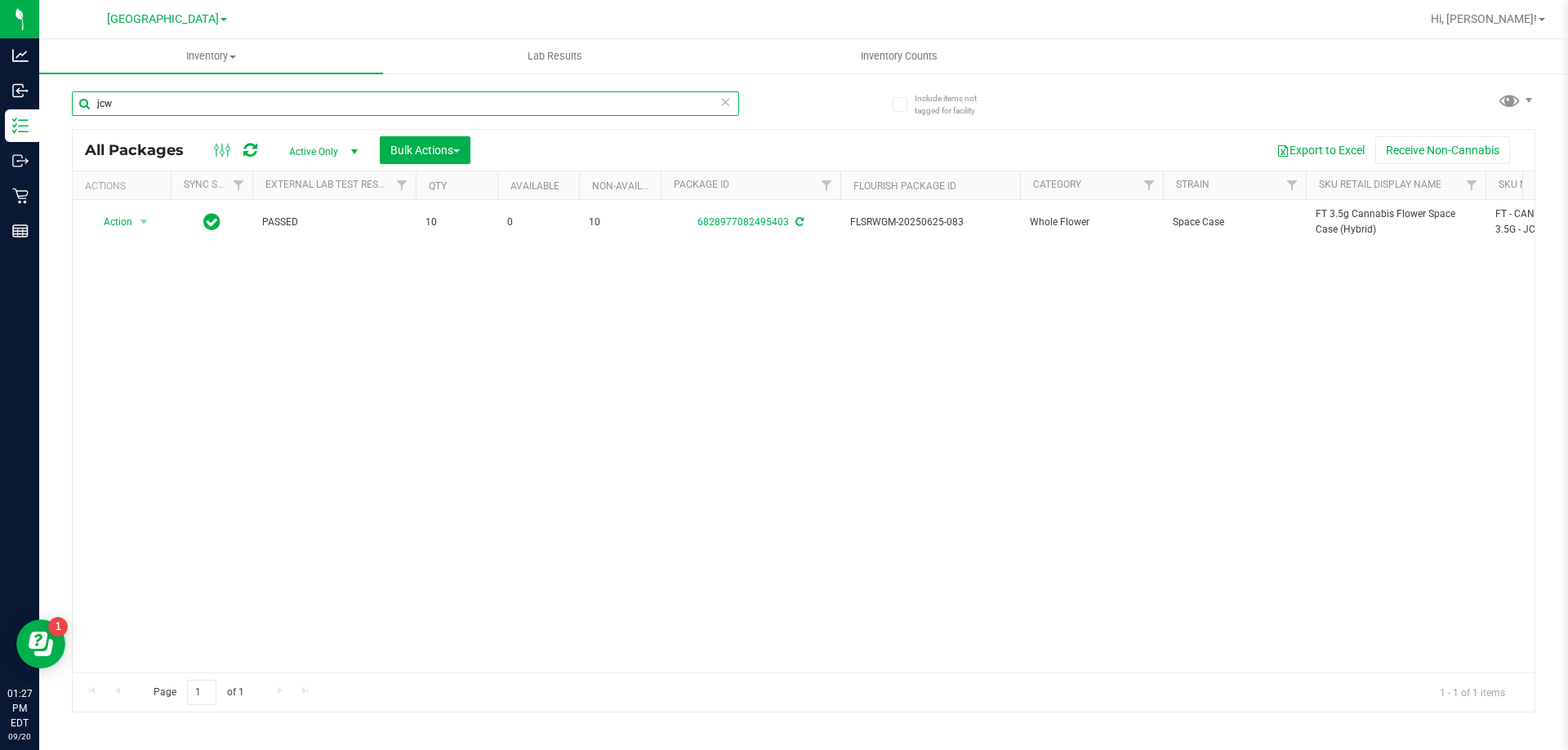
click at [254, 102] on input "jcw" at bounding box center [405, 104] width 667 height 25
click at [255, 102] on input "jcw" at bounding box center [405, 104] width 667 height 25
type input "j"
type input "6576537066366259"
click at [146, 233] on span "select" at bounding box center [144, 223] width 20 height 23
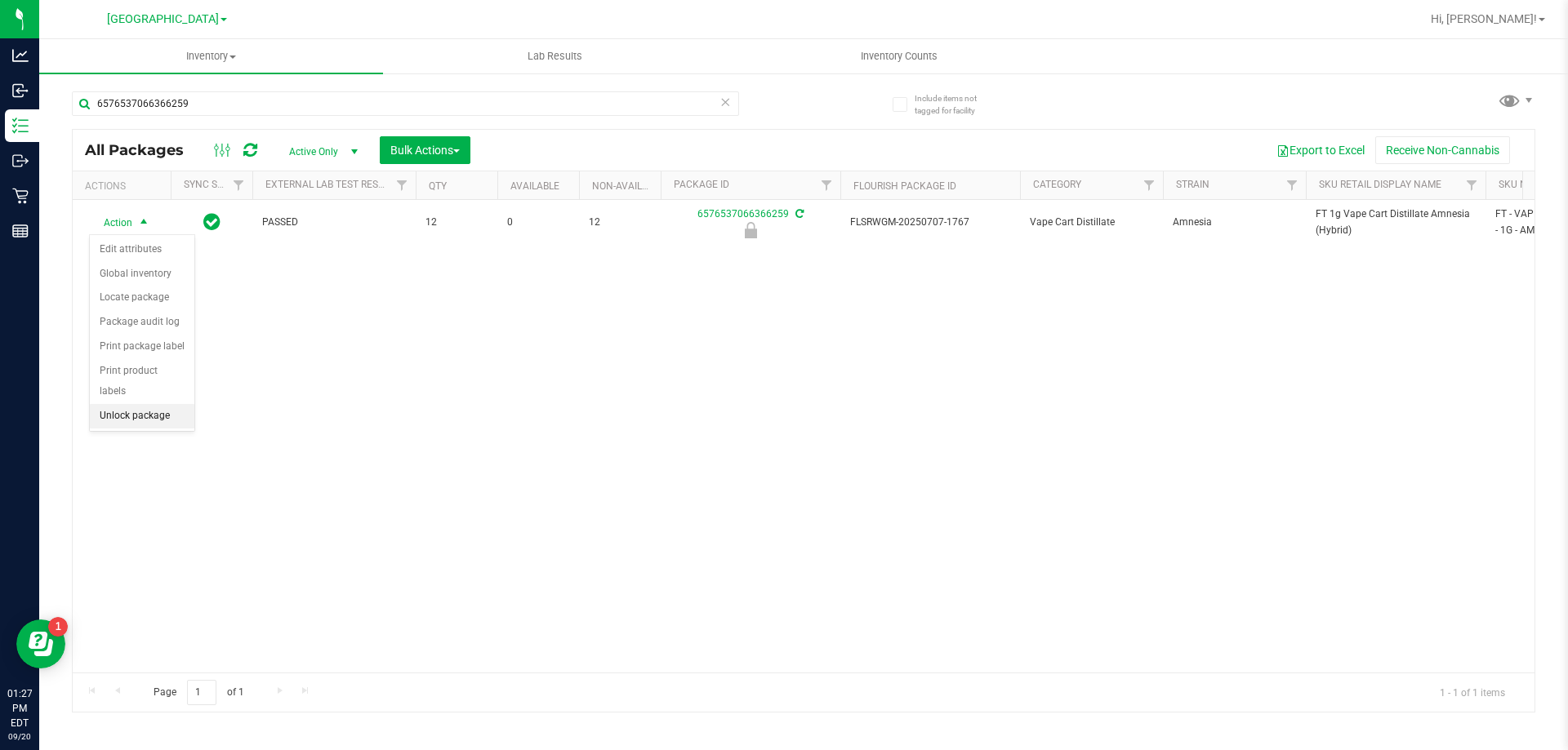
click at [170, 404] on li "Unlock package" at bounding box center [142, 416] width 105 height 25
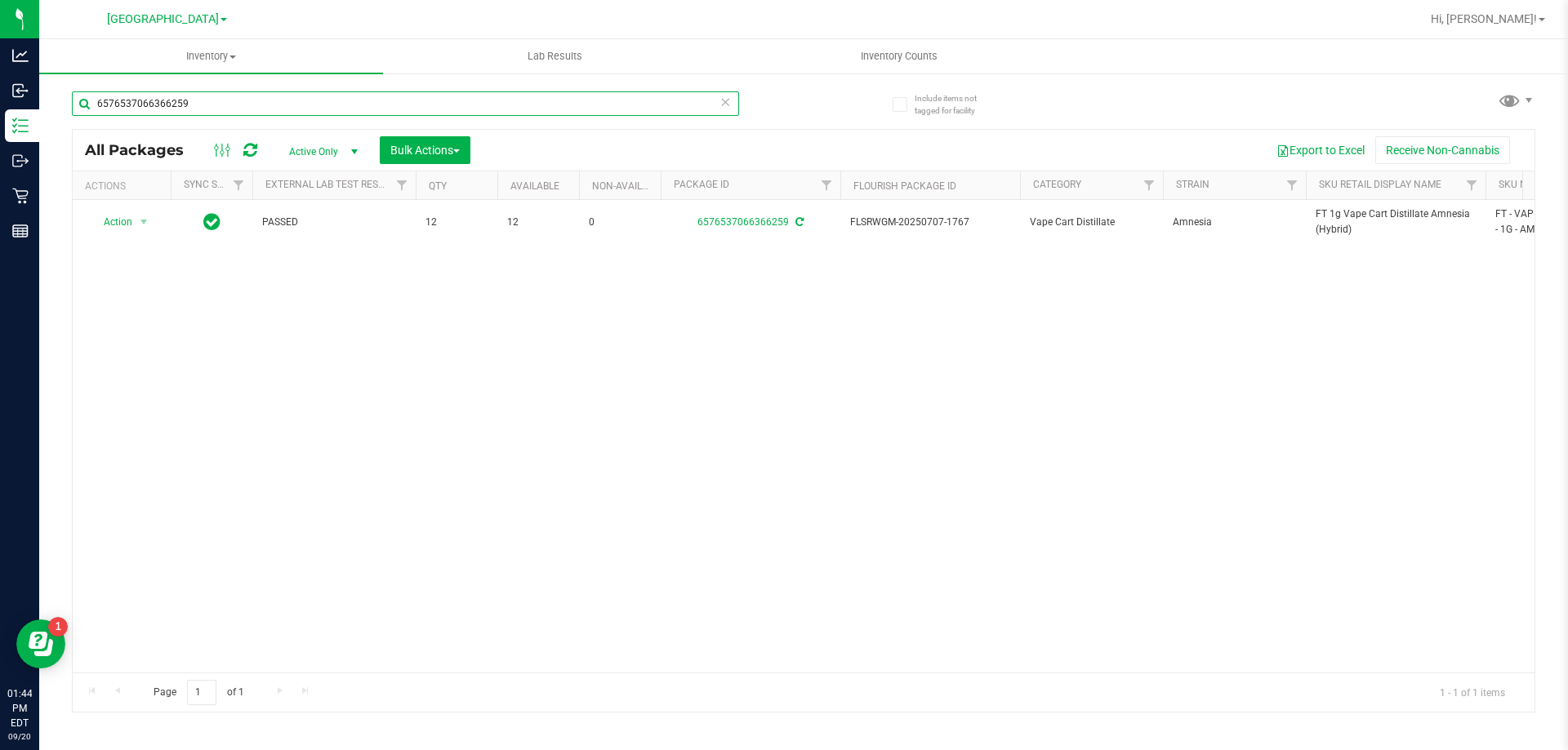
click at [384, 111] on input "6576537066366259" at bounding box center [405, 104] width 667 height 25
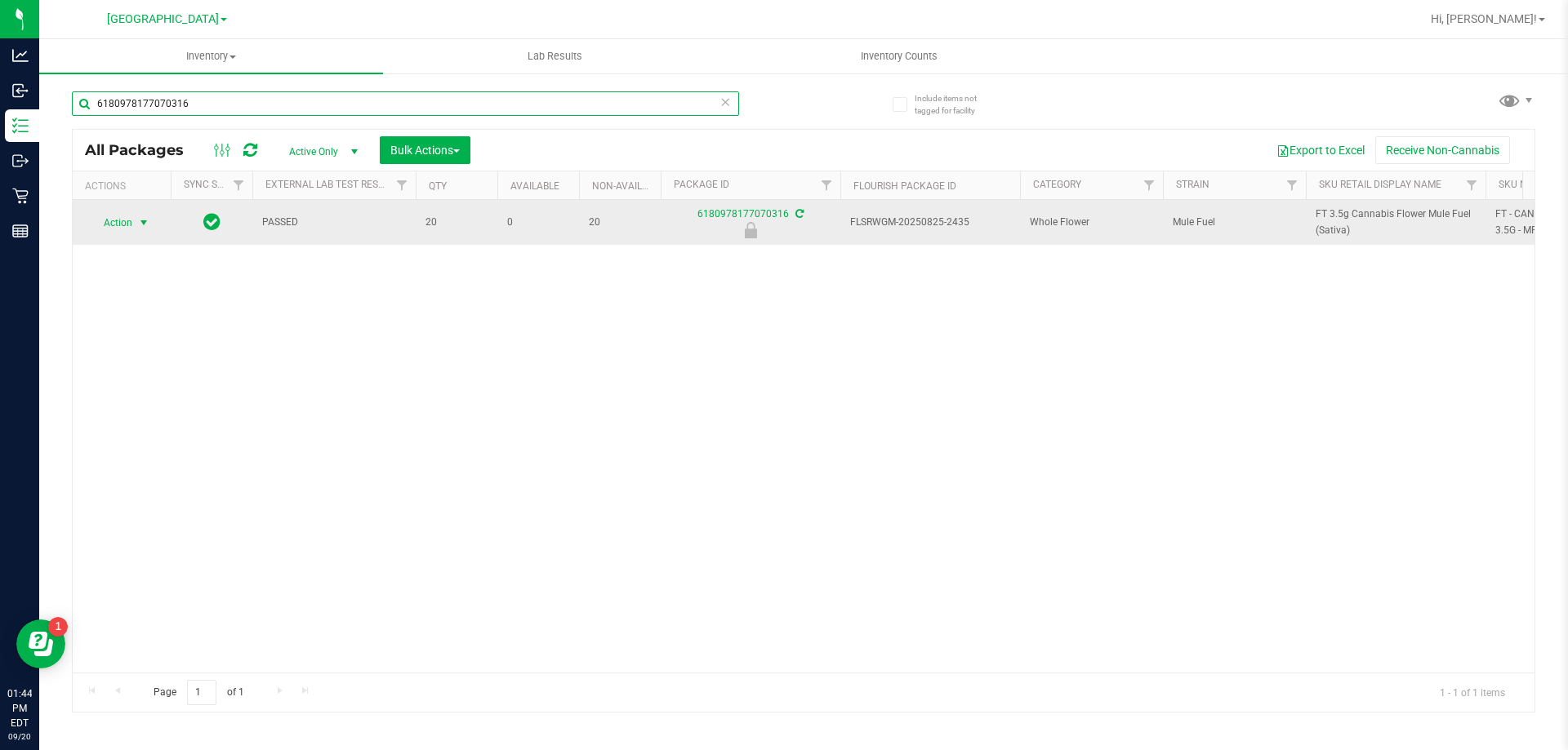
type input "6180978177070316"
click at [134, 215] on span "select" at bounding box center [144, 223] width 20 height 23
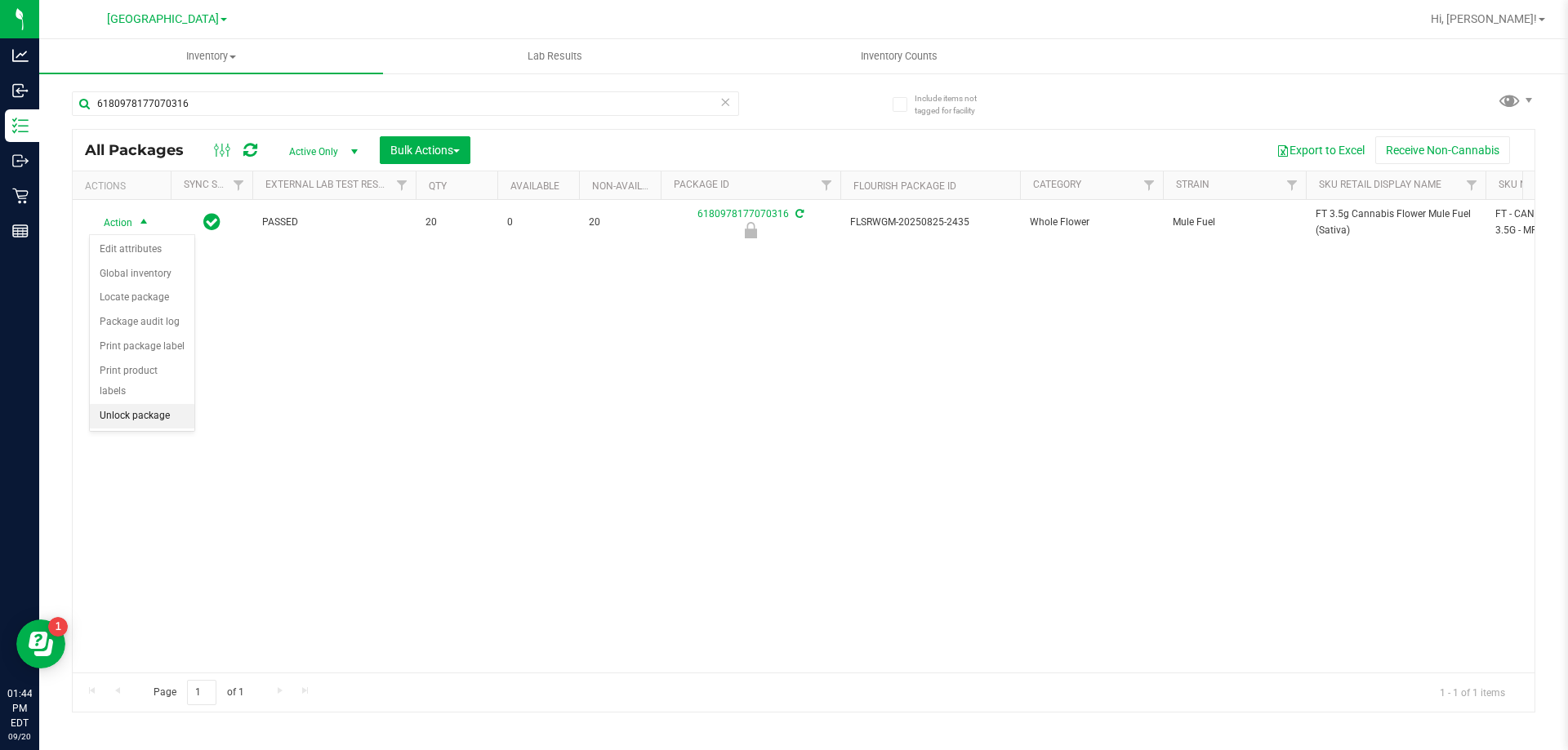
click at [153, 404] on li "Unlock package" at bounding box center [142, 416] width 105 height 25
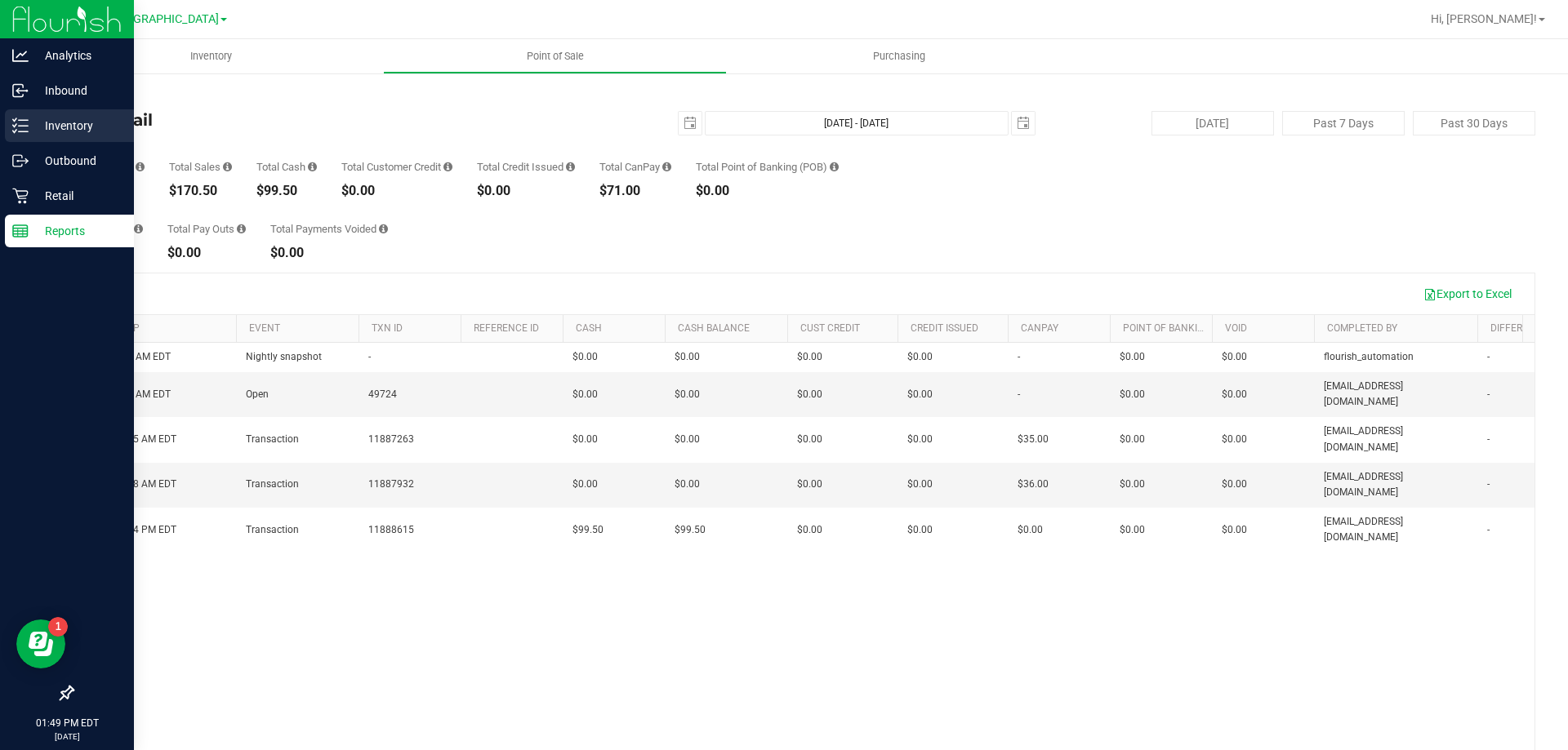
scroll to position [122, 0]
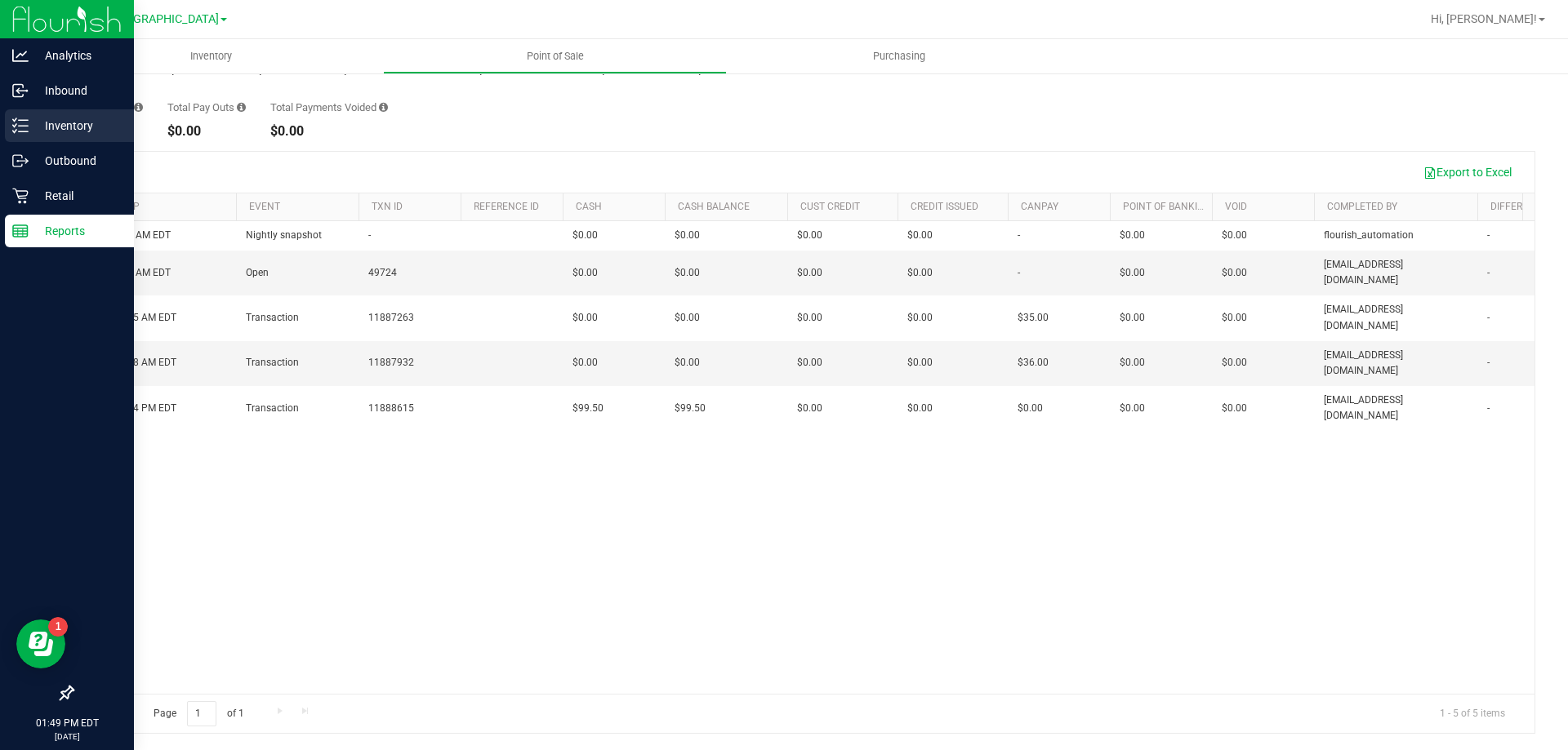
click at [93, 126] on p "Inventory" at bounding box center [78, 126] width 98 height 19
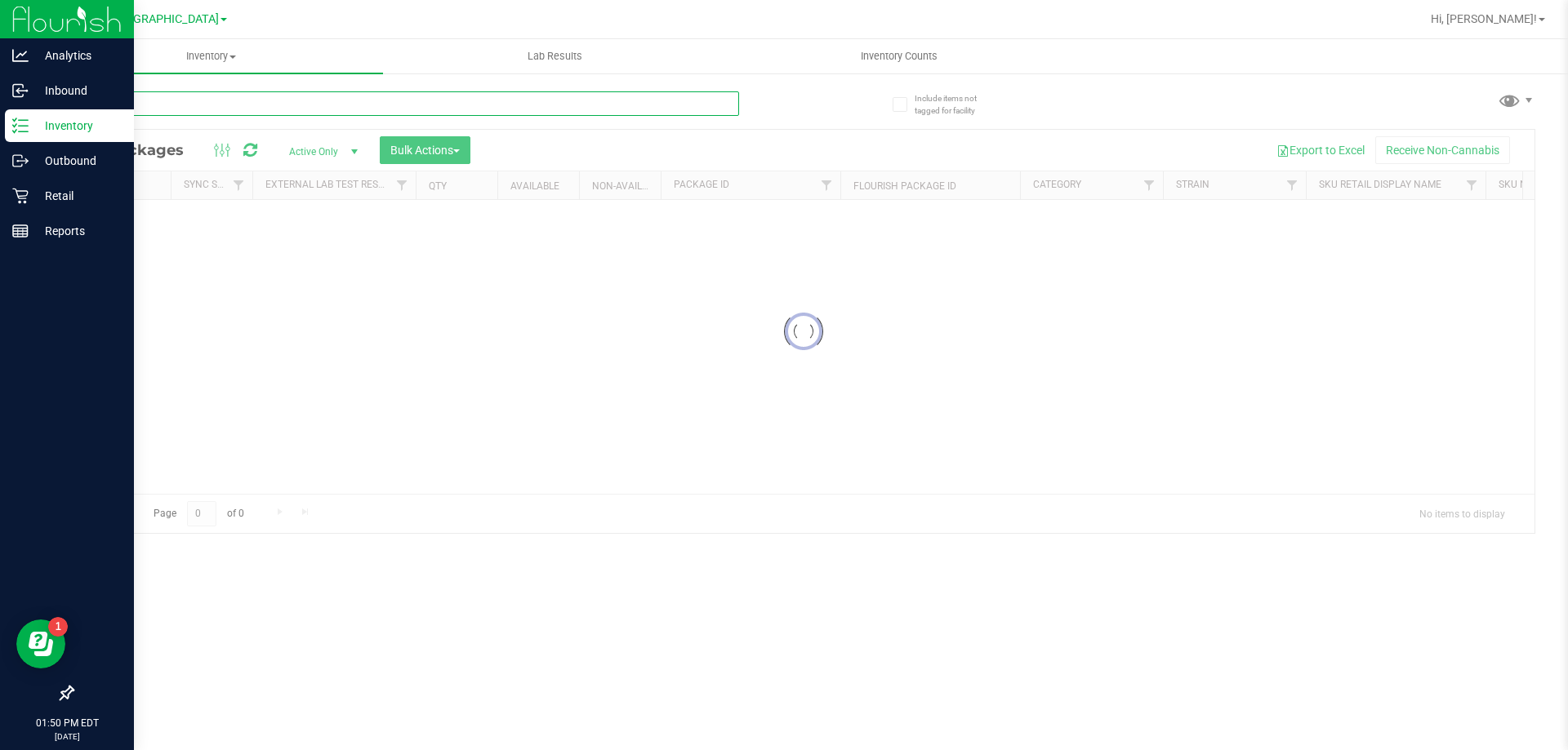
click at [368, 91] on input "text" at bounding box center [405, 104] width 667 height 25
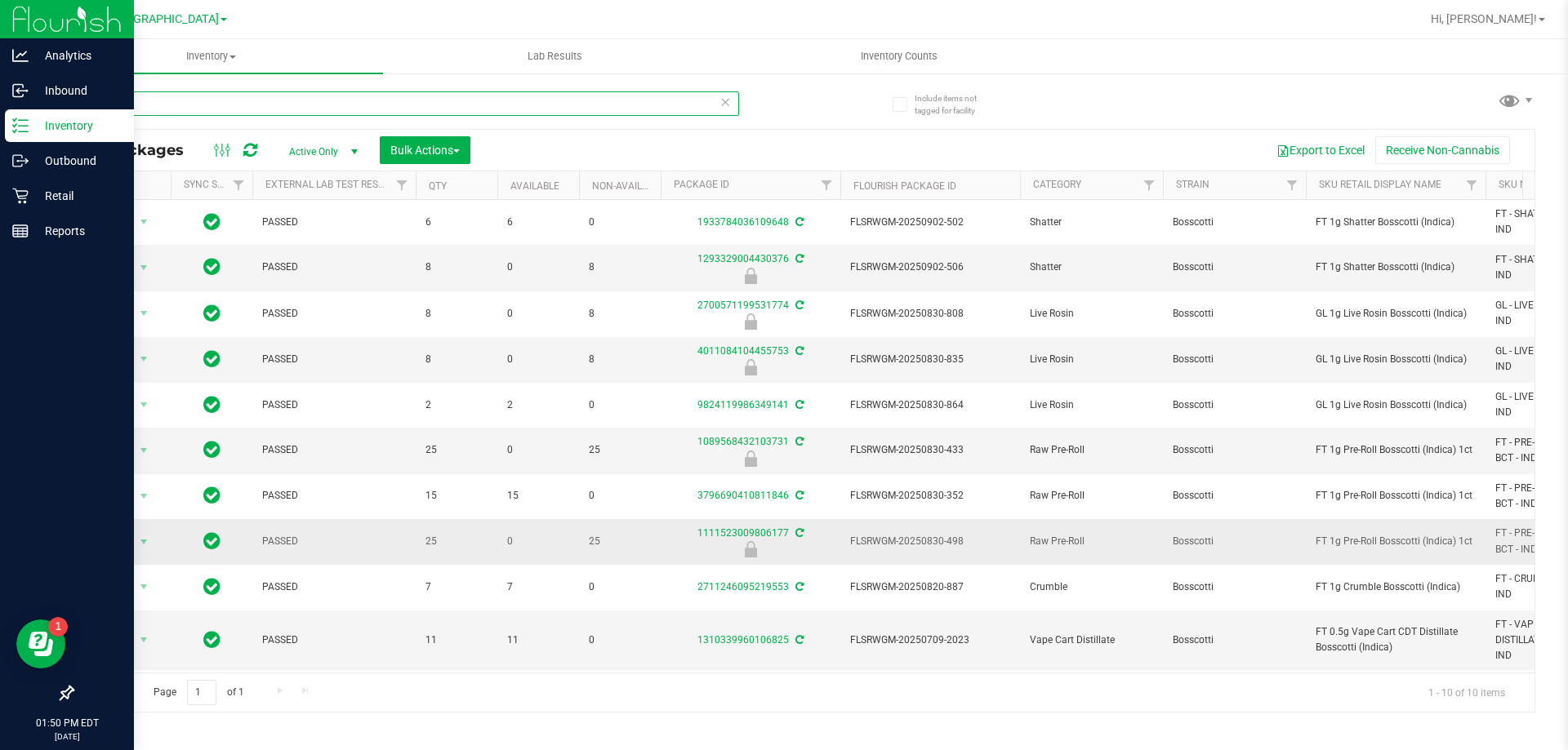
scroll to position [10, 0]
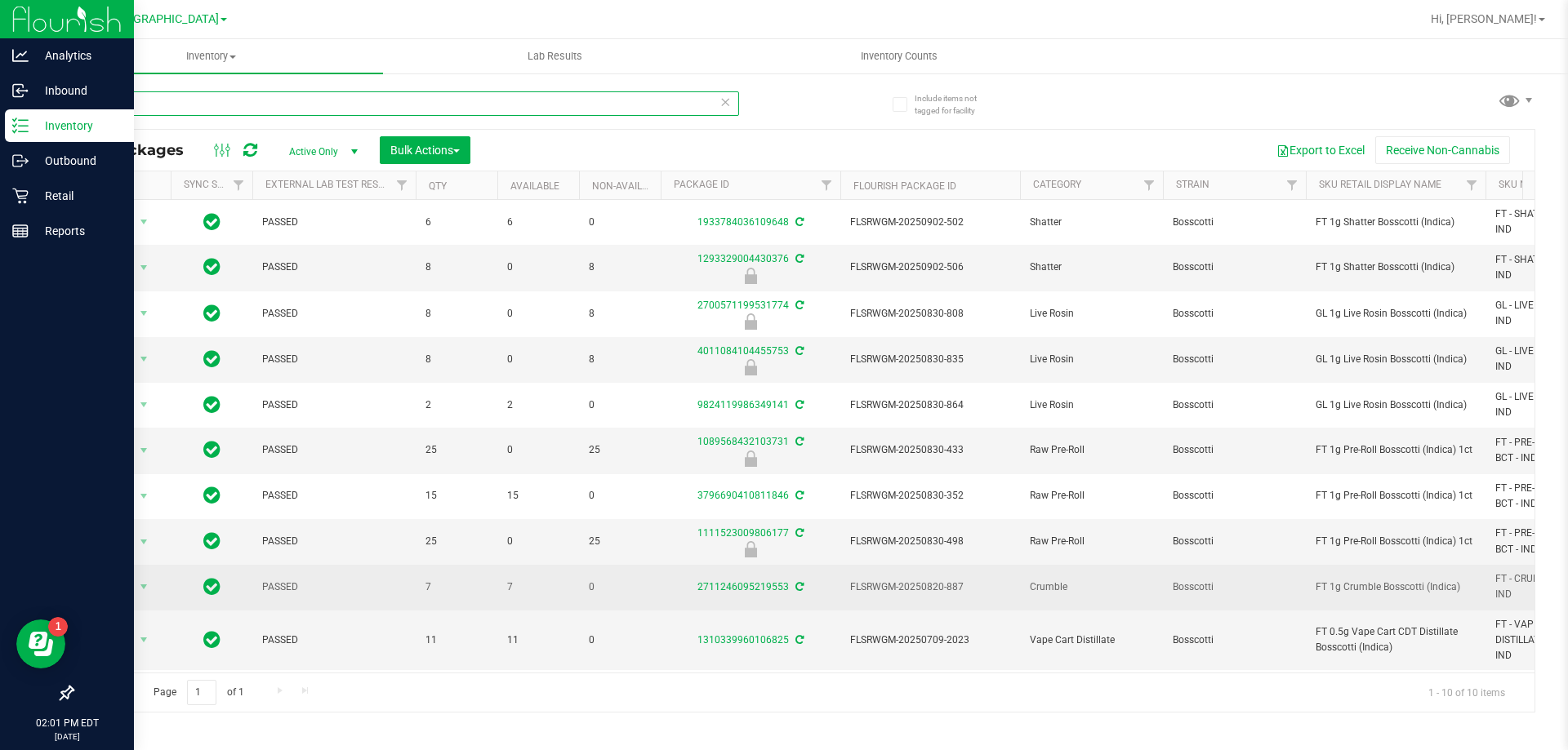
type input "b"
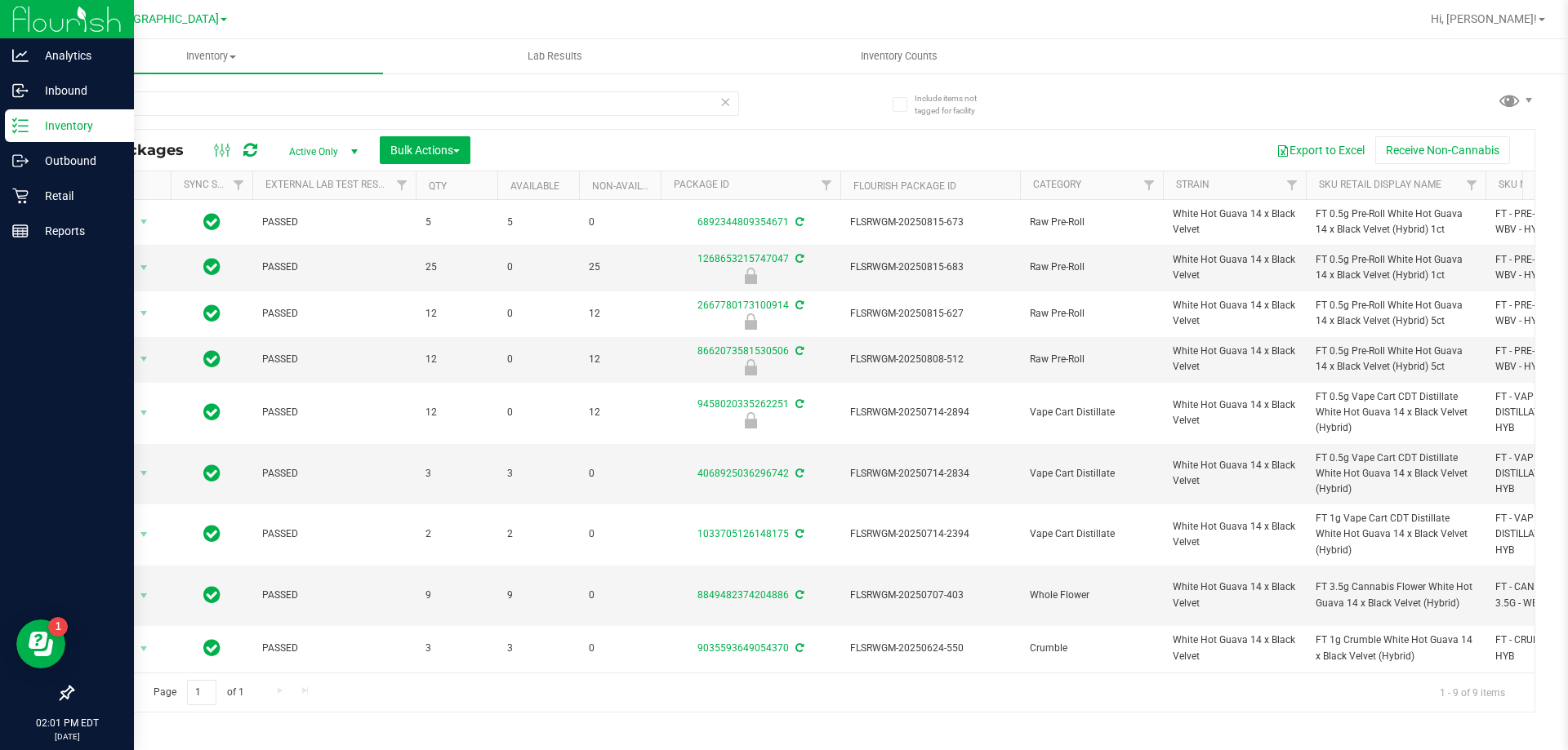
click at [601, 123] on div "wbv" at bounding box center [405, 109] width 667 height 37
click at [615, 110] on input "wbv" at bounding box center [405, 104] width 667 height 25
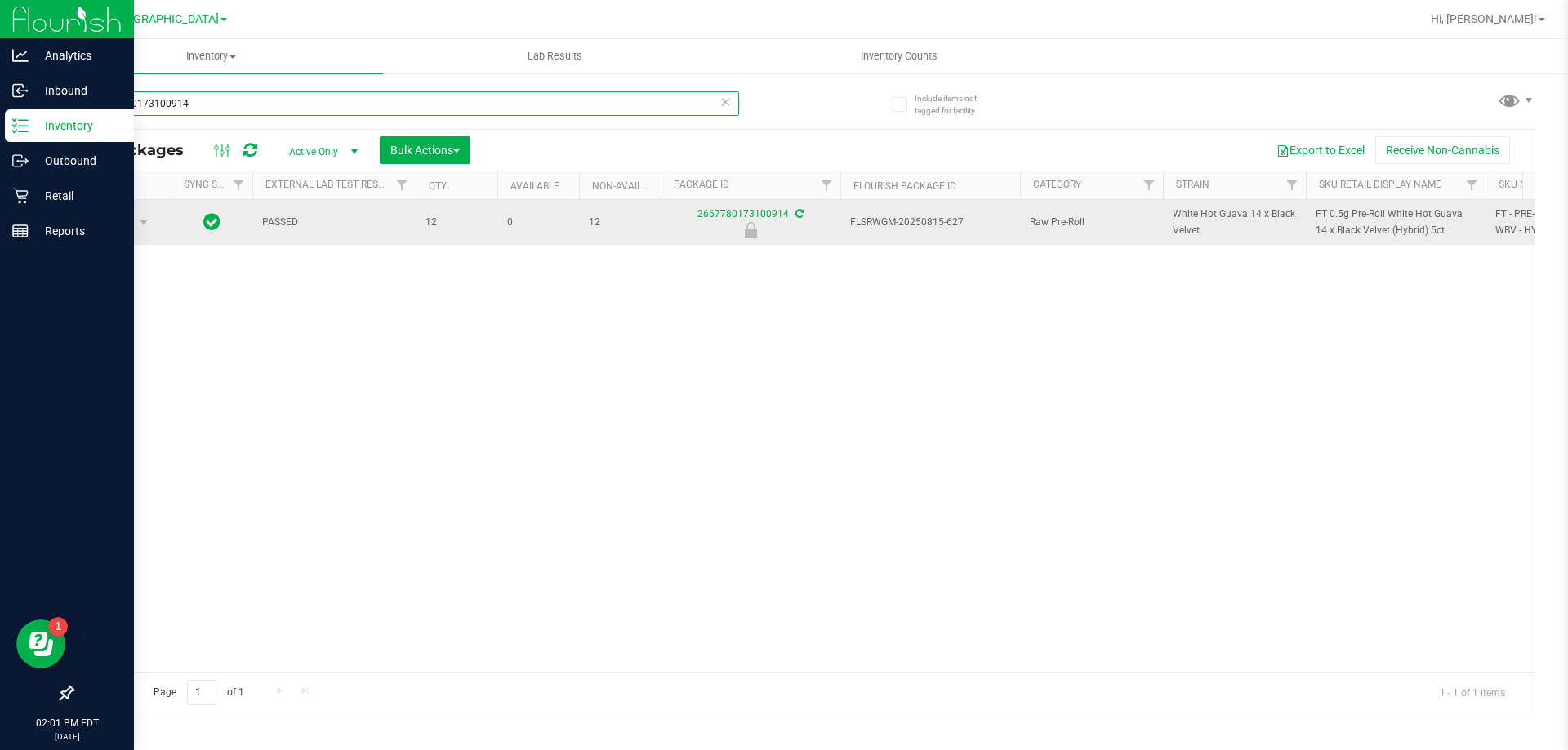
type input "2667780173100914"
click at [104, 228] on span "Action" at bounding box center [111, 223] width 44 height 23
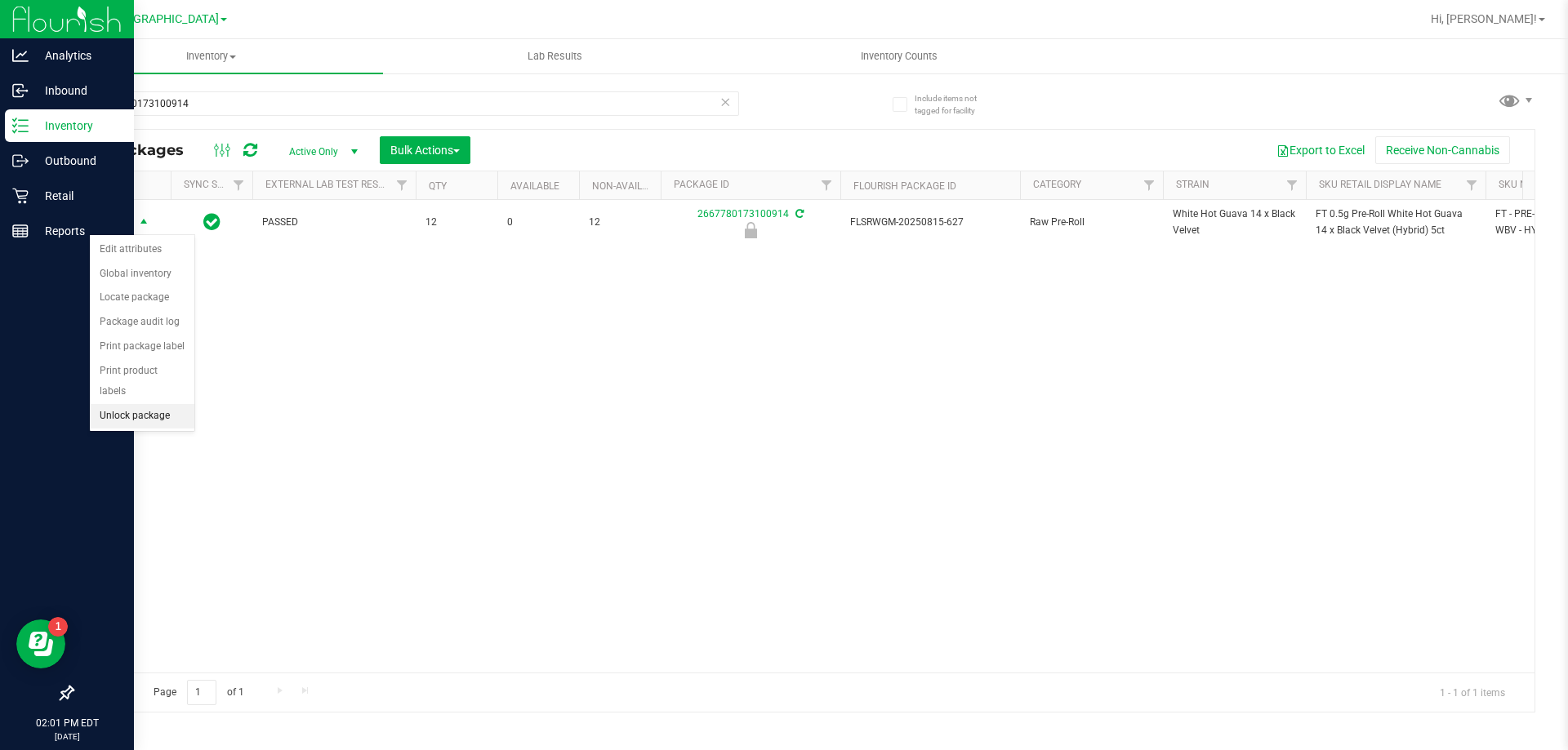
click at [152, 404] on li "Unlock package" at bounding box center [142, 416] width 105 height 25
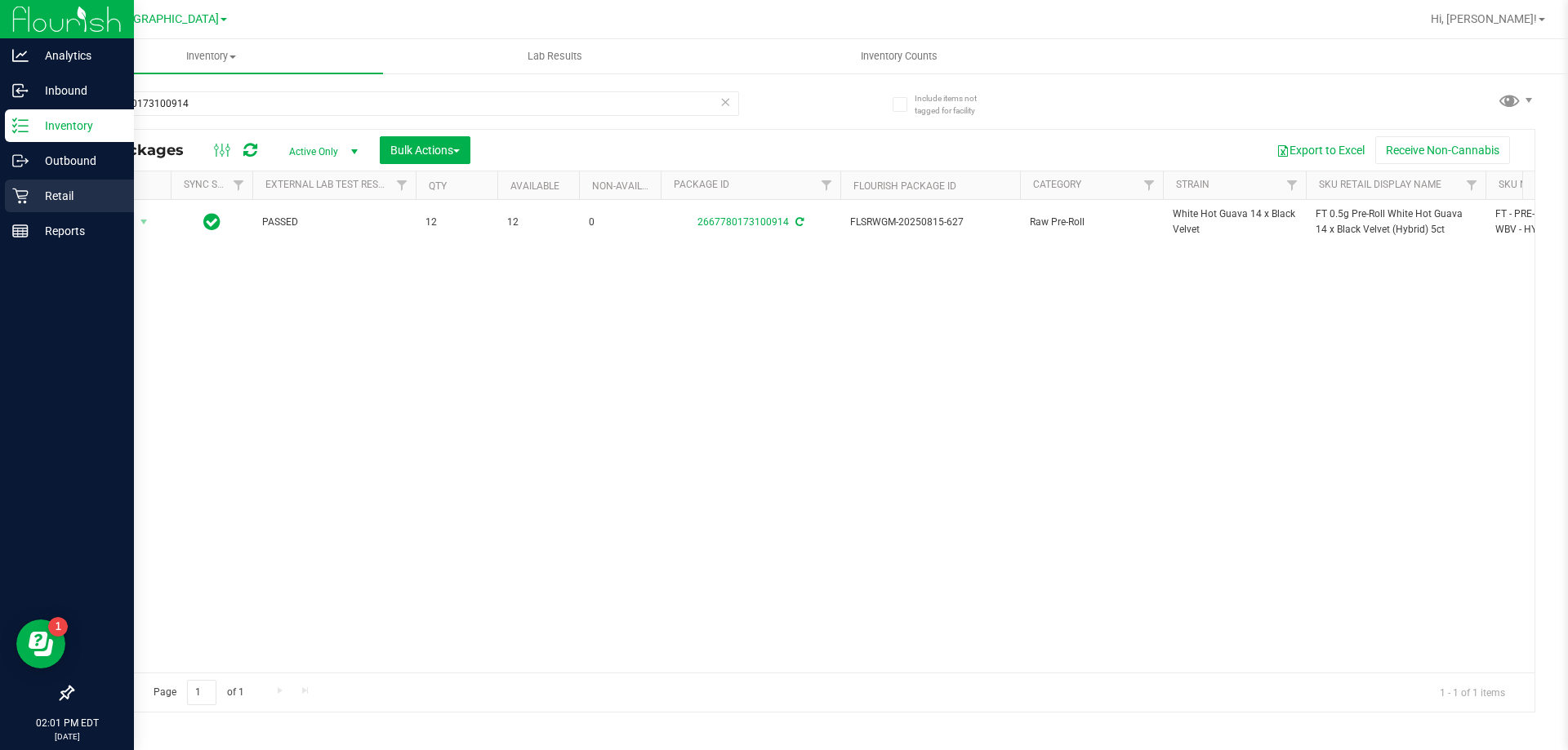
click at [54, 187] on p "Retail" at bounding box center [78, 196] width 98 height 19
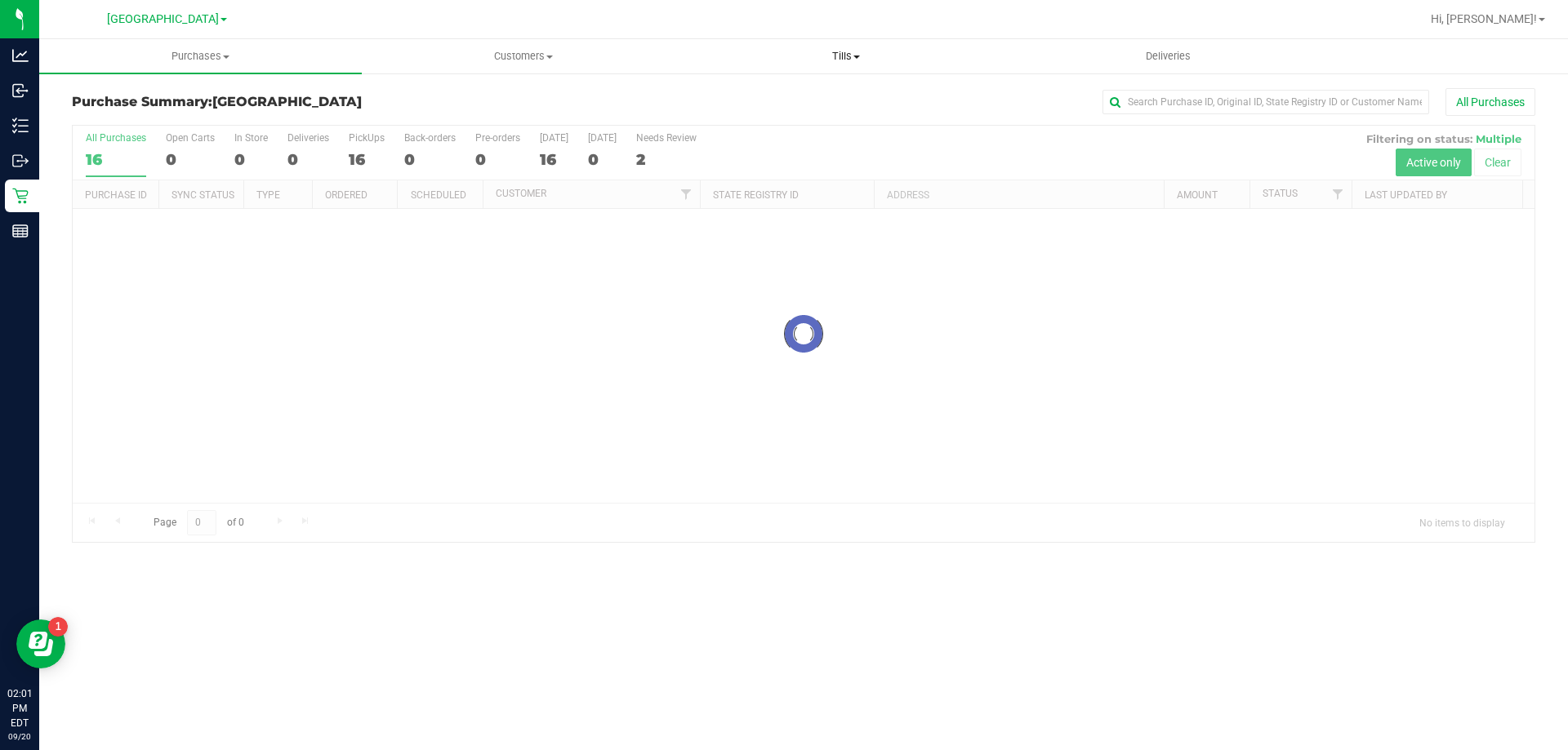
click at [849, 48] on uib-tab-heading "Tills Manage tills Reconcile e-payments" at bounding box center [845, 57] width 321 height 33
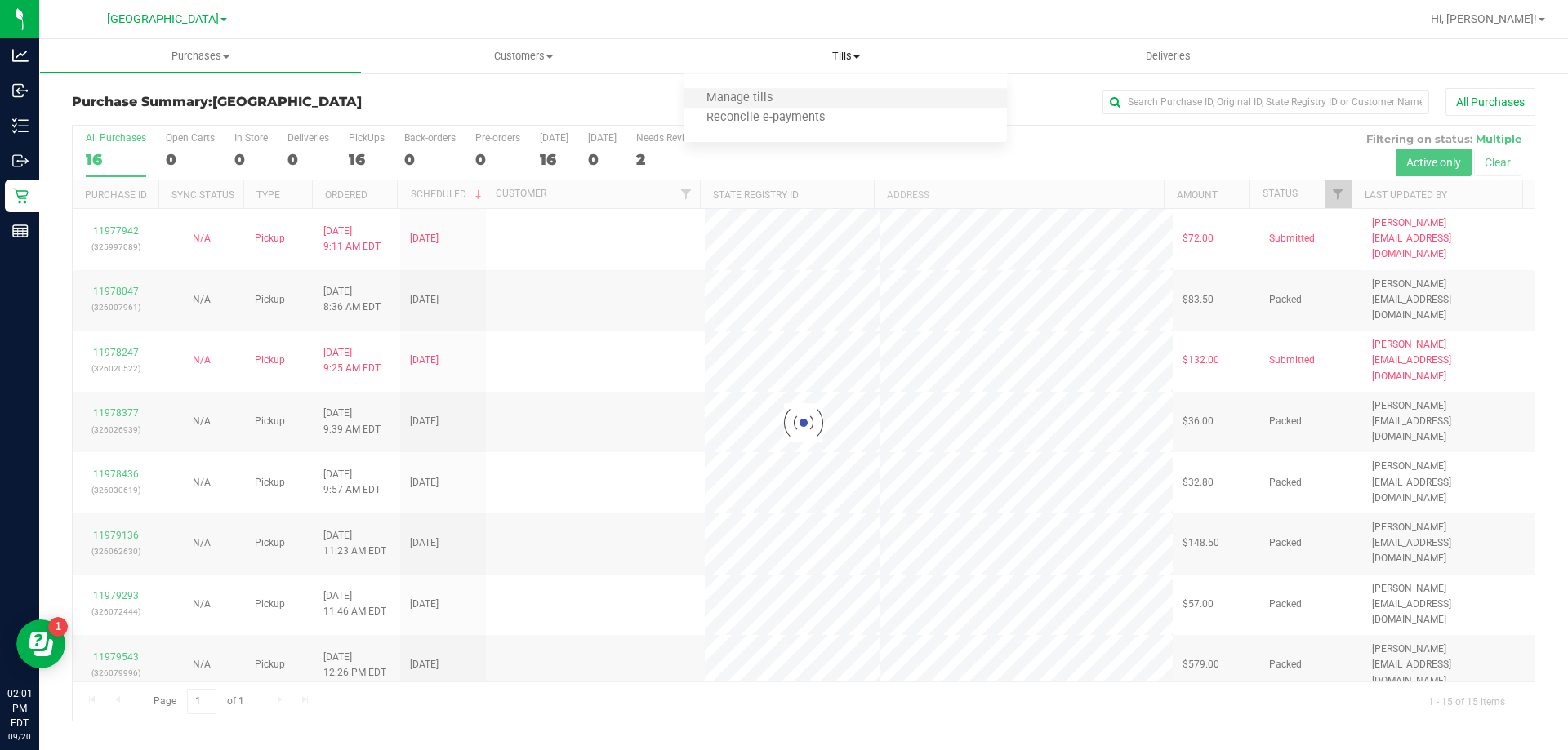
click at [812, 103] on li "Manage tills" at bounding box center [845, 99] width 322 height 19
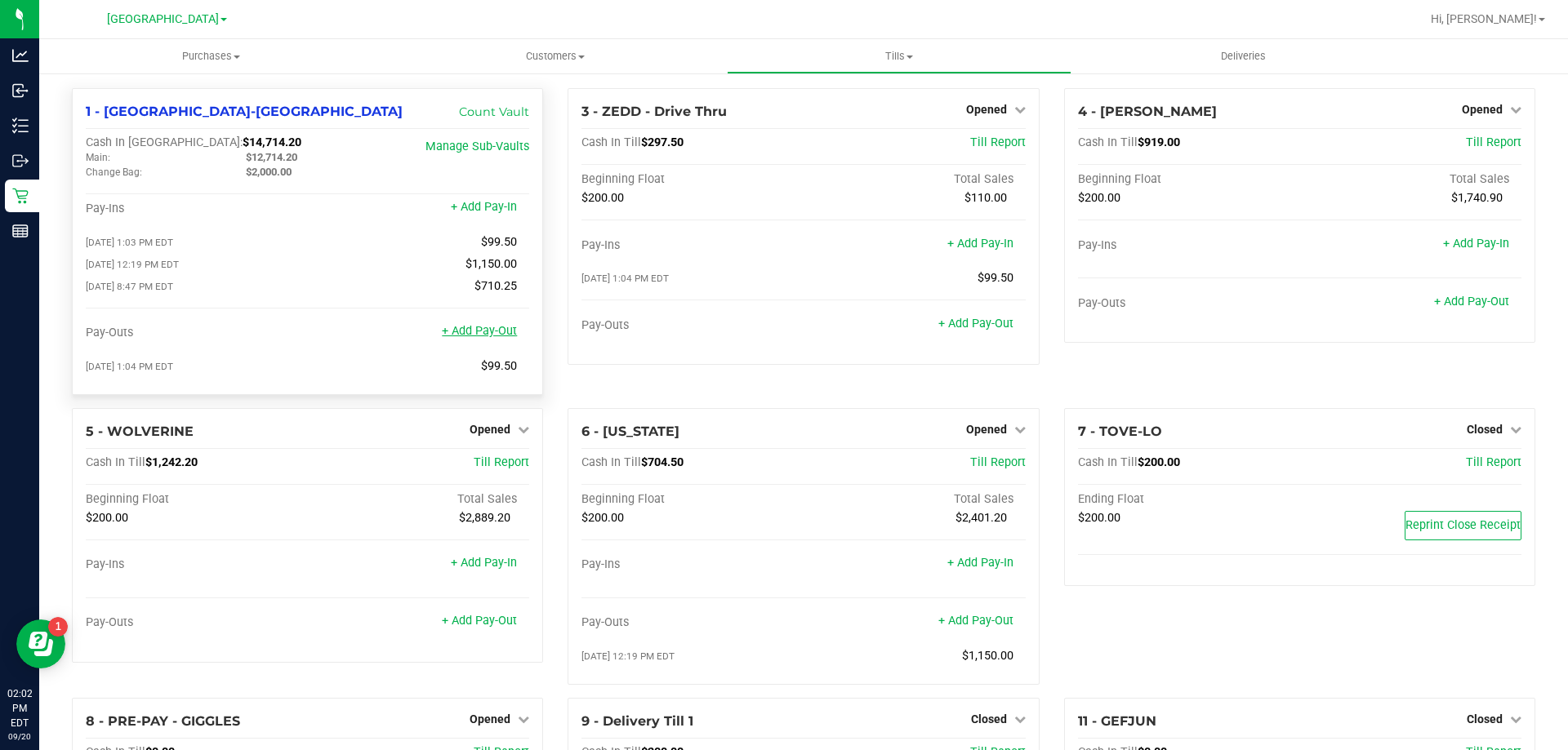
click at [473, 335] on link "+ Add Pay-Out" at bounding box center [479, 331] width 75 height 13
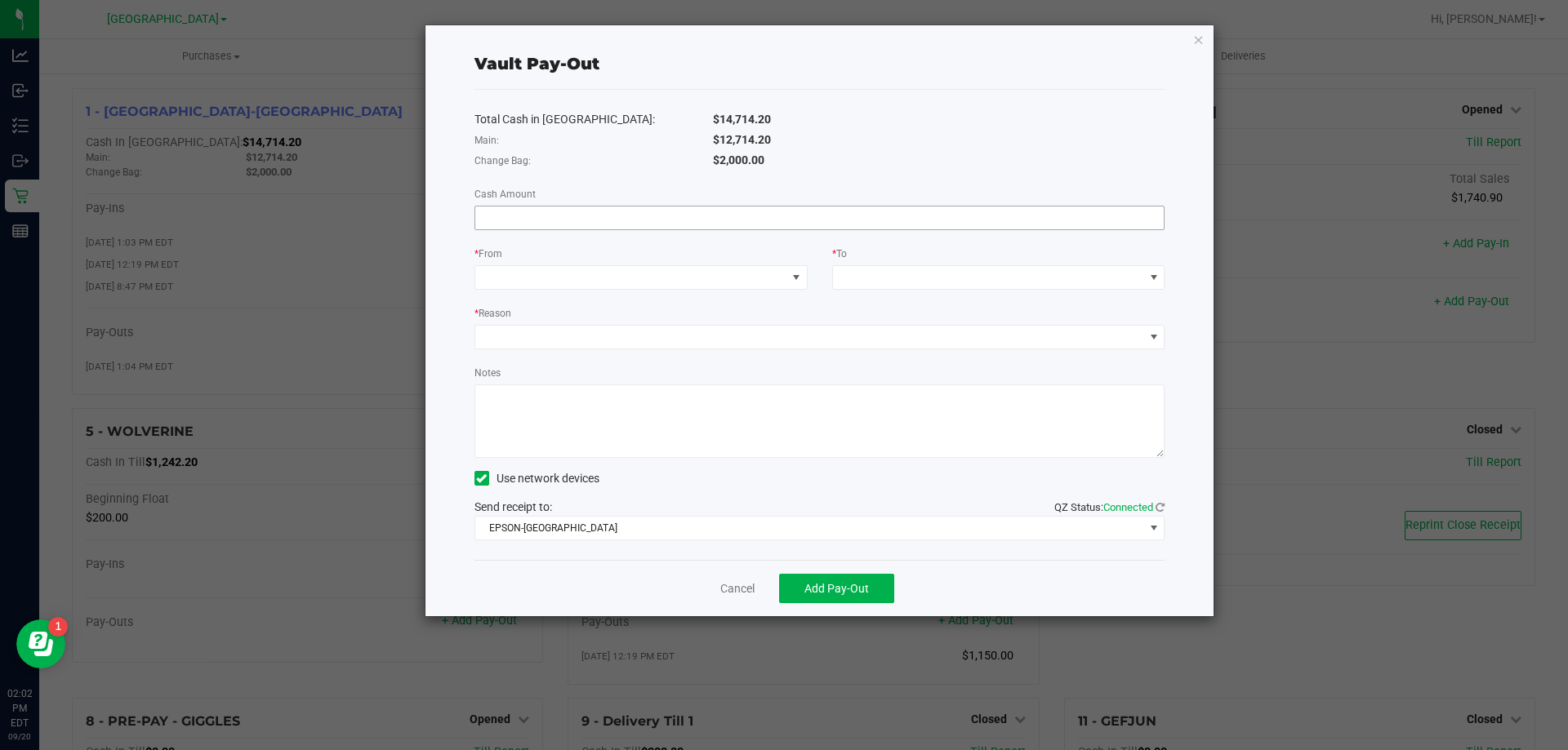
click at [552, 216] on input at bounding box center [820, 218] width 689 height 23
type input "$11,564.20"
click at [558, 250] on div "* From" at bounding box center [641, 254] width 333 height 20
click at [558, 286] on span at bounding box center [630, 277] width 311 height 23
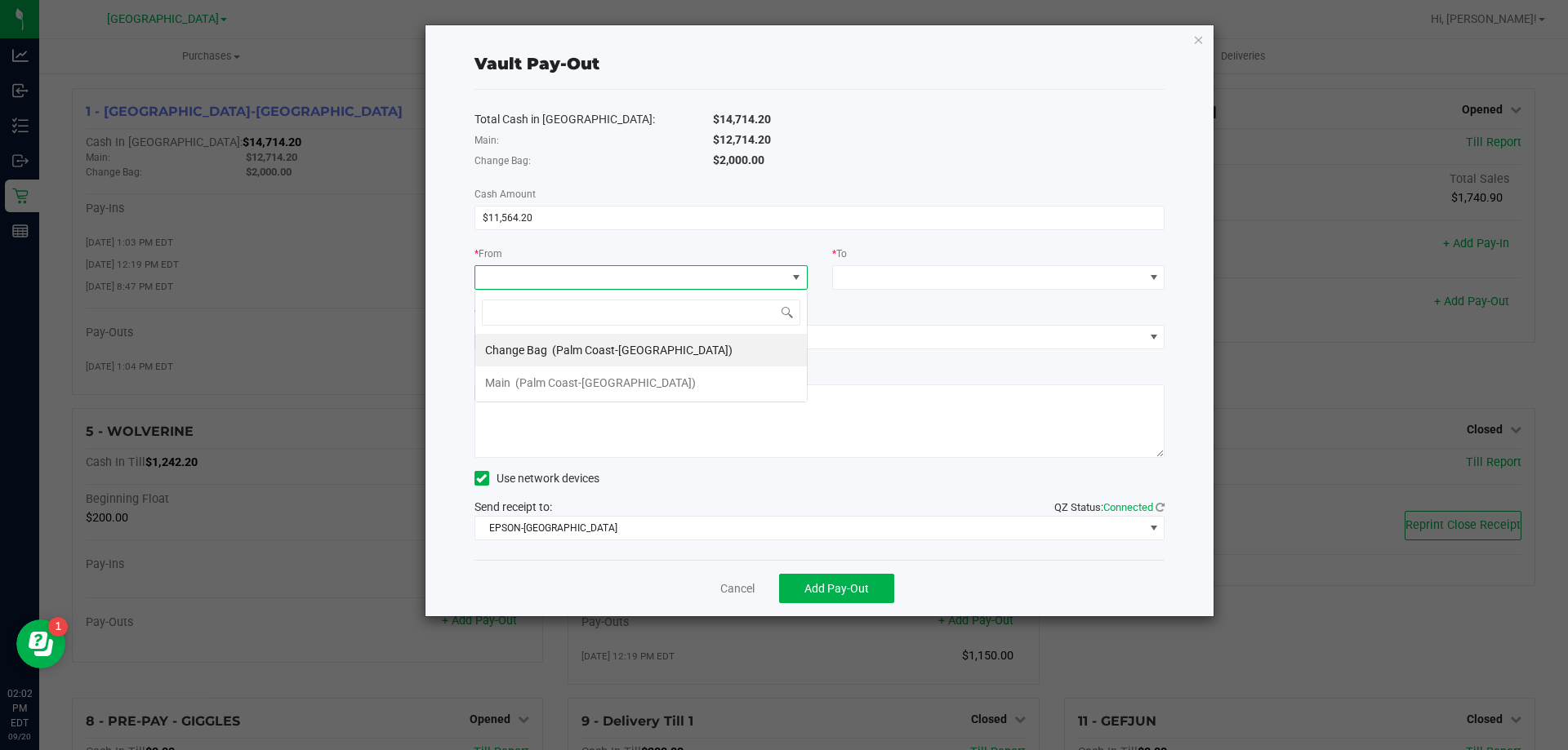
scroll to position [25, 333]
click at [590, 386] on span "(Palm Coast-Vault)" at bounding box center [606, 383] width 180 height 13
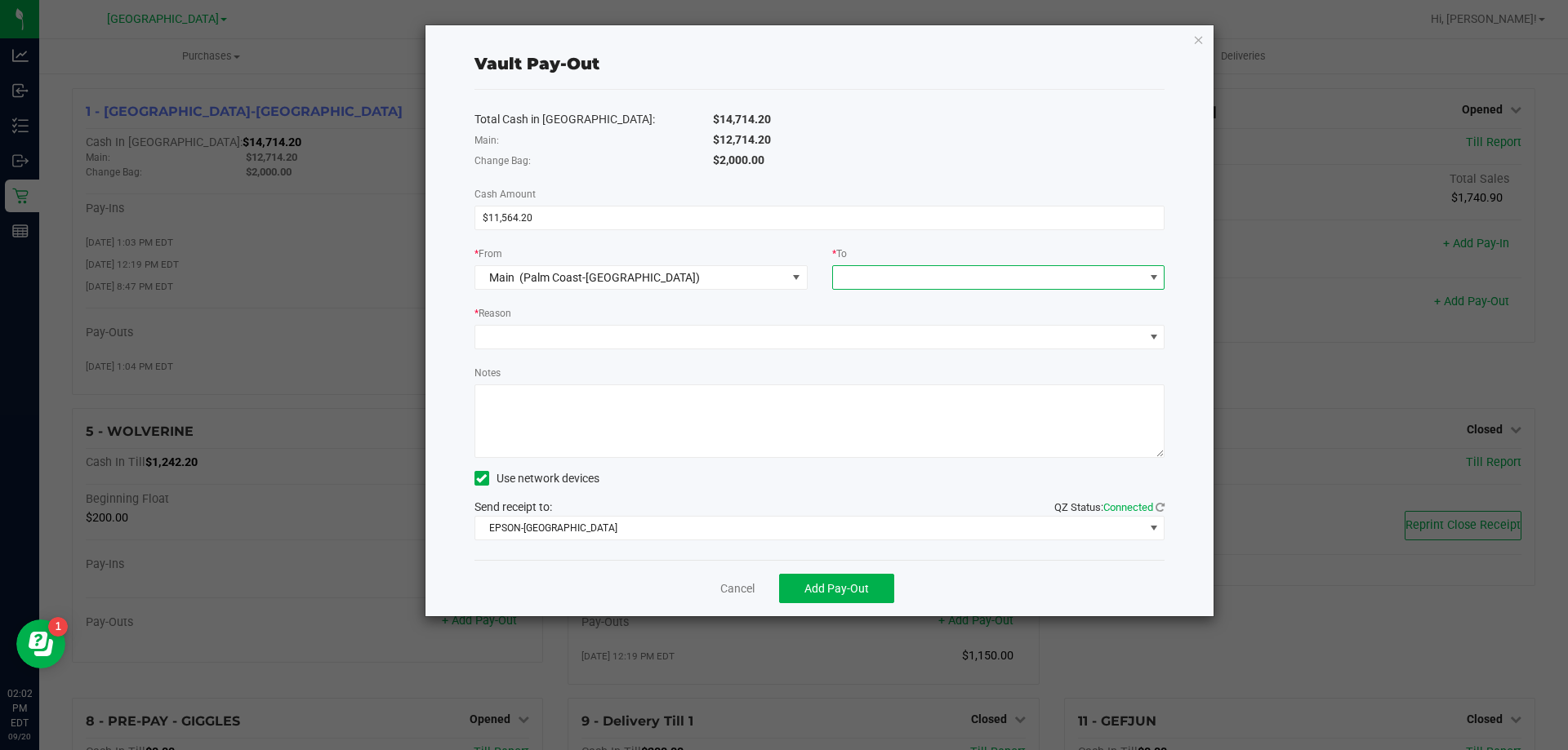
click at [880, 273] on span at bounding box center [988, 277] width 311 height 23
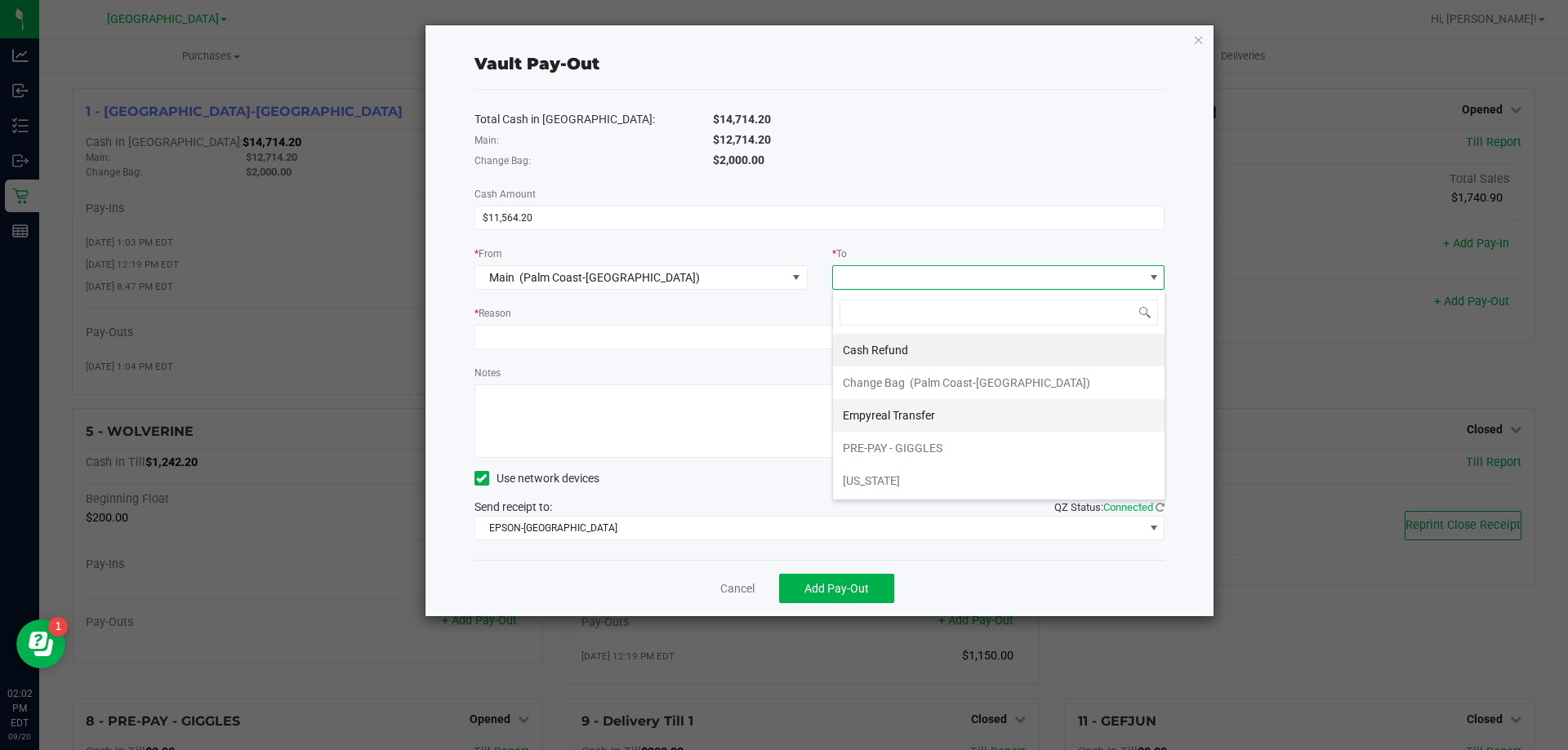
click at [915, 410] on span "Empyreal Transfer" at bounding box center [889, 415] width 92 height 13
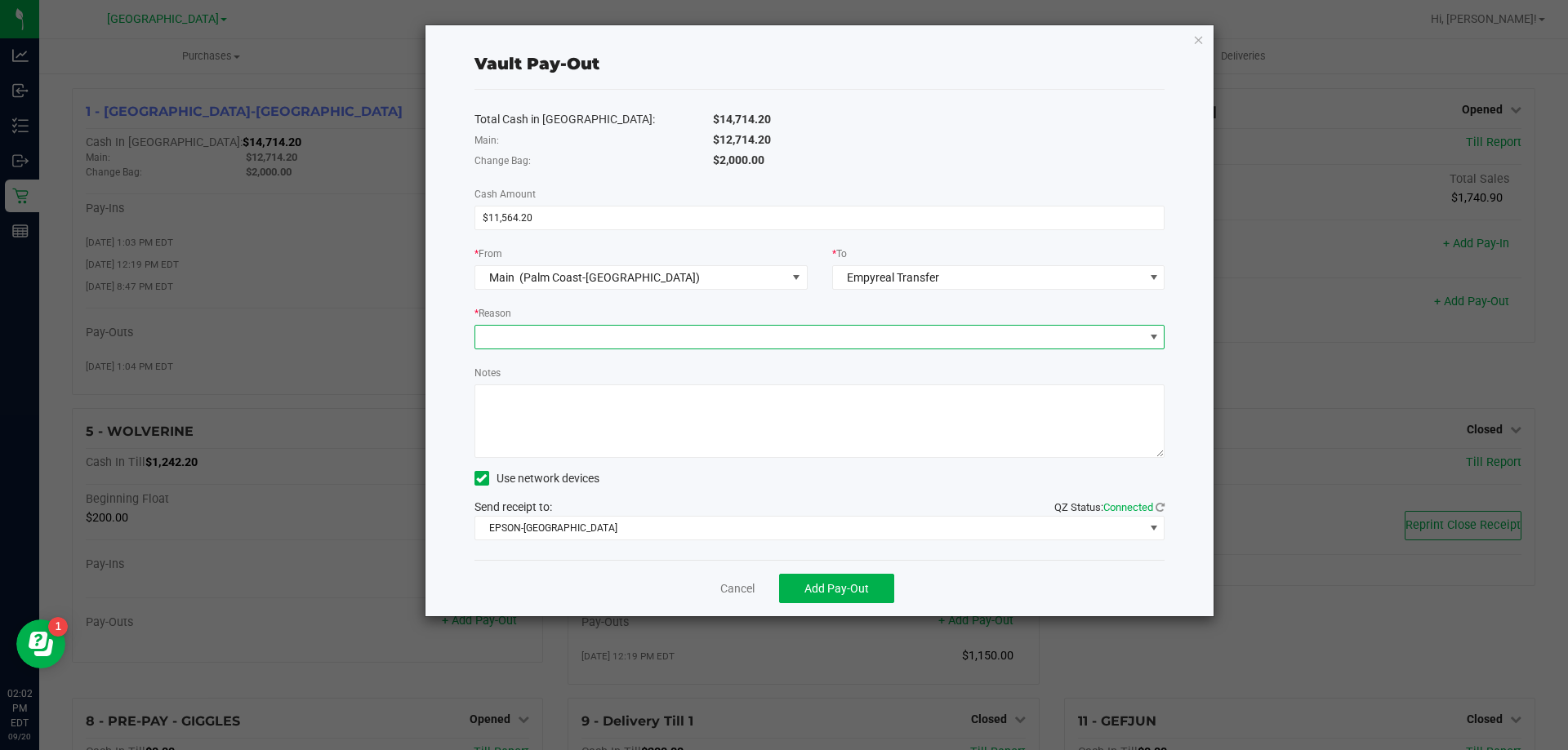
click at [739, 344] on span at bounding box center [809, 338] width 669 height 23
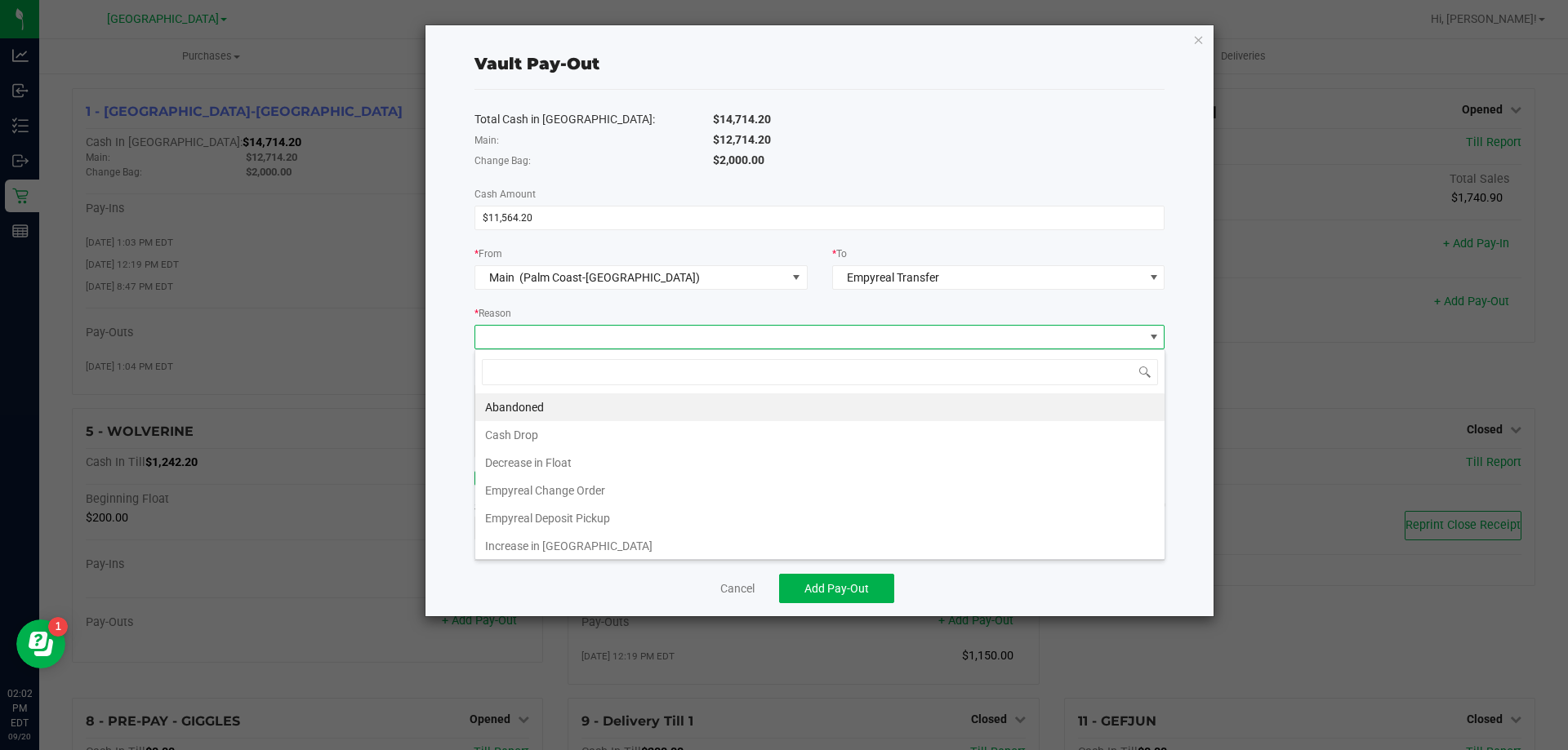
scroll to position [25, 690]
click at [604, 512] on li "Empyreal Deposit Pickup" at bounding box center [820, 518] width 689 height 28
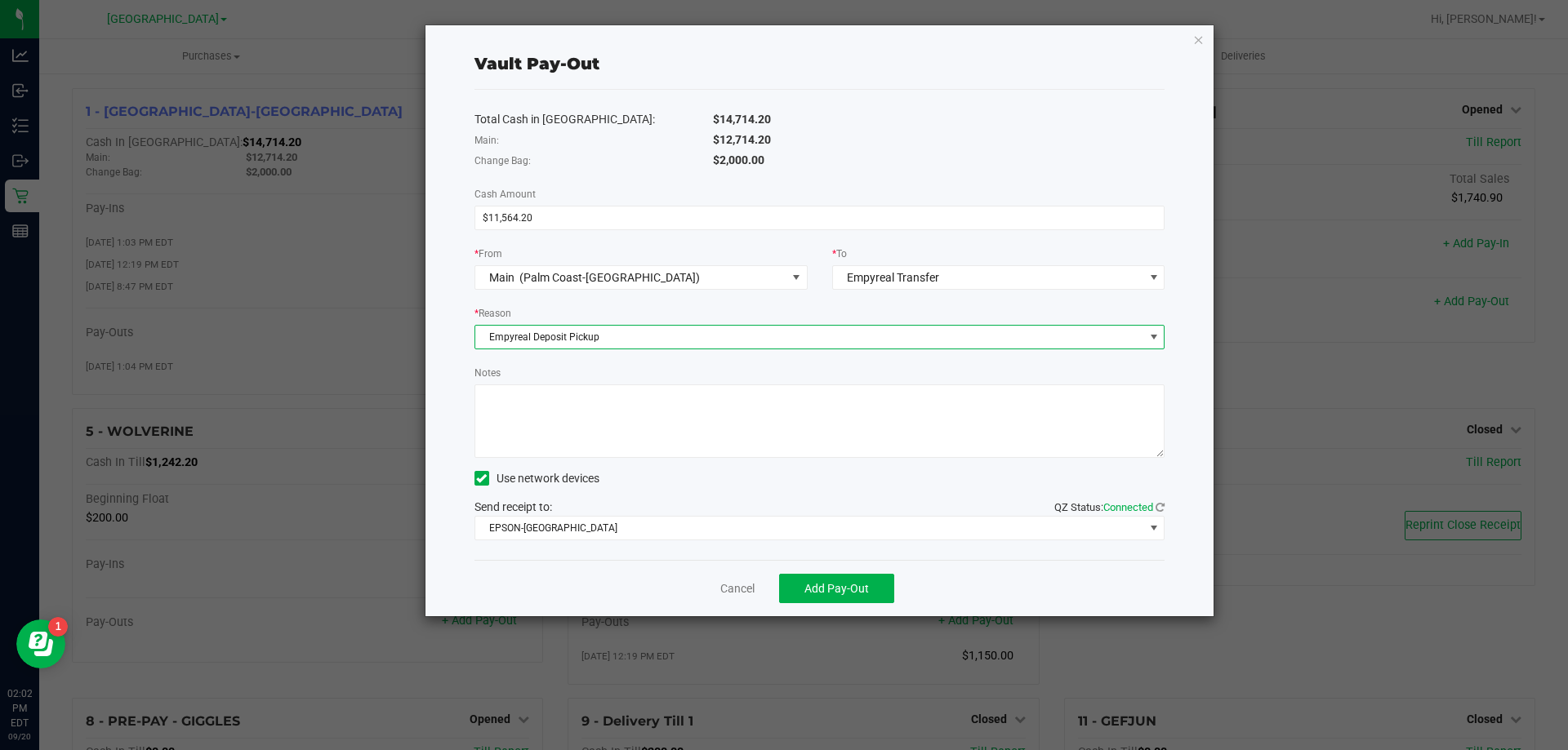
click at [617, 426] on textarea "Notes" at bounding box center [820, 421] width 691 height 74
type textarea "EG"
click at [628, 369] on div "Notes" at bounding box center [820, 411] width 691 height 94
click at [805, 592] on span "Add Pay-Out" at bounding box center [836, 589] width 64 height 13
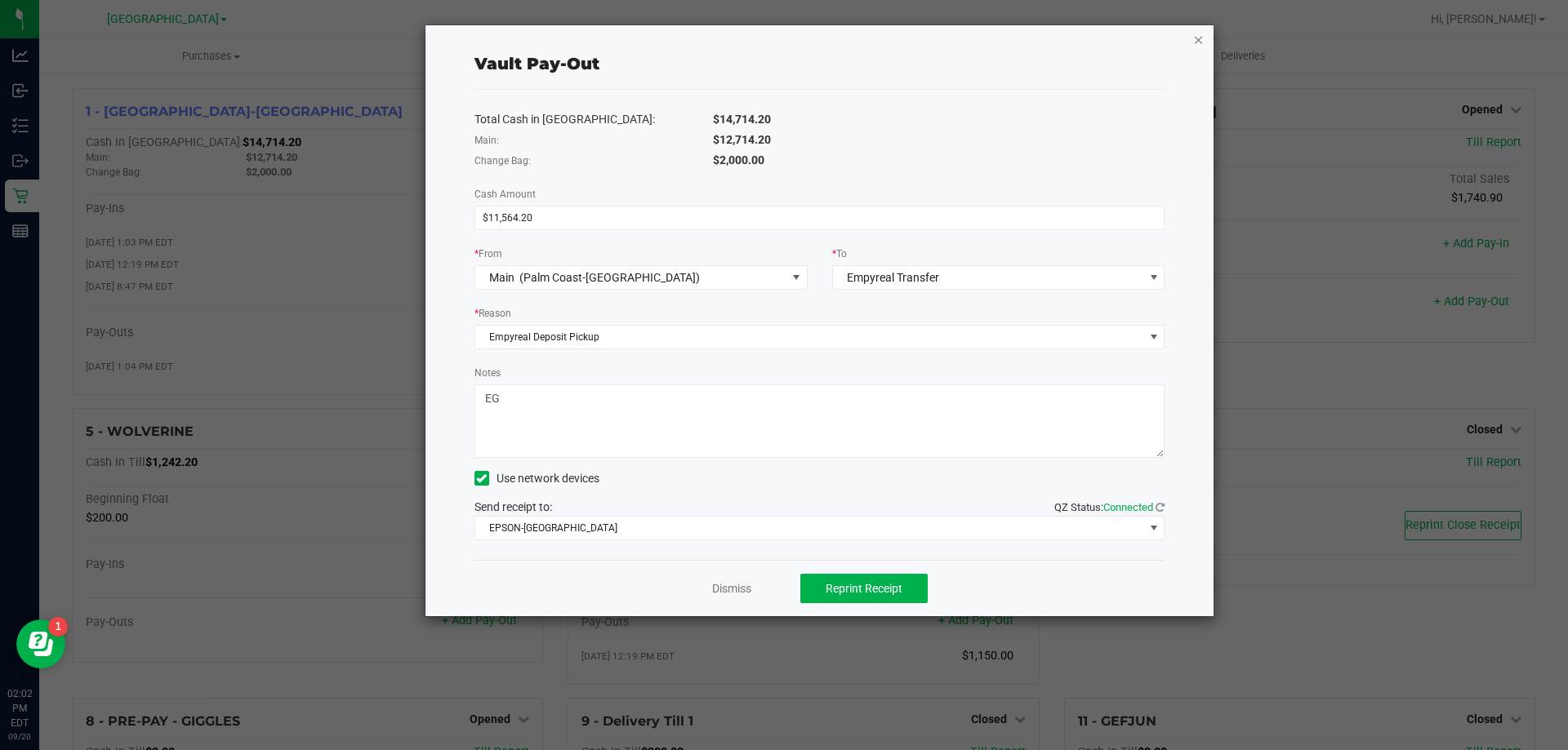
click at [1200, 44] on icon "button" at bounding box center [1200, 39] width 12 height 19
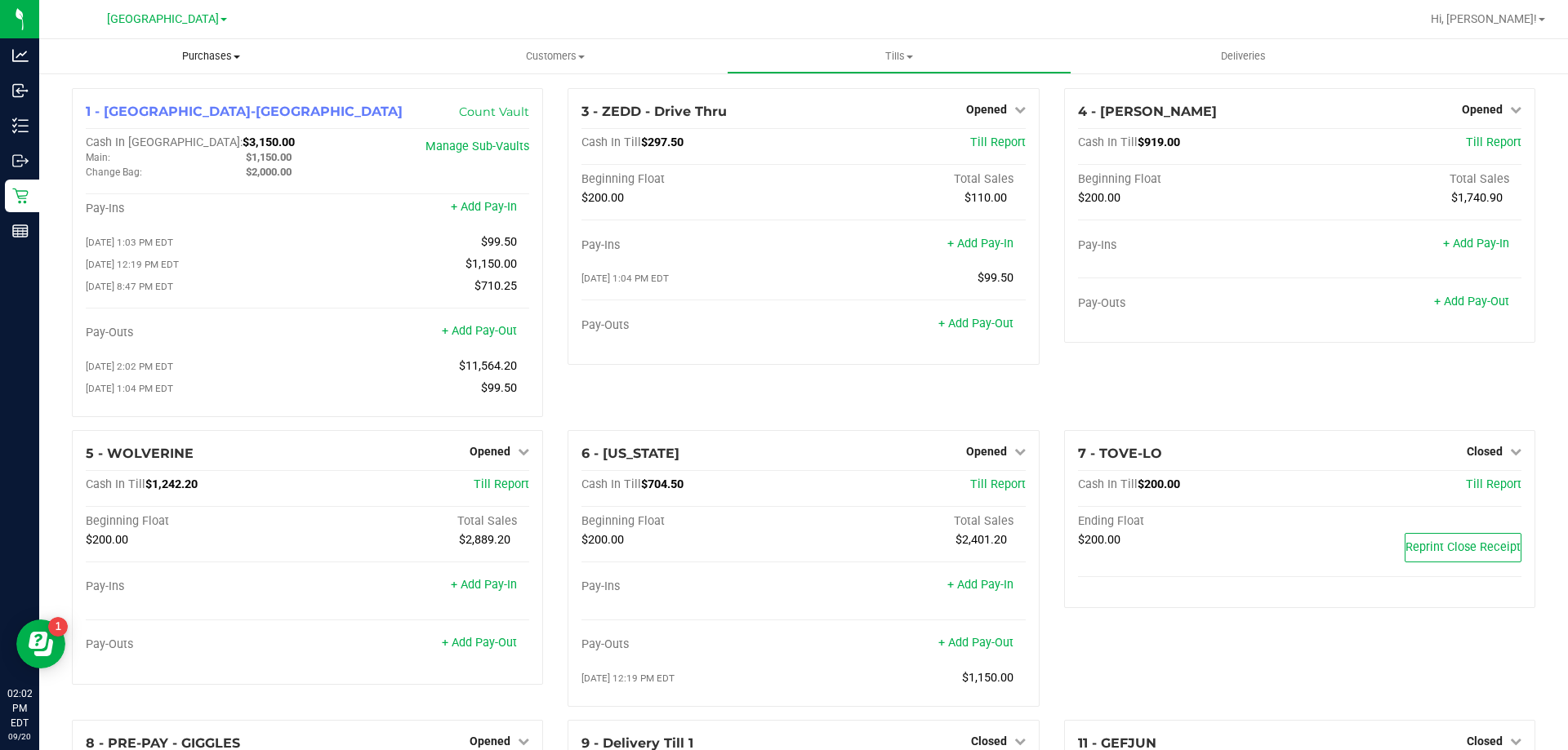
click at [197, 53] on span "Purchases" at bounding box center [211, 56] width 344 height 14
click at [114, 112] on span "Fulfillment" at bounding box center [90, 118] width 102 height 13
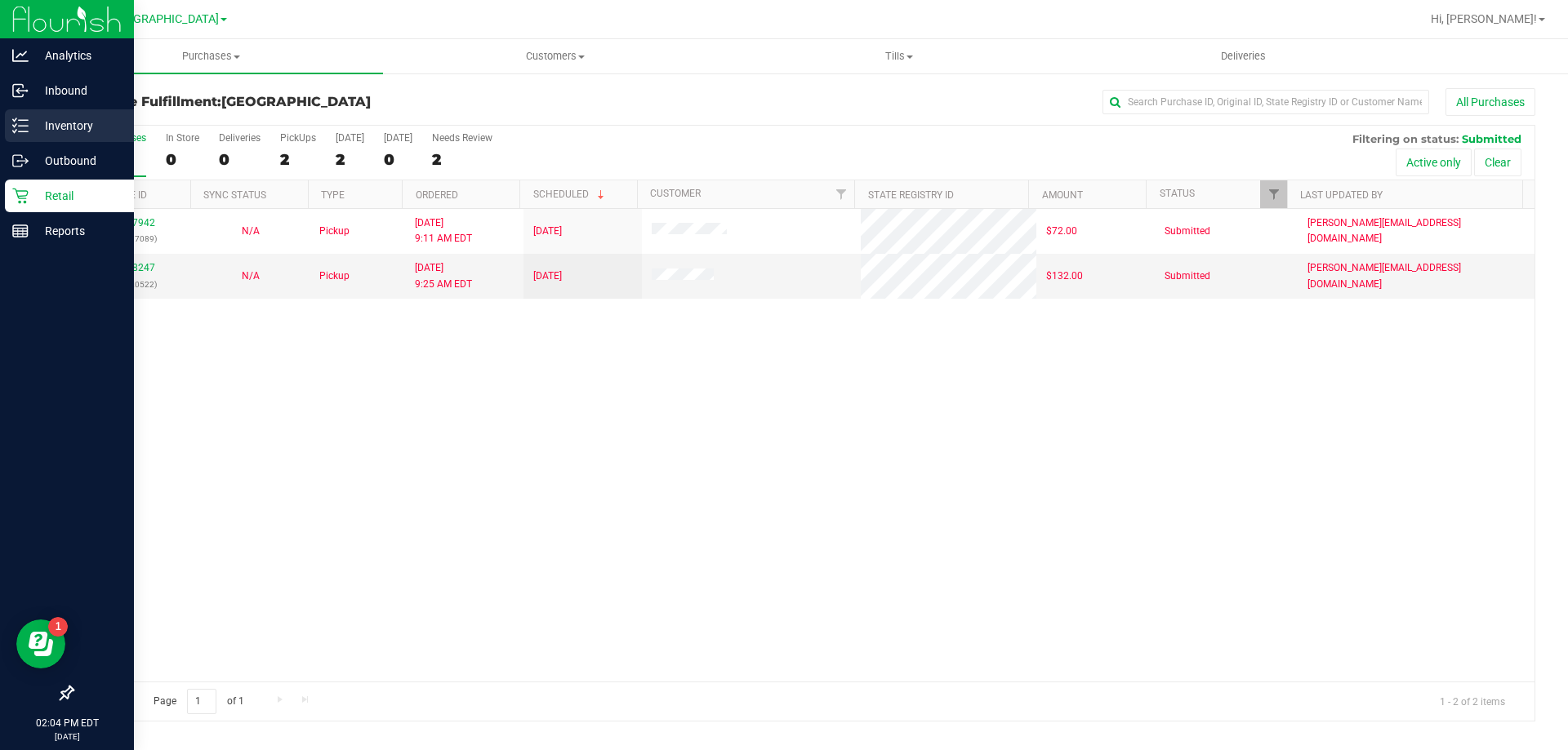
click at [59, 128] on p "Inventory" at bounding box center [78, 126] width 98 height 19
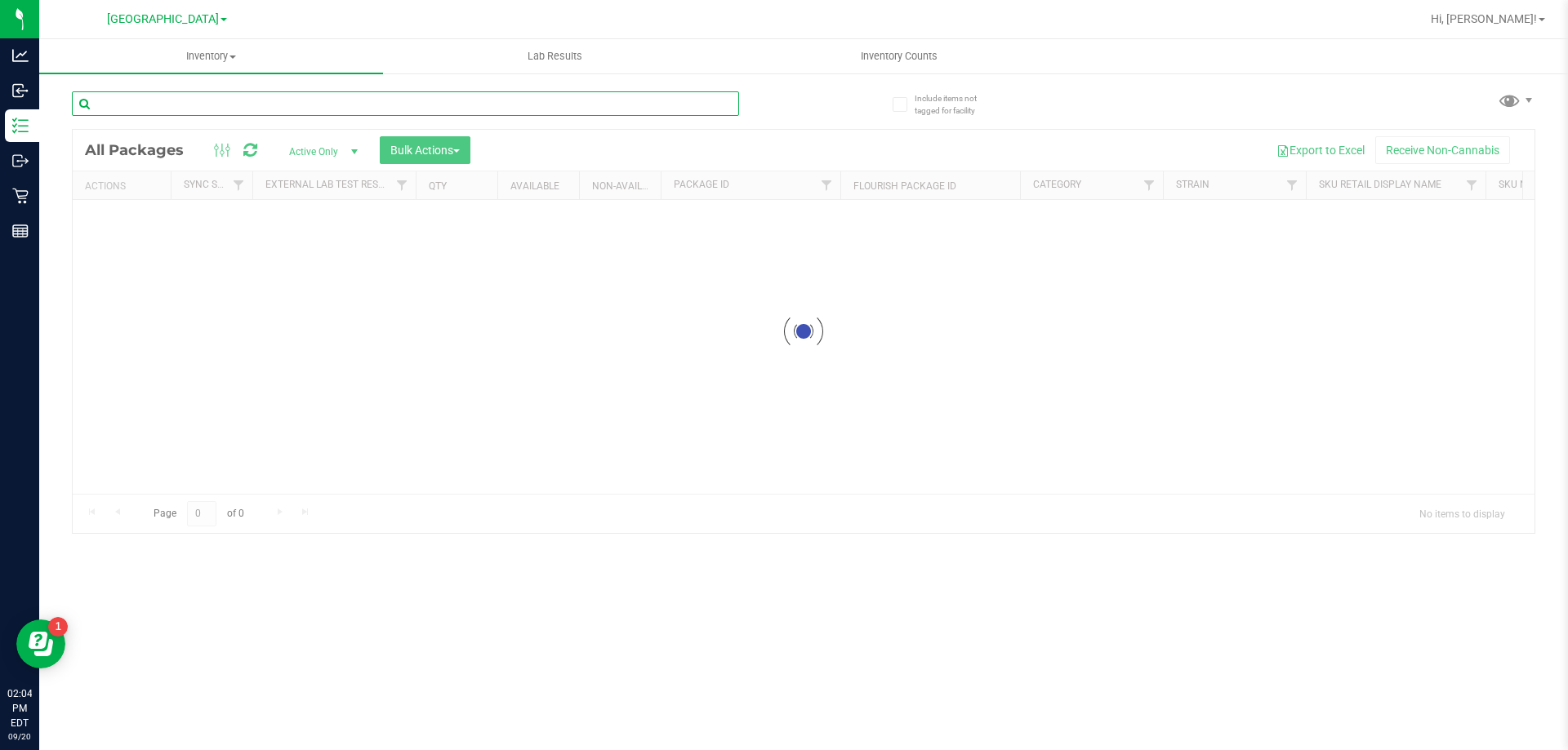
click at [449, 103] on input "text" at bounding box center [405, 104] width 667 height 25
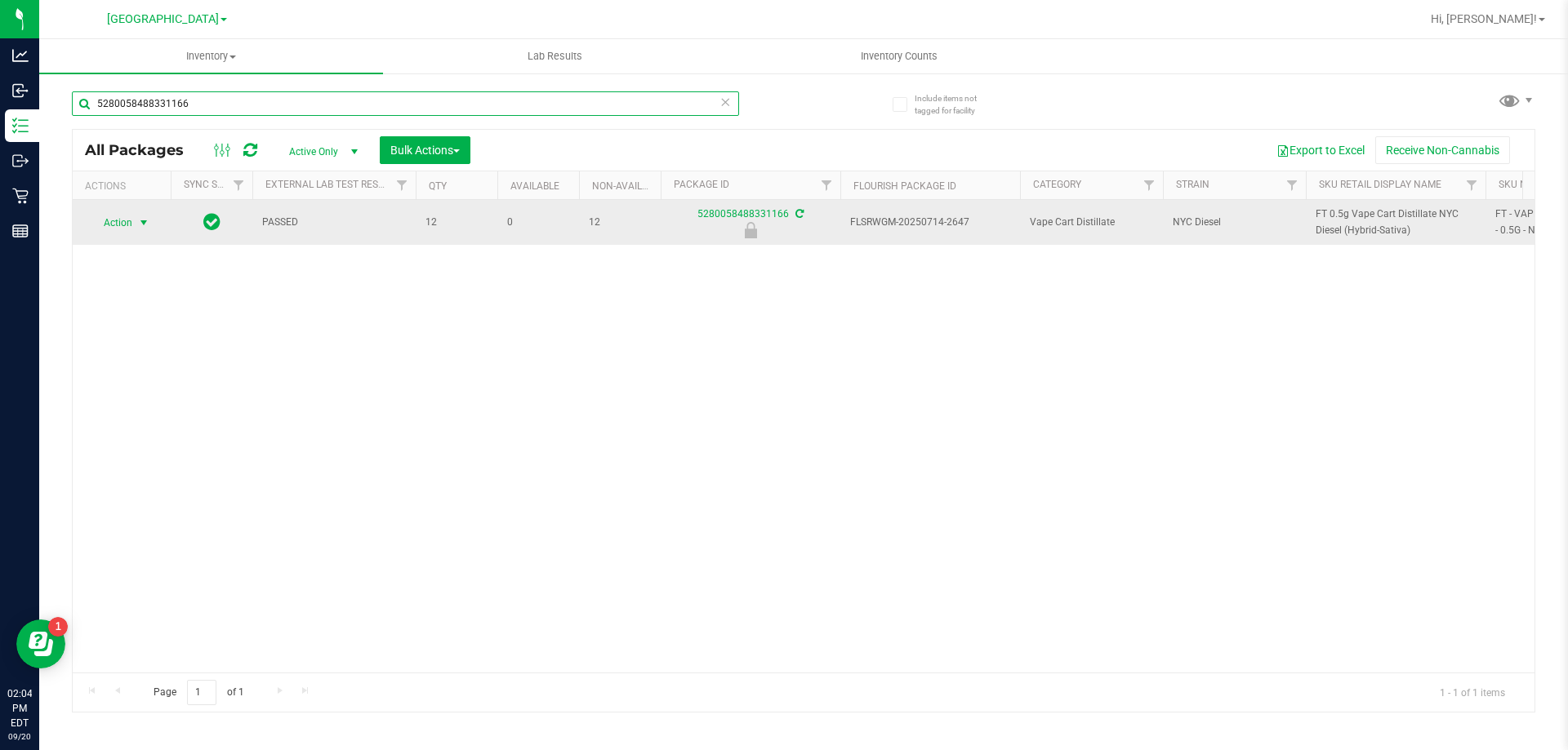
type input "5280058488331166"
click at [141, 222] on span "select" at bounding box center [144, 223] width 13 height 13
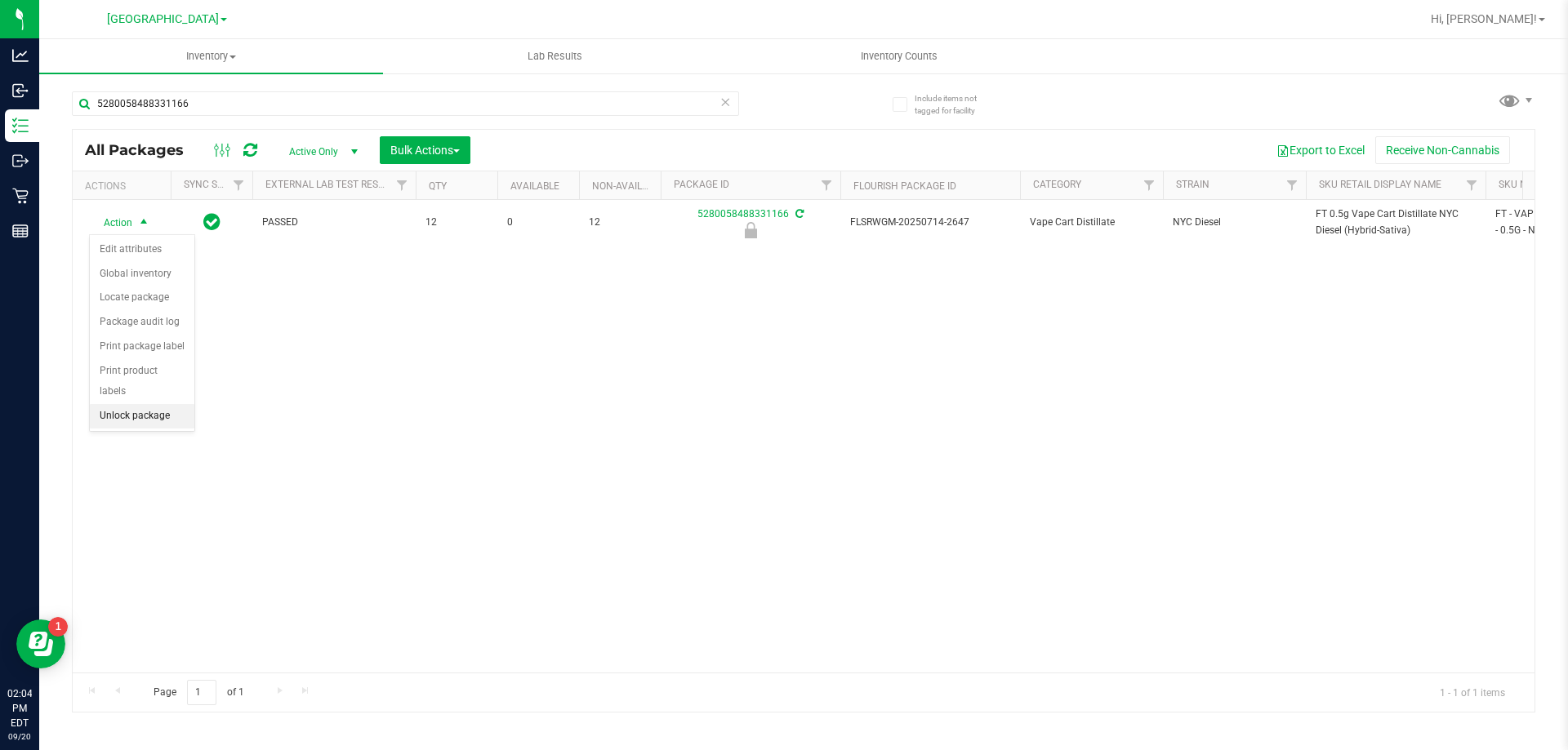
click at [131, 404] on li "Unlock package" at bounding box center [142, 416] width 105 height 25
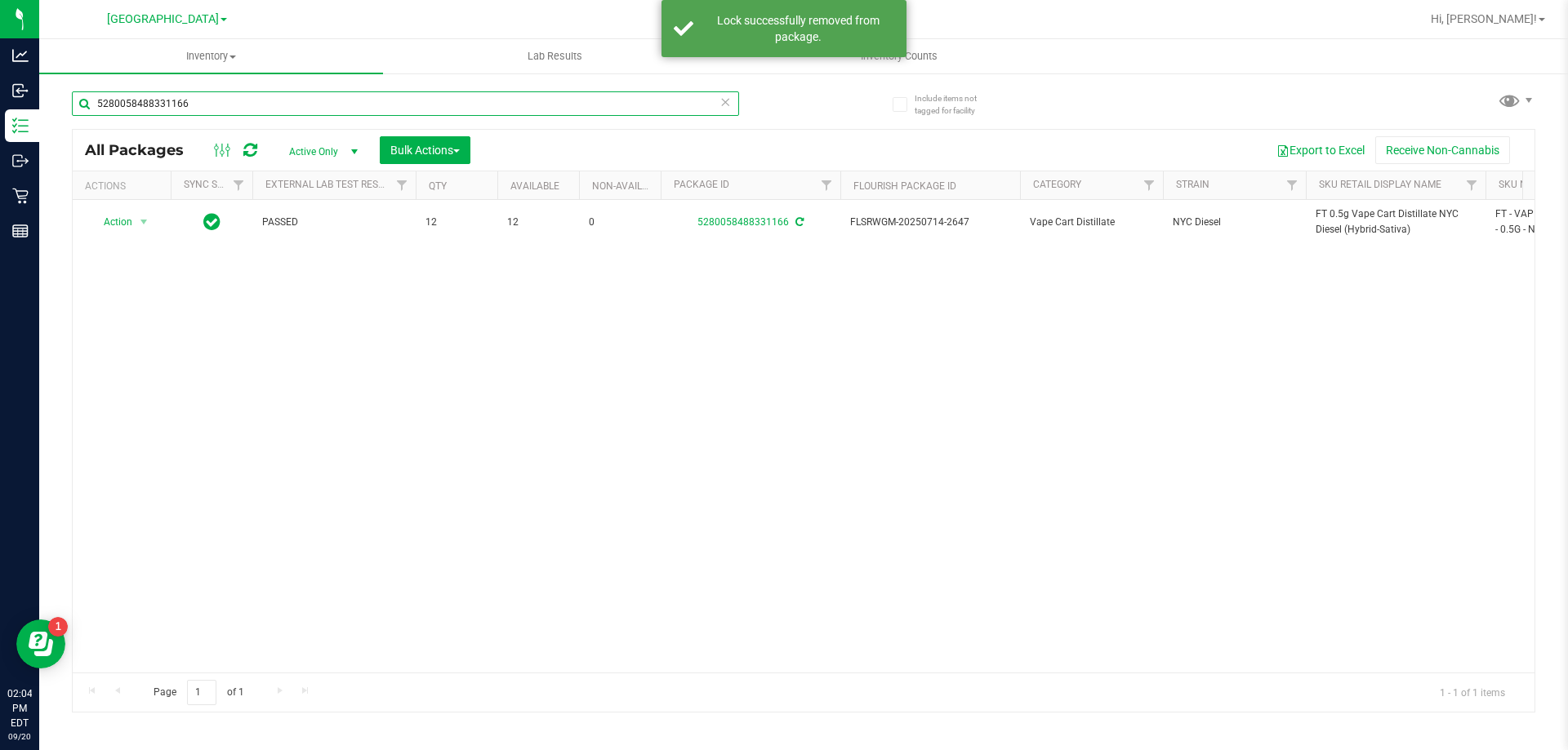
click at [343, 97] on input "5280058488331166" at bounding box center [405, 104] width 667 height 25
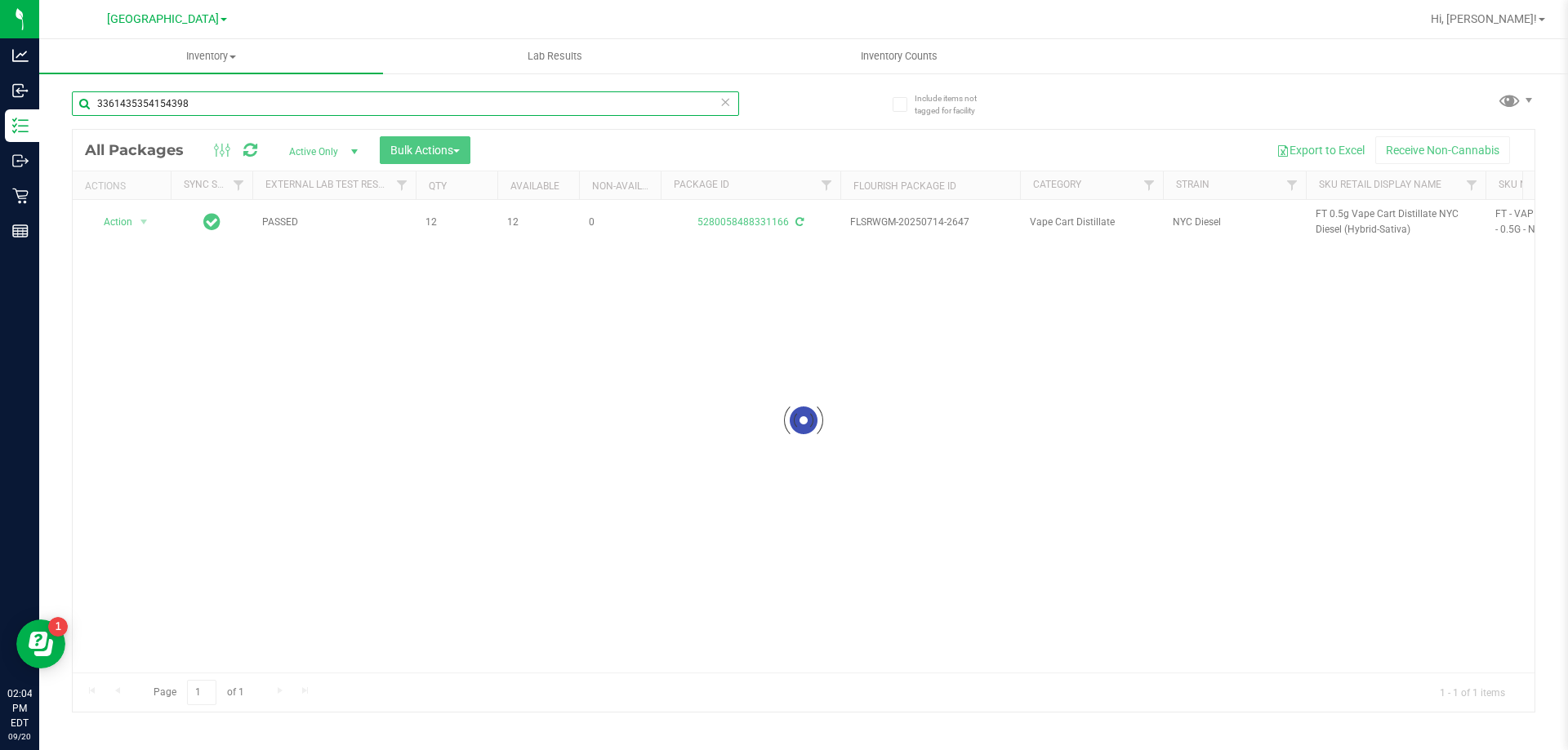
type input "3361435354154398"
click at [128, 227] on div at bounding box center [804, 420] width 1462 height 582
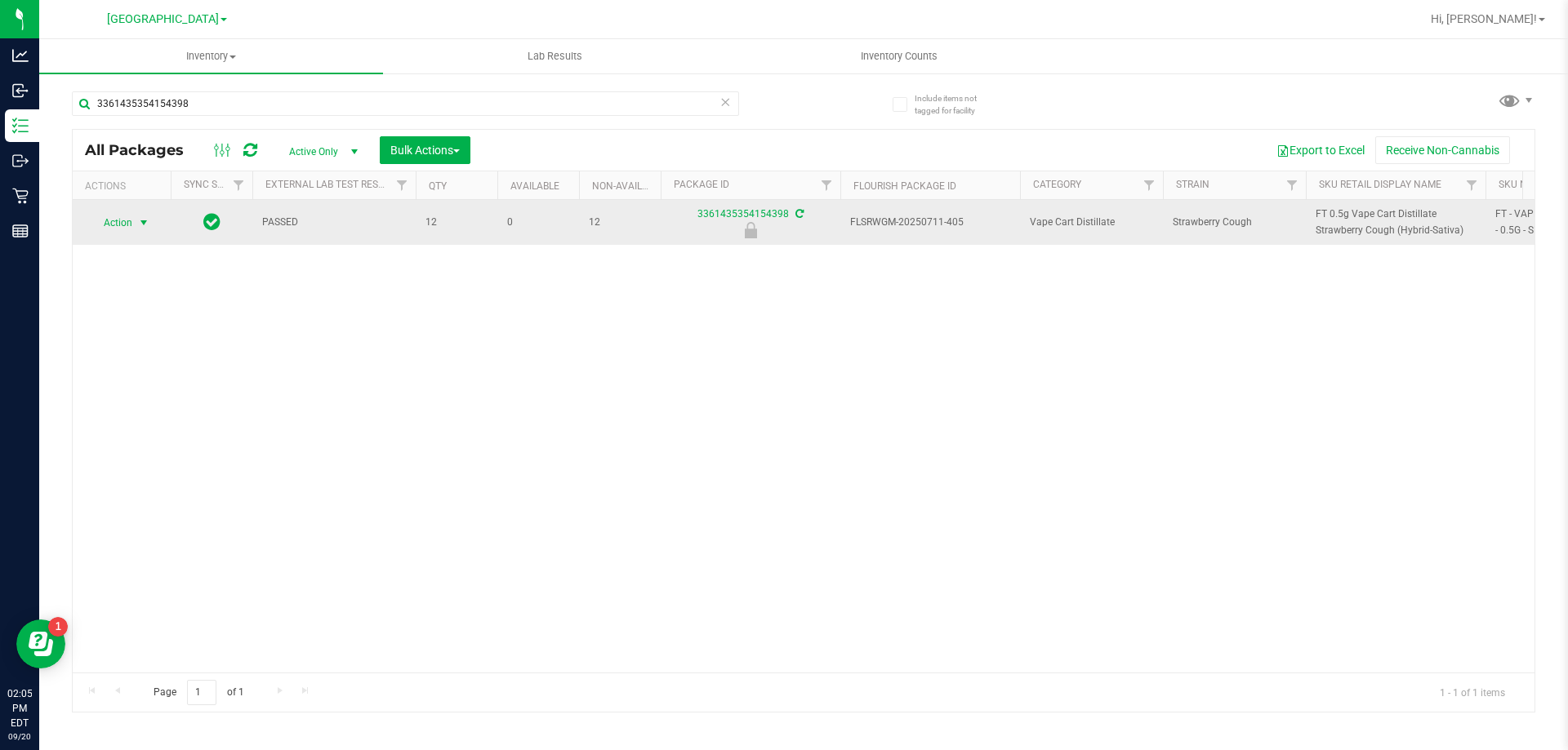
click at [134, 224] on span "select" at bounding box center [144, 223] width 20 height 23
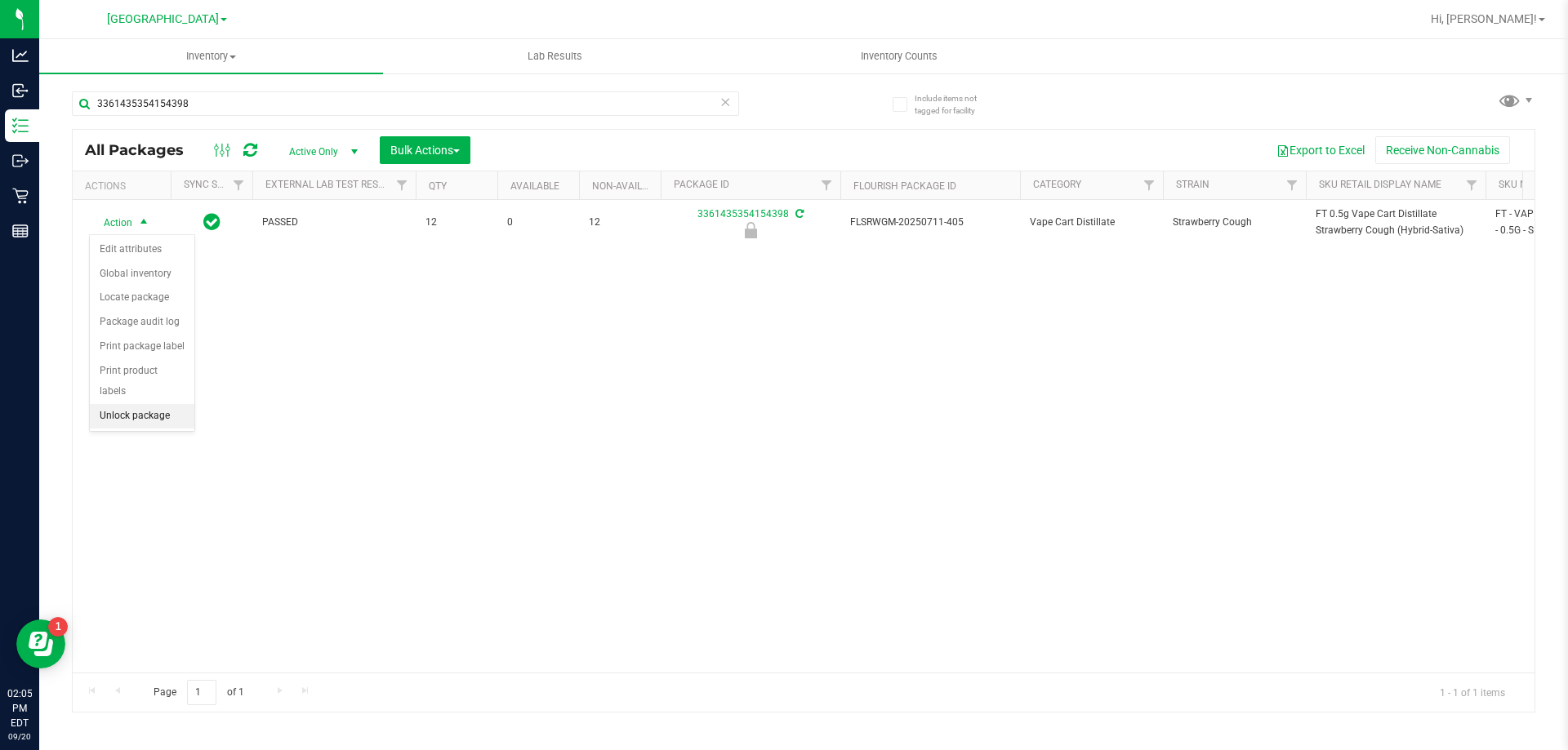
click at [141, 407] on ul "Edit attributes Global inventory Locate package Package audit log Print package…" at bounding box center [142, 333] width 105 height 191
click at [143, 404] on li "Unlock package" at bounding box center [142, 416] width 105 height 25
